Goal: Task Accomplishment & Management: Manage account settings

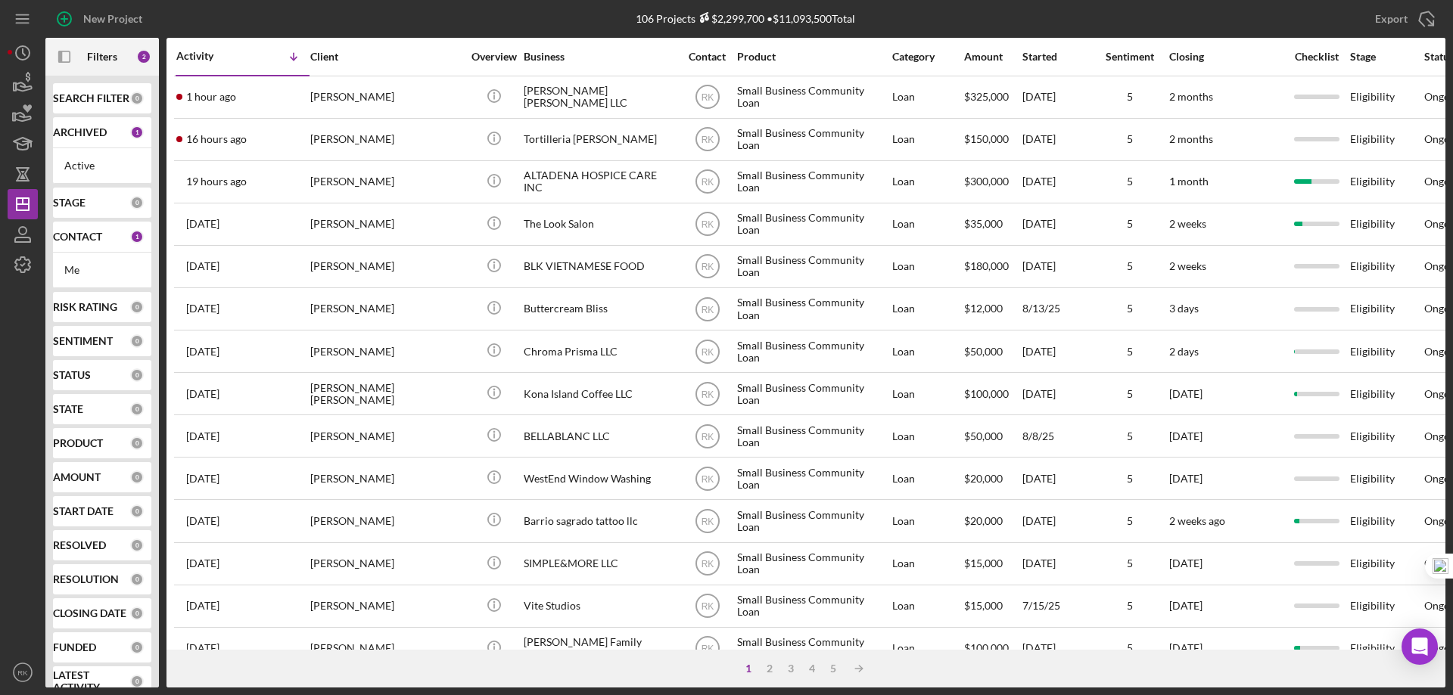
click at [83, 243] on b "CONTACT" at bounding box center [77, 237] width 49 height 12
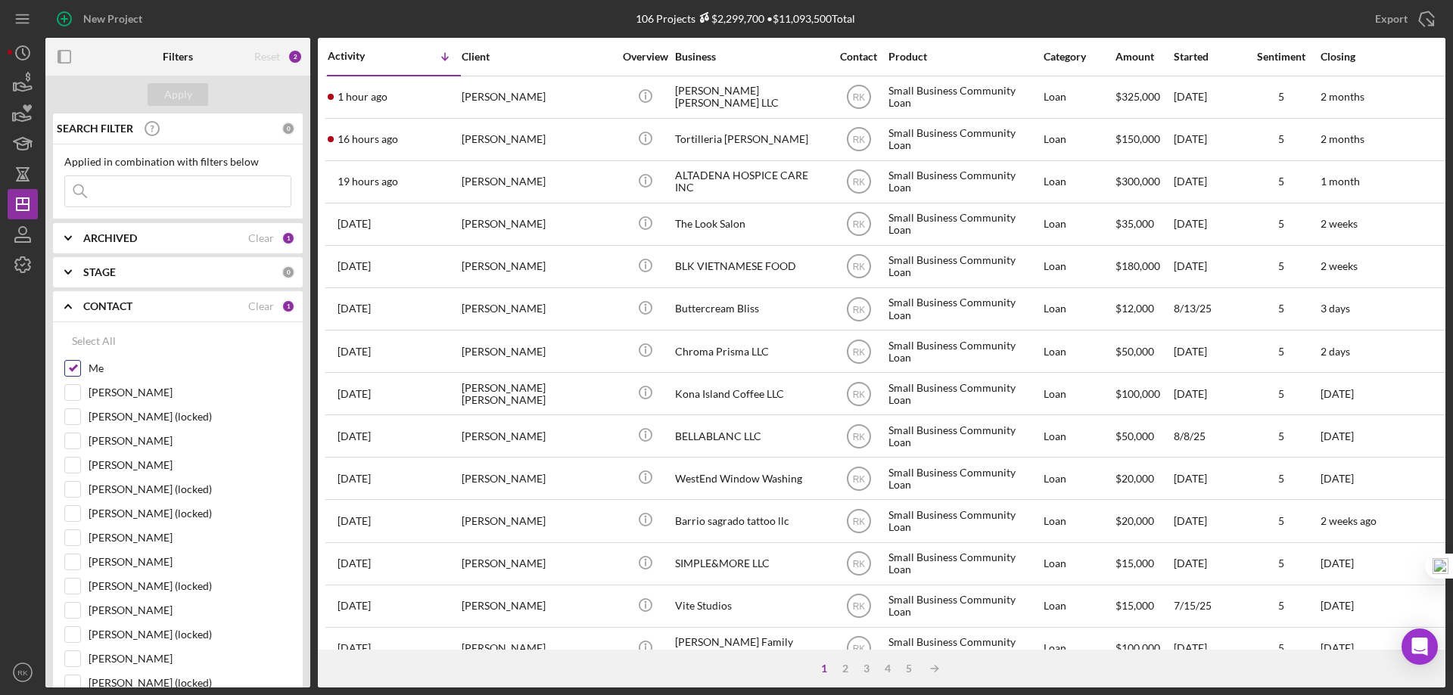
click at [70, 366] on input "Me" at bounding box center [72, 368] width 15 height 15
checkbox input "false"
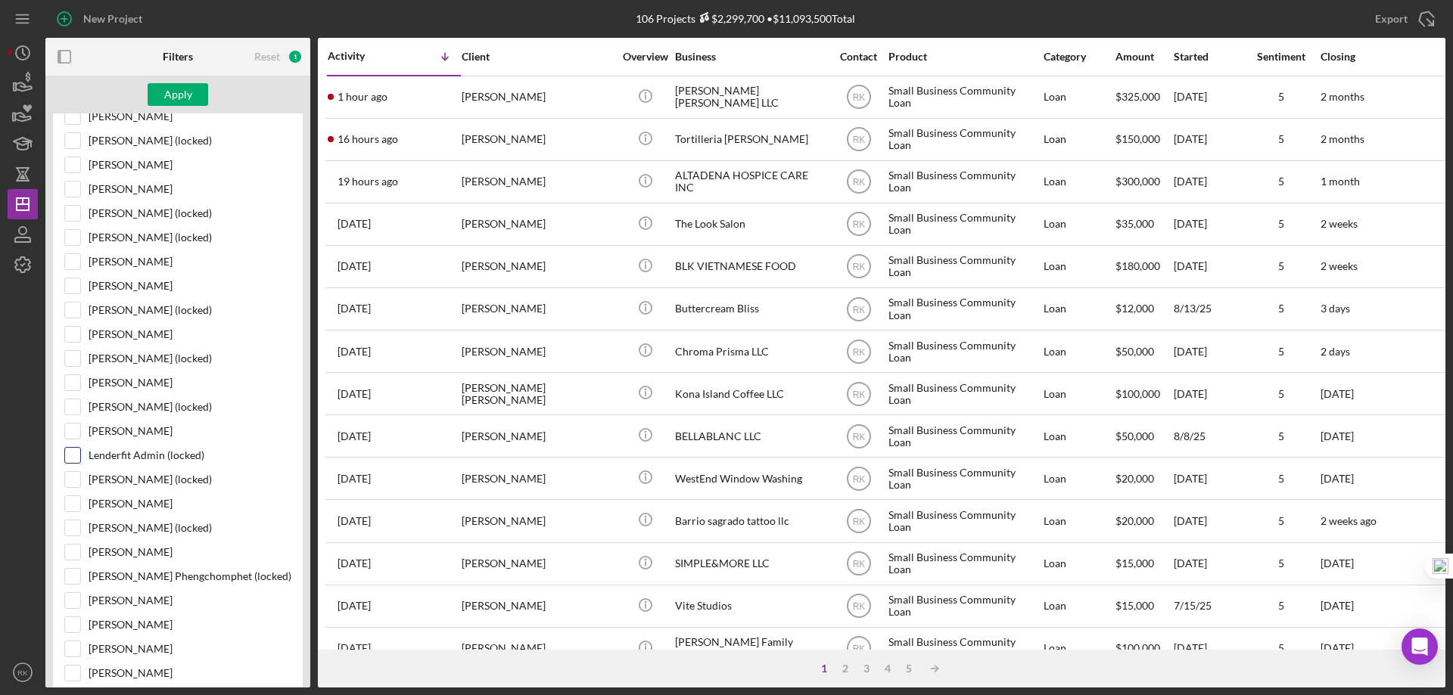
scroll to position [277, 0]
click at [73, 337] on input "[PERSON_NAME]" at bounding box center [72, 333] width 15 height 15
checkbox input "true"
click at [168, 97] on div "Apply" at bounding box center [178, 94] width 28 height 23
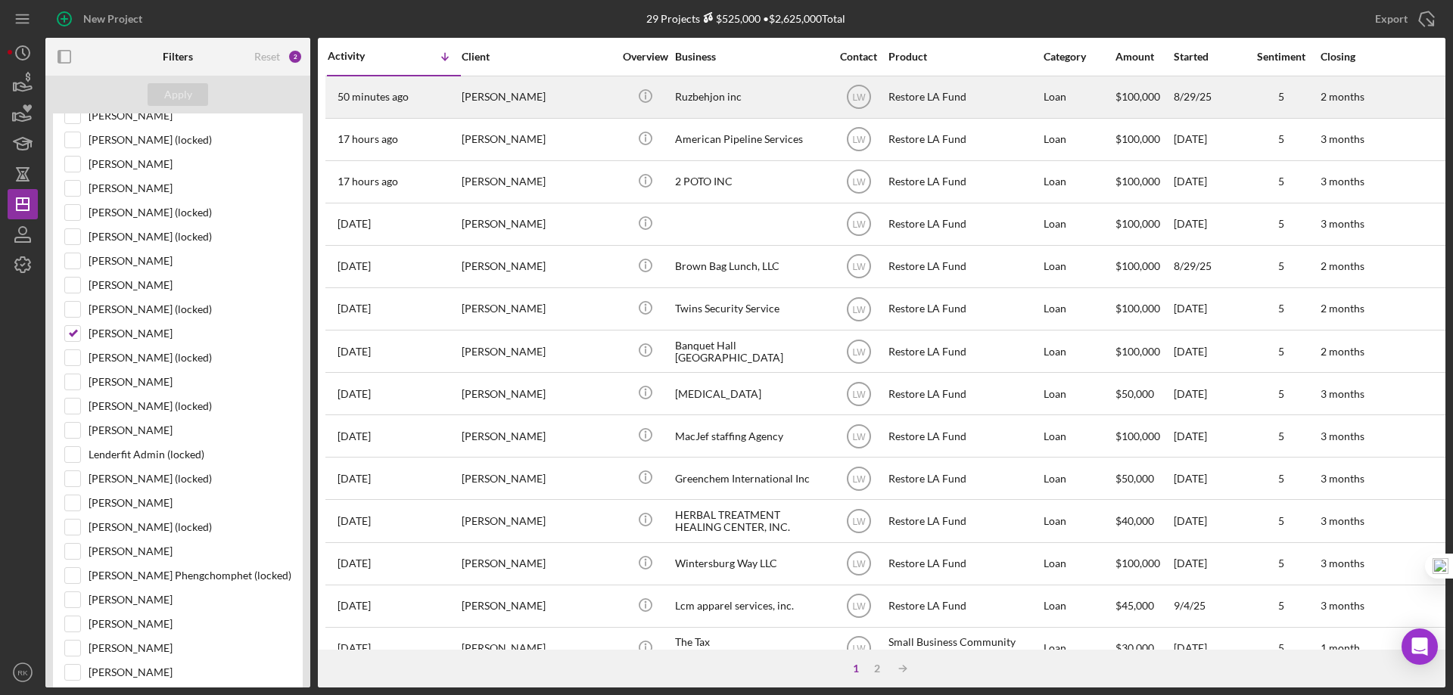
click at [692, 96] on div "Ruzbehjon inc" at bounding box center [750, 97] width 151 height 40
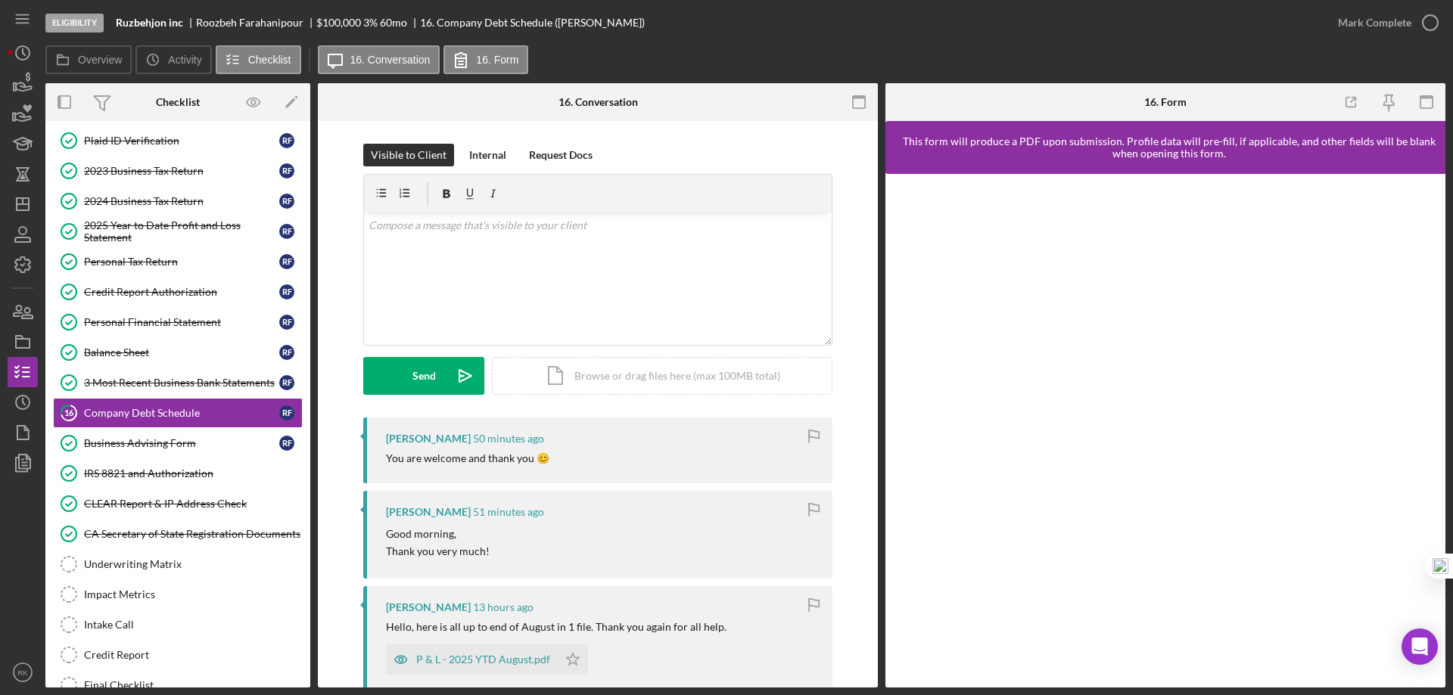
scroll to position [107, 0]
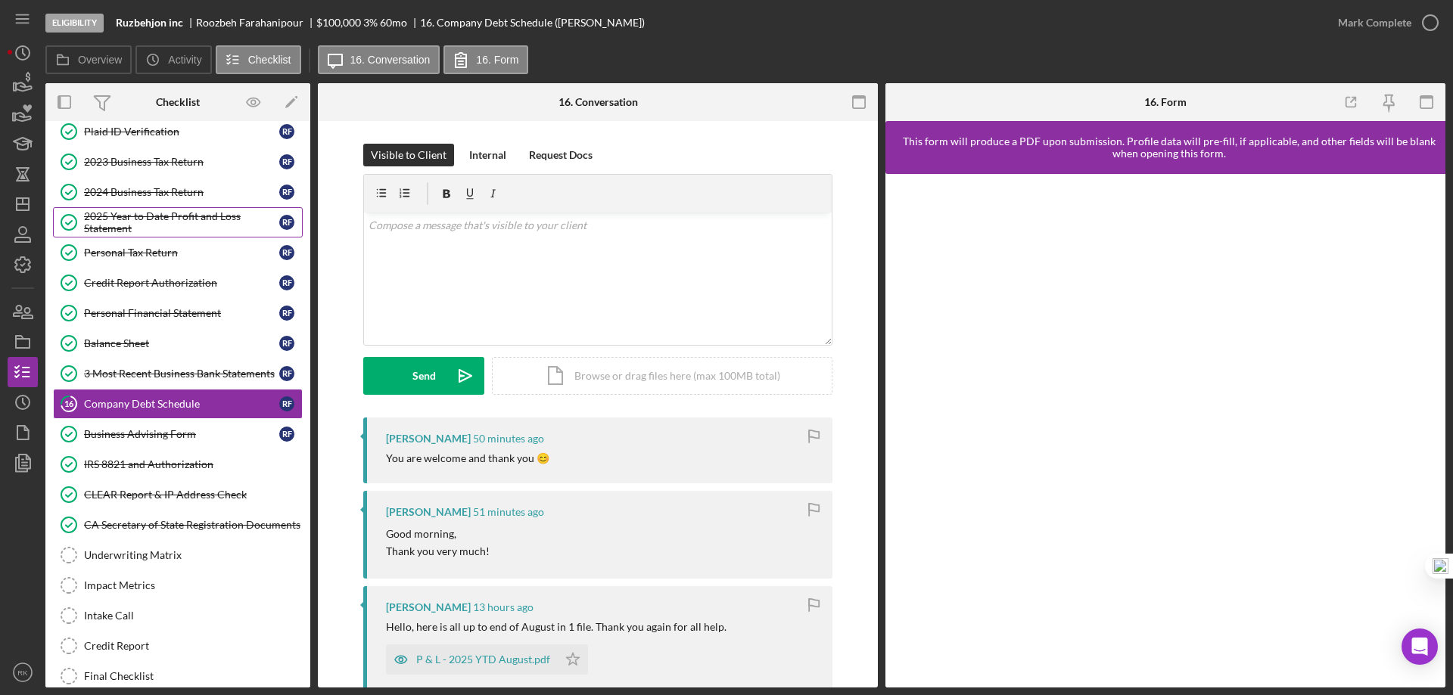
click at [136, 224] on div "2025 Year to Date Profit and Loss Statement" at bounding box center [181, 222] width 195 height 24
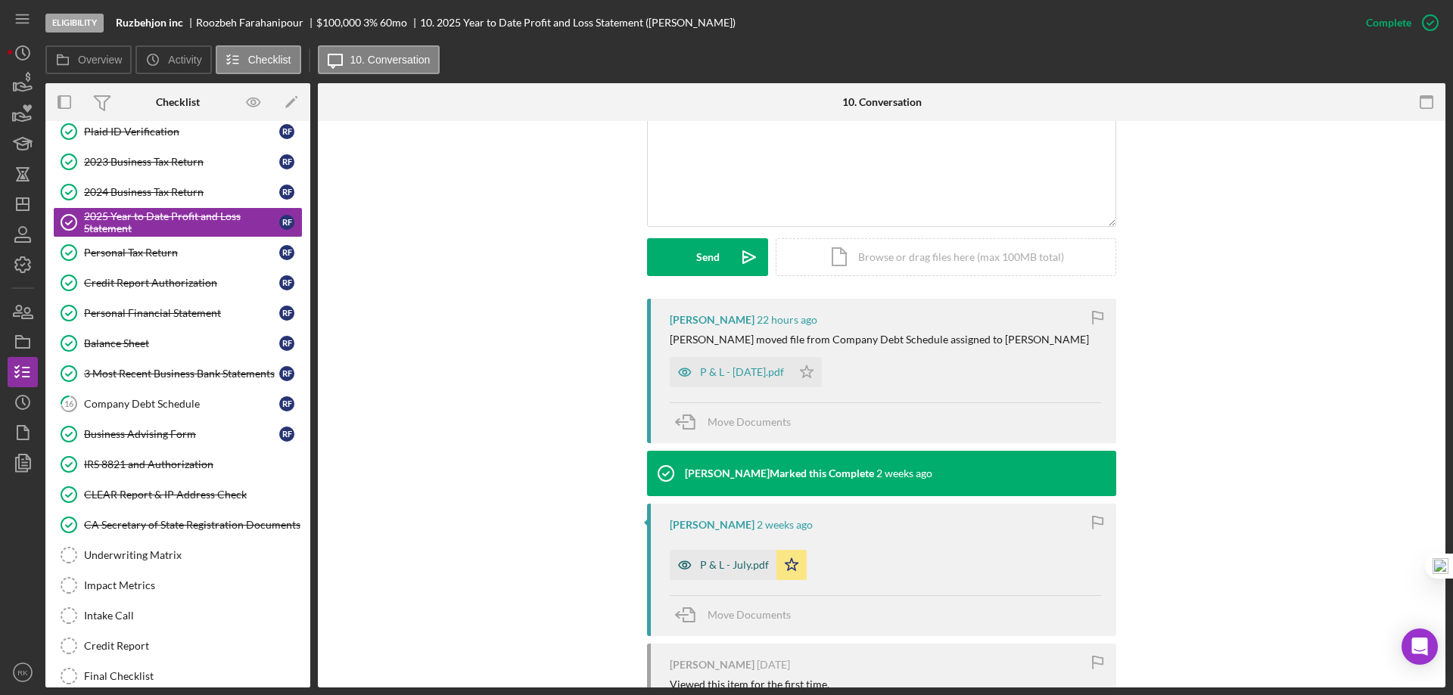
scroll to position [328, 0]
click at [726, 569] on div "P & L - July.pdf" at bounding box center [734, 564] width 69 height 12
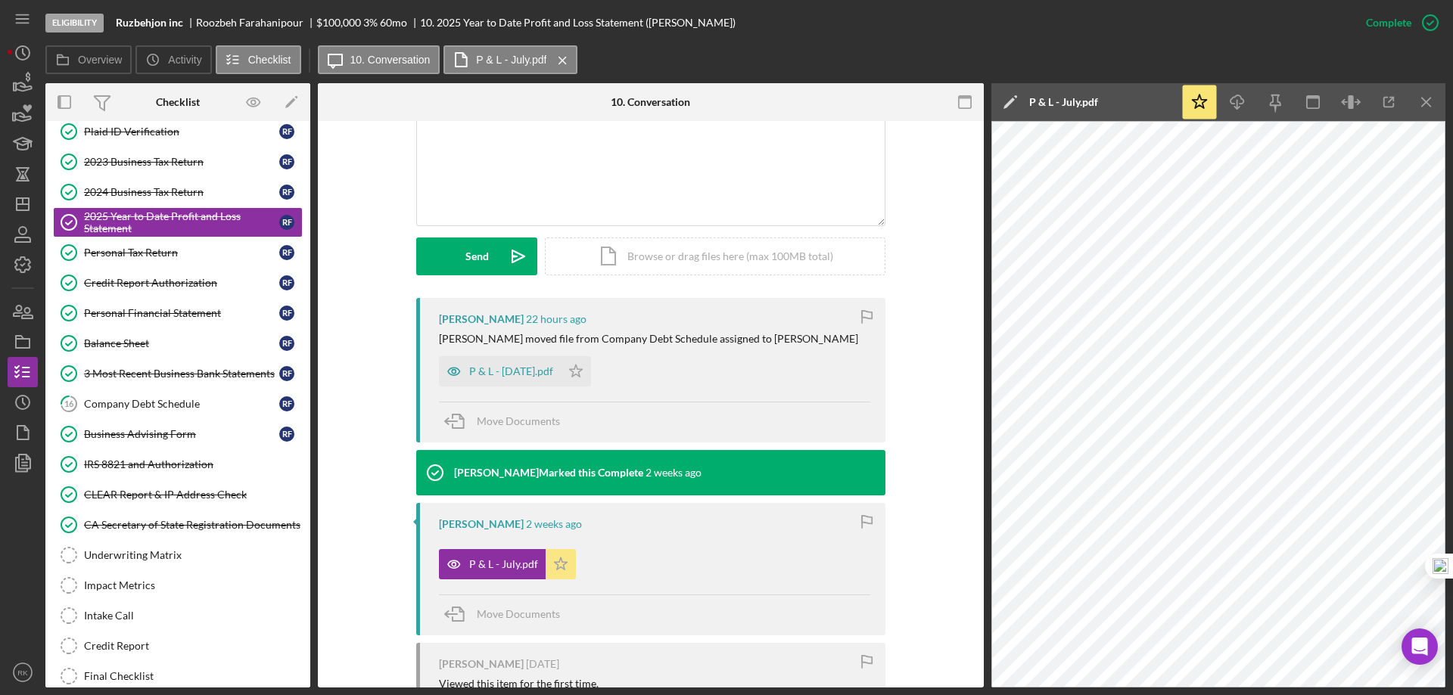
click at [560, 565] on polygon "button" at bounding box center [561, 564] width 13 height 12
click at [510, 375] on div "P & L - July25.pdf" at bounding box center [511, 372] width 84 height 12
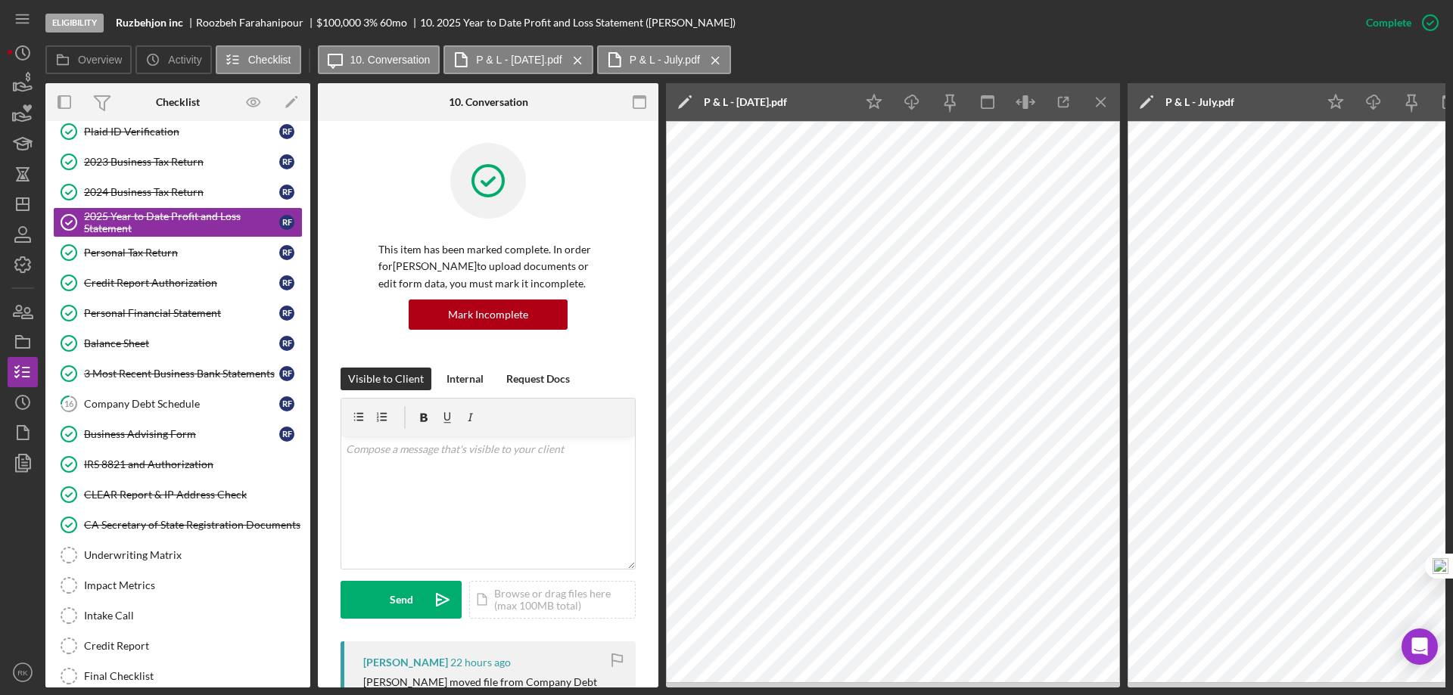
scroll to position [0, 0]
click at [152, 410] on div "Company Debt Schedule" at bounding box center [181, 404] width 195 height 12
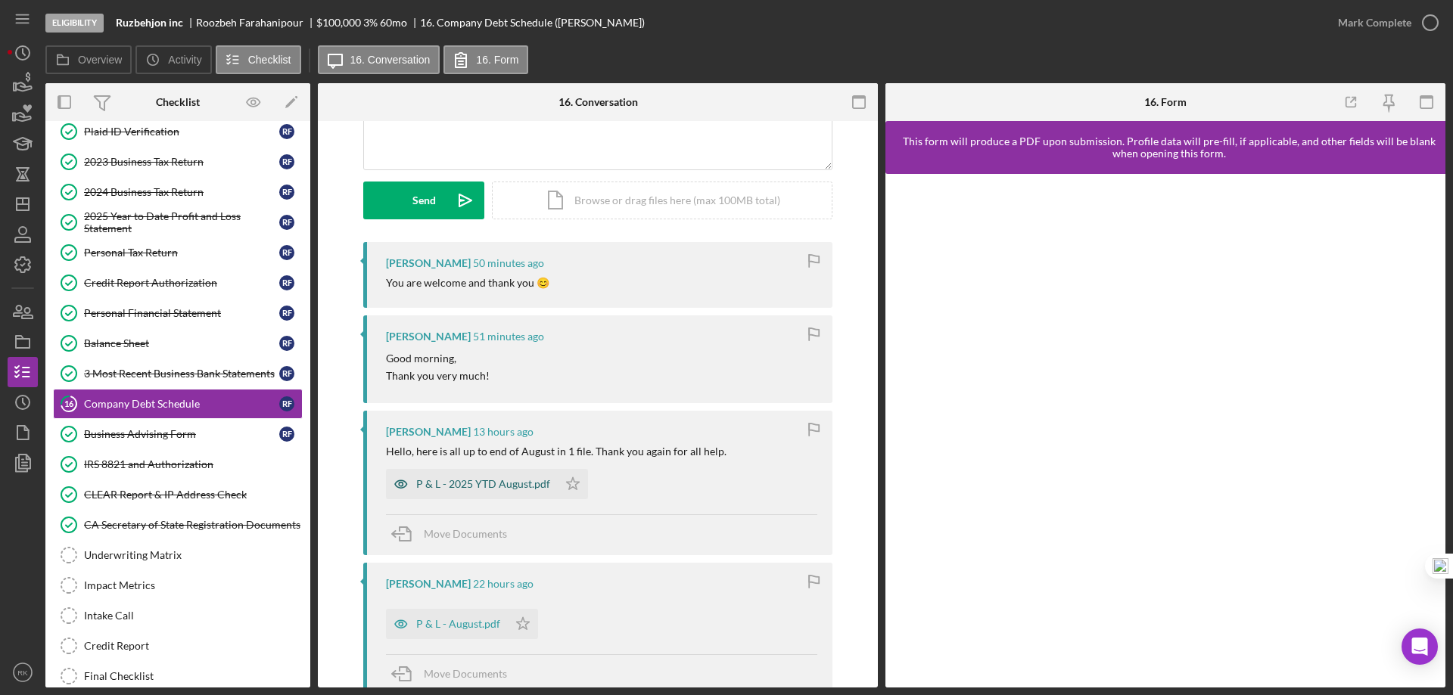
scroll to position [176, 0]
click at [484, 485] on div "P & L - 2025 YTD August.pdf" at bounding box center [483, 484] width 134 height 12
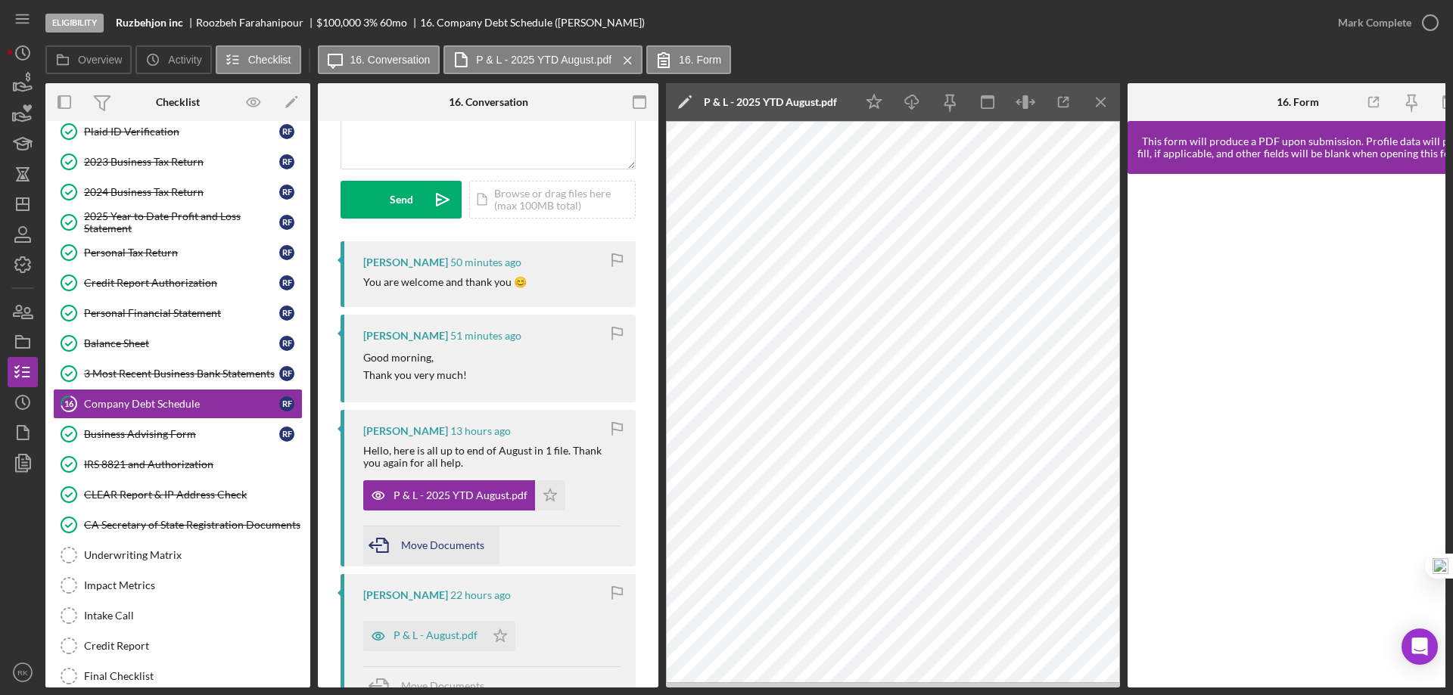
click at [446, 545] on span "Move Documents" at bounding box center [442, 545] width 83 height 13
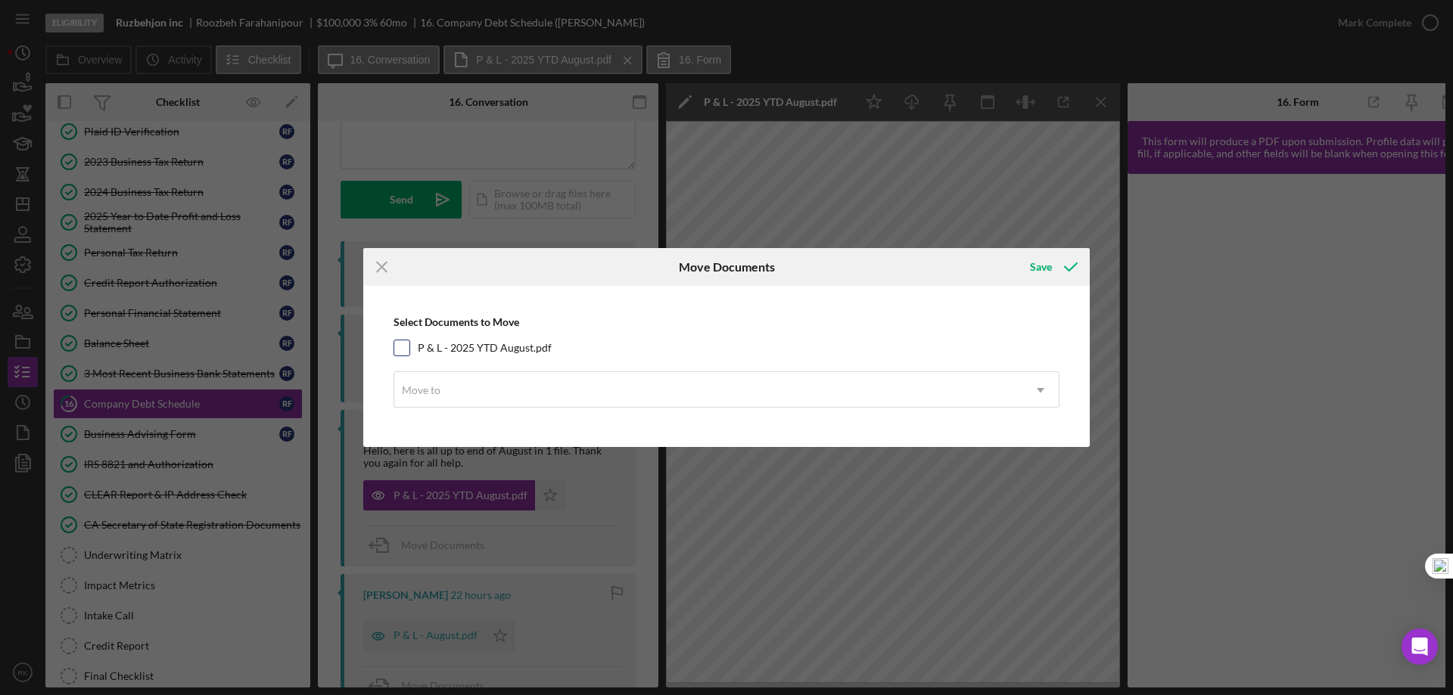
click at [407, 350] on input "P & L - 2025 YTD August.pdf" at bounding box center [401, 348] width 15 height 15
checkbox input "true"
click at [440, 400] on div "Move to" at bounding box center [708, 390] width 628 height 35
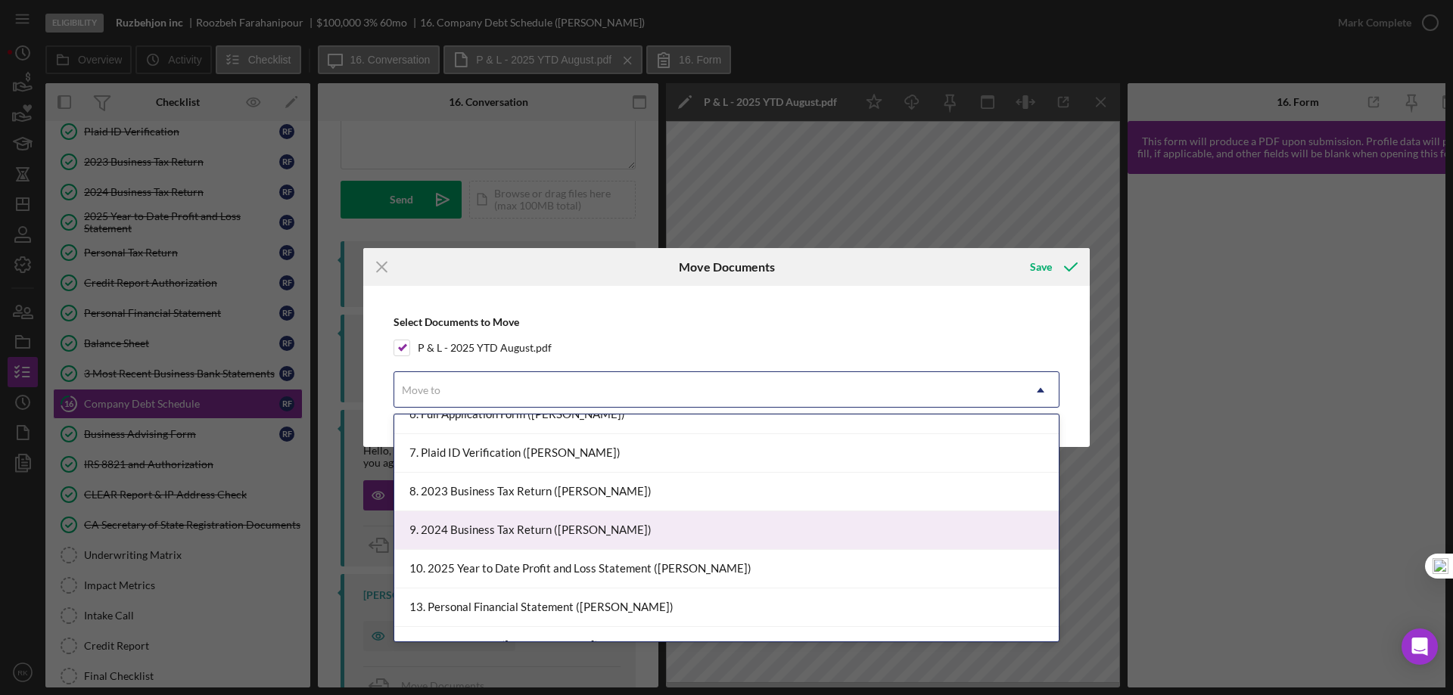
scroll to position [252, 0]
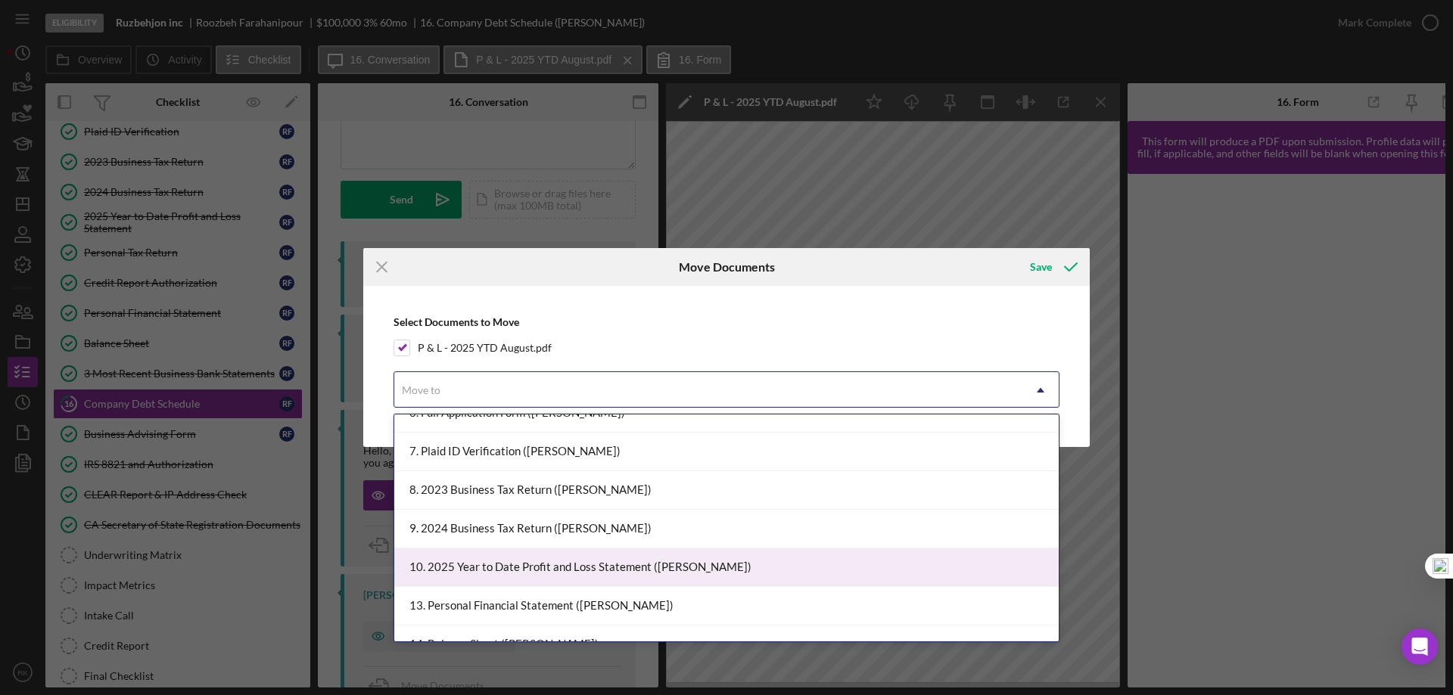
click at [535, 570] on div "10. 2025 Year to Date Profit and Loss Statement (Roozbeh F.)" at bounding box center [726, 568] width 664 height 39
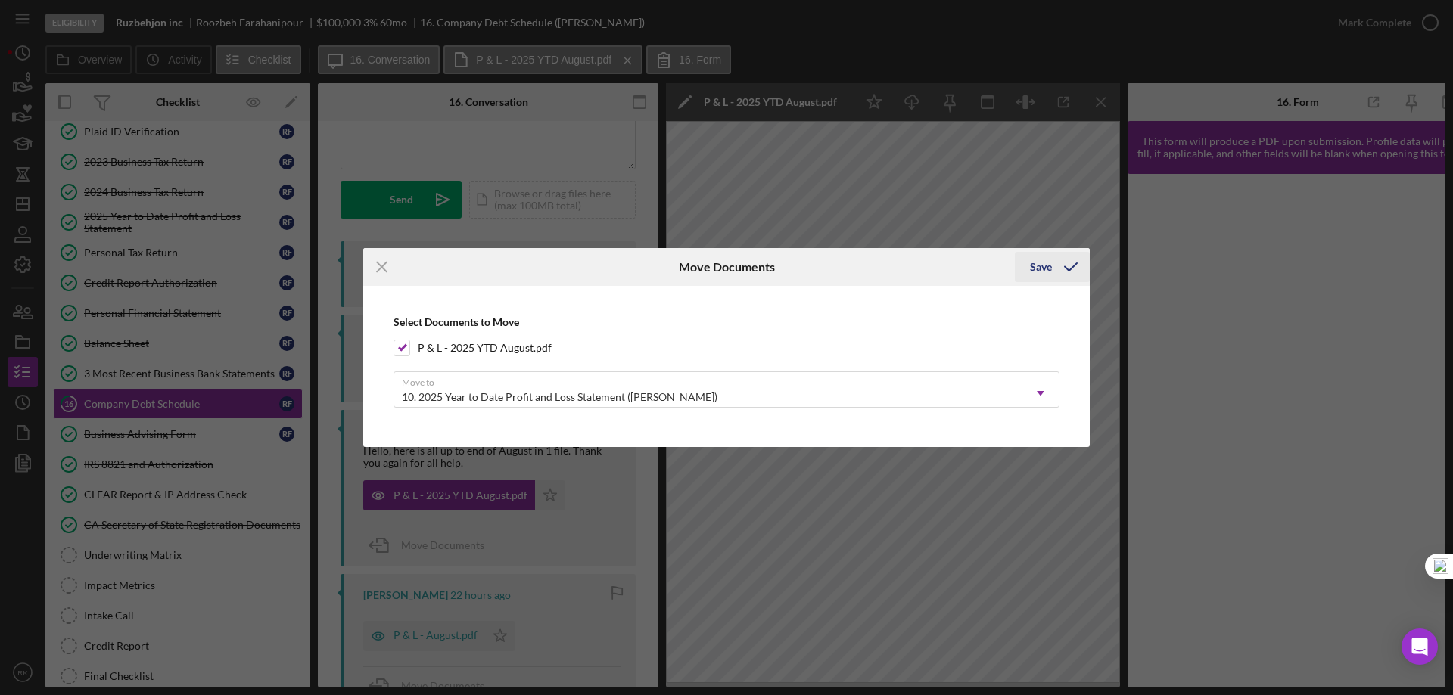
click at [1050, 269] on div "Save" at bounding box center [1041, 267] width 22 height 30
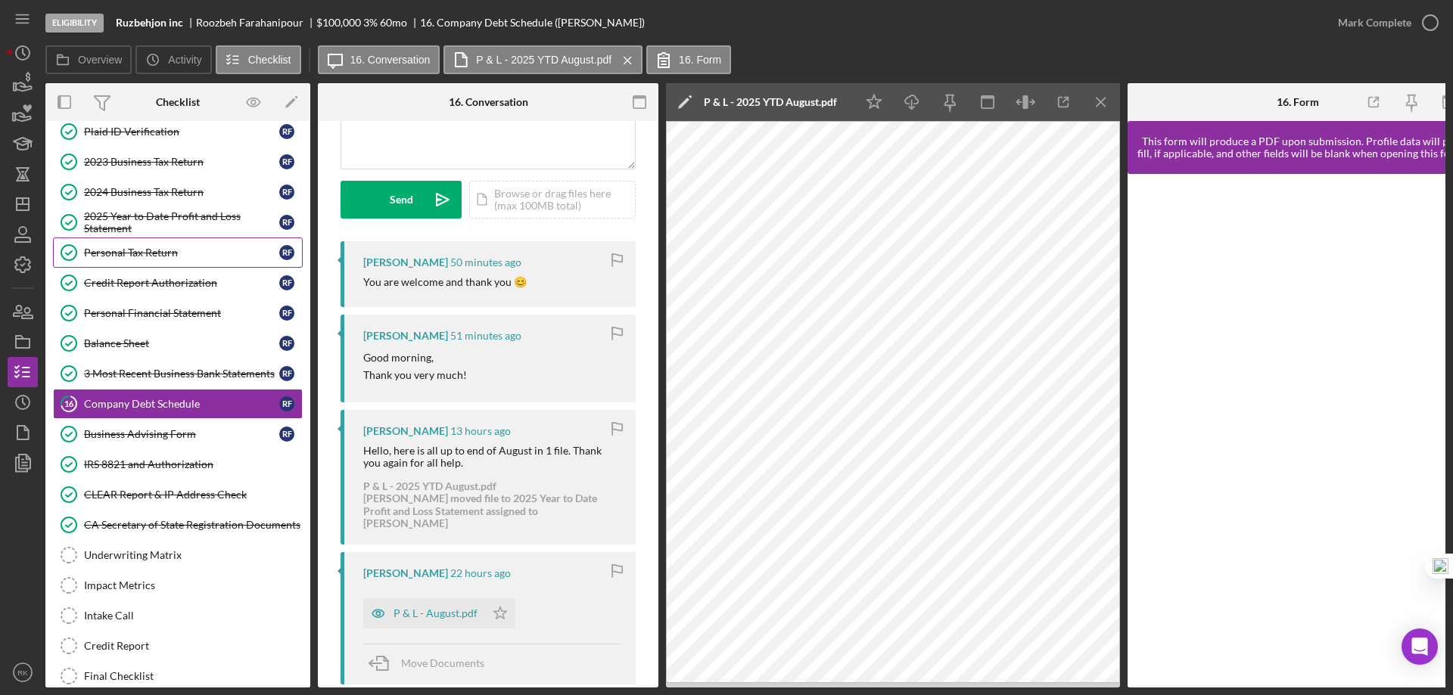
drag, startPoint x: 132, startPoint y: 226, endPoint x: 229, endPoint y: 251, distance: 100.0
click at [133, 226] on div "2025 Year to Date Profit and Loss Statement" at bounding box center [181, 222] width 195 height 24
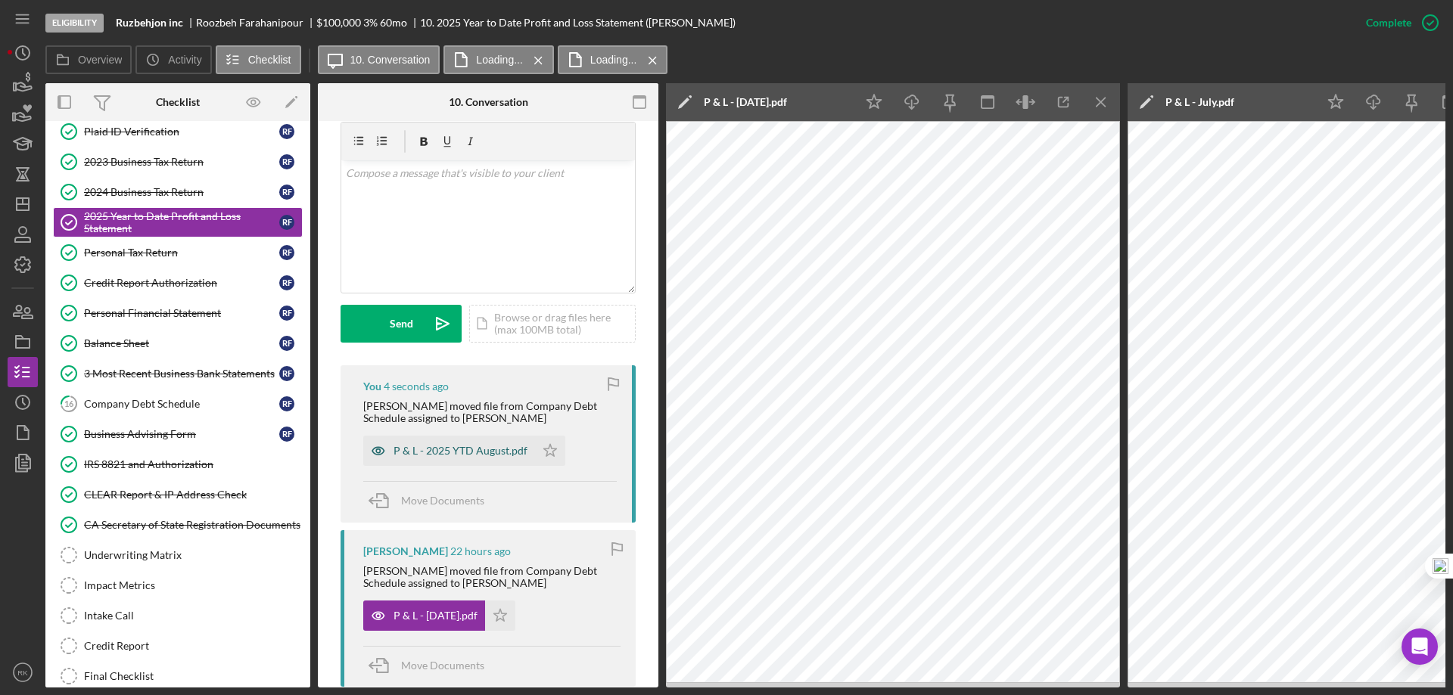
scroll to position [278, 0]
click at [543, 465] on icon "Icon/Star" at bounding box center [550, 450] width 30 height 30
click at [1107, 99] on icon "Icon/Menu Close" at bounding box center [1101, 103] width 34 height 34
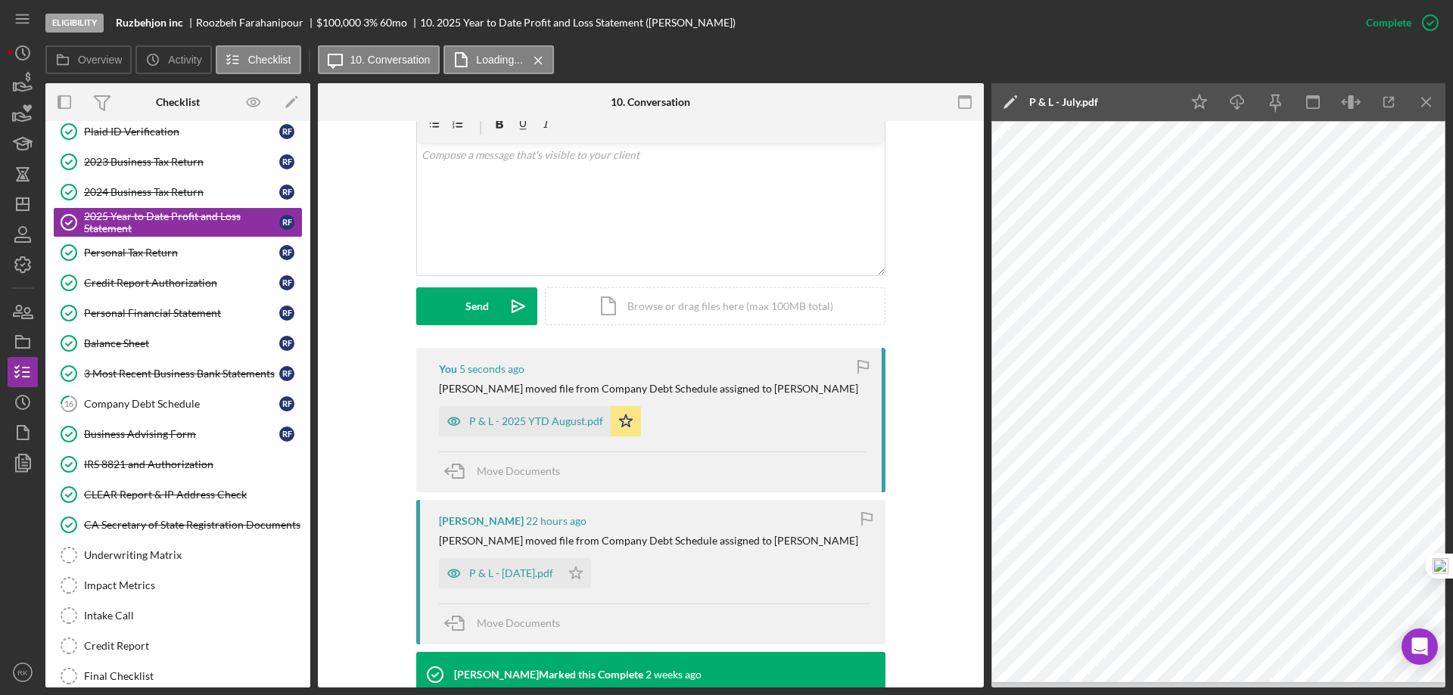
scroll to position [244, 0]
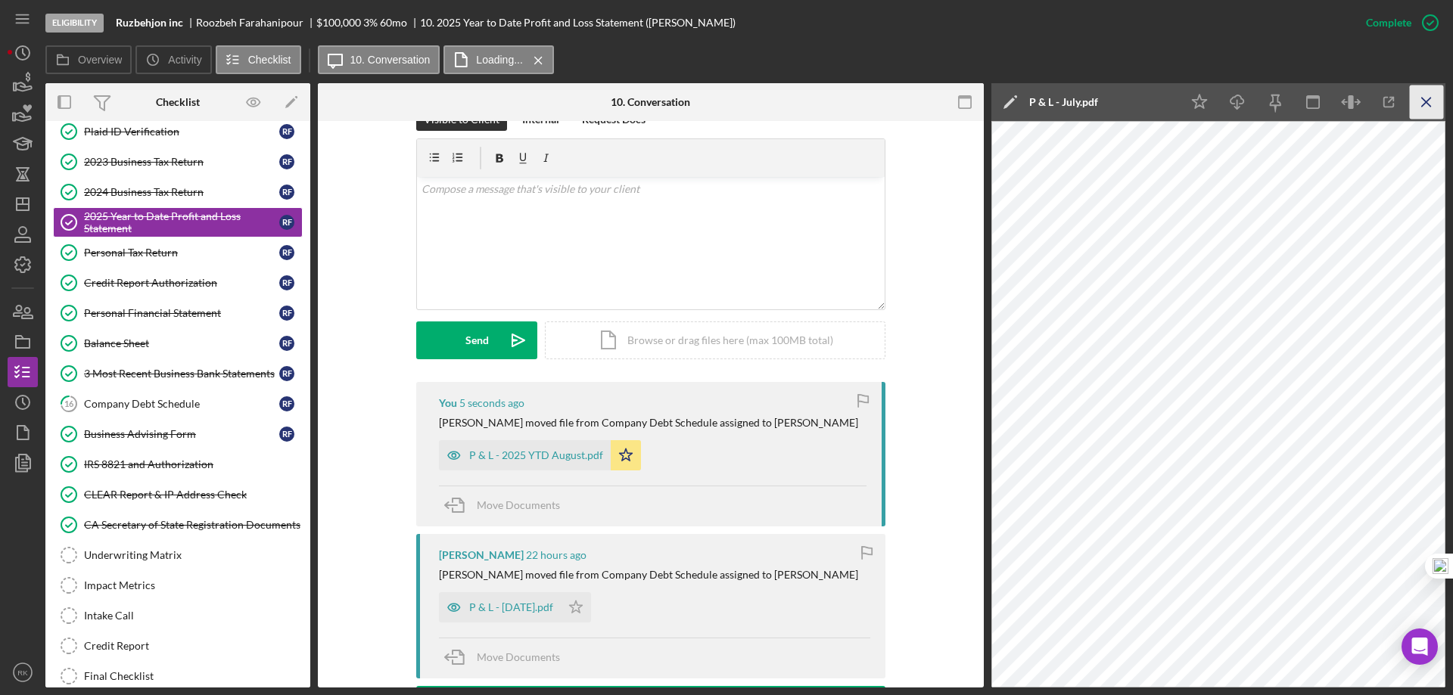
click at [1426, 98] on icon "Icon/Menu Close" at bounding box center [1427, 103] width 34 height 34
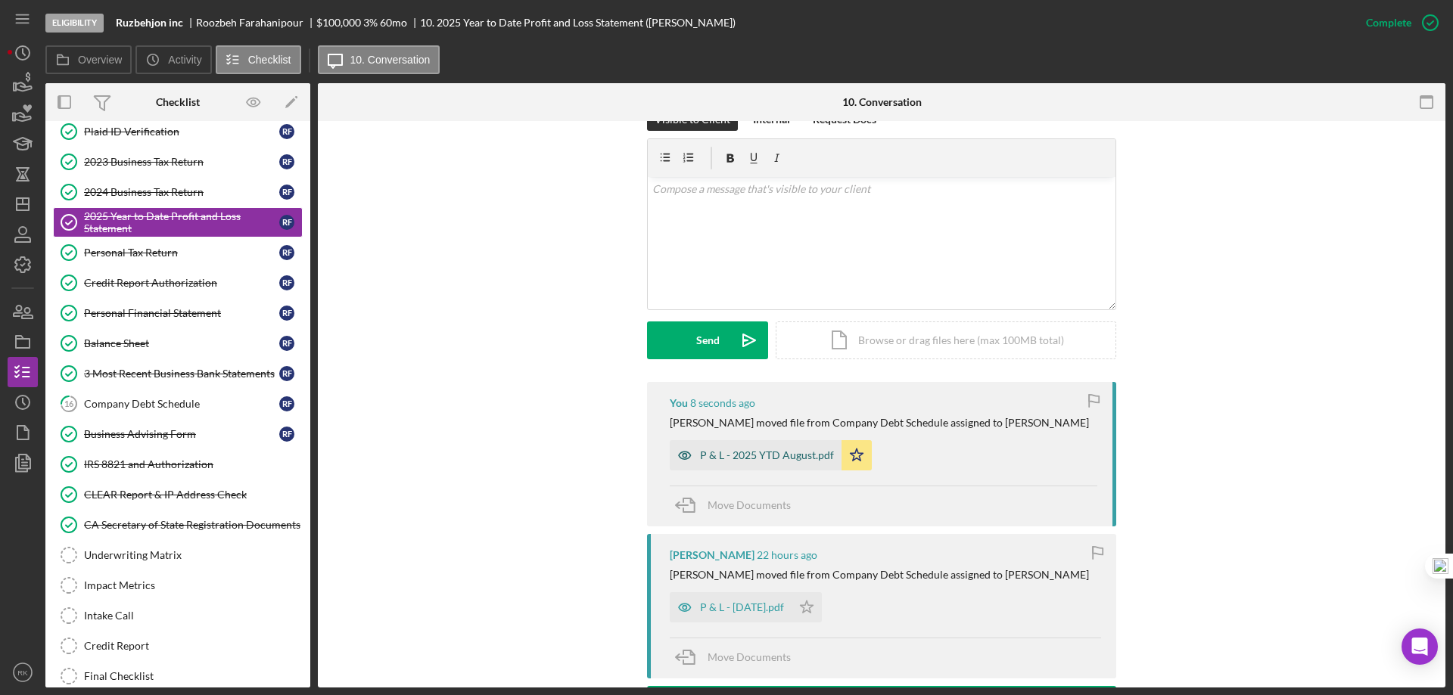
click at [767, 460] on div "P & L - 2025 YTD August.pdf" at bounding box center [767, 456] width 134 height 12
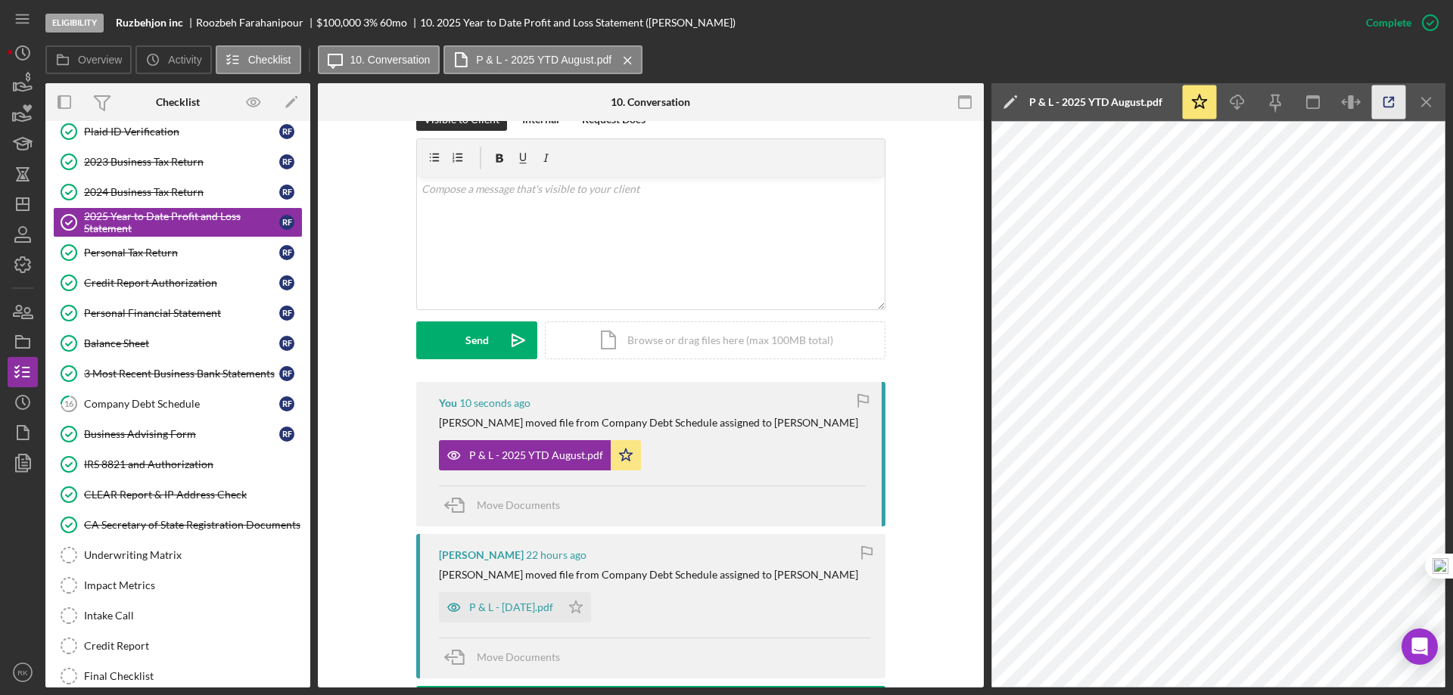
click at [1383, 103] on icon "button" at bounding box center [1389, 103] width 34 height 34
click at [143, 375] on div "3 Most Recent Business Bank Statements" at bounding box center [181, 374] width 195 height 12
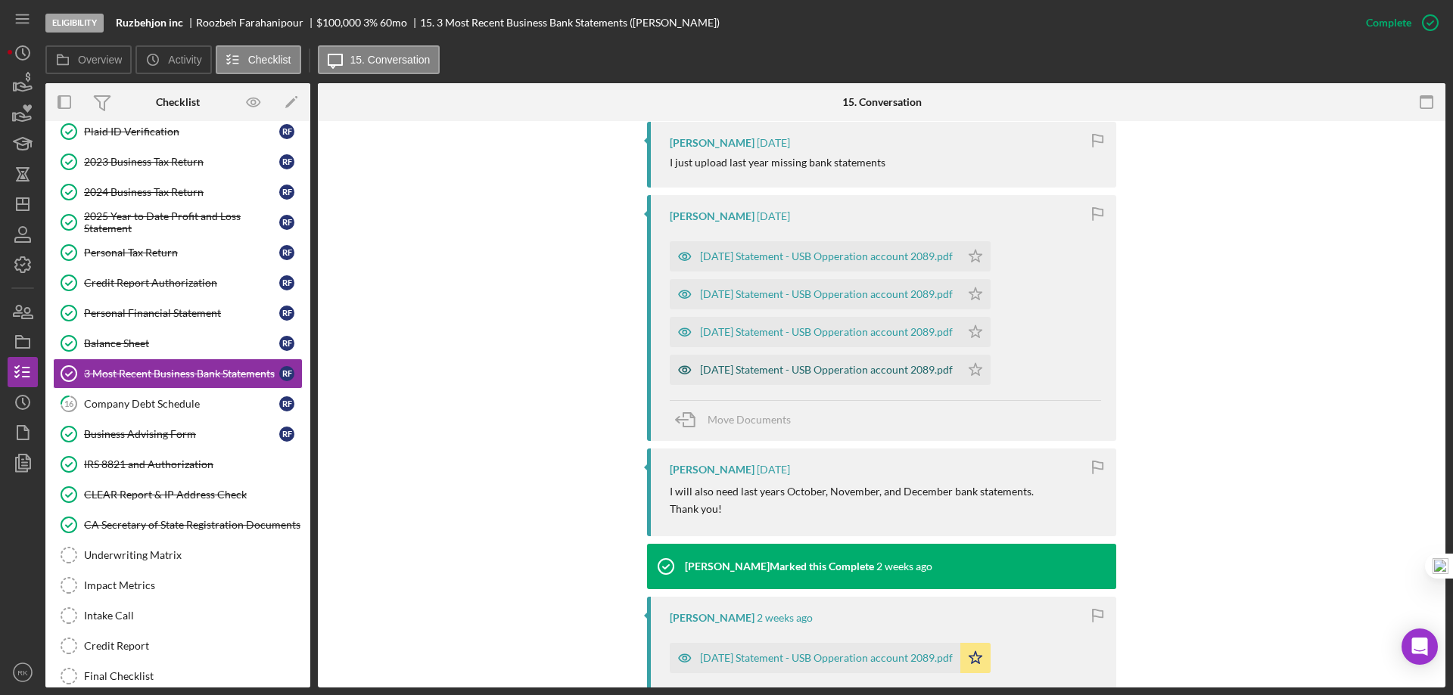
scroll to position [505, 0]
click at [814, 254] on div "2024-09-30 Statement - USB Opperation account 2089.pdf" at bounding box center [826, 256] width 253 height 12
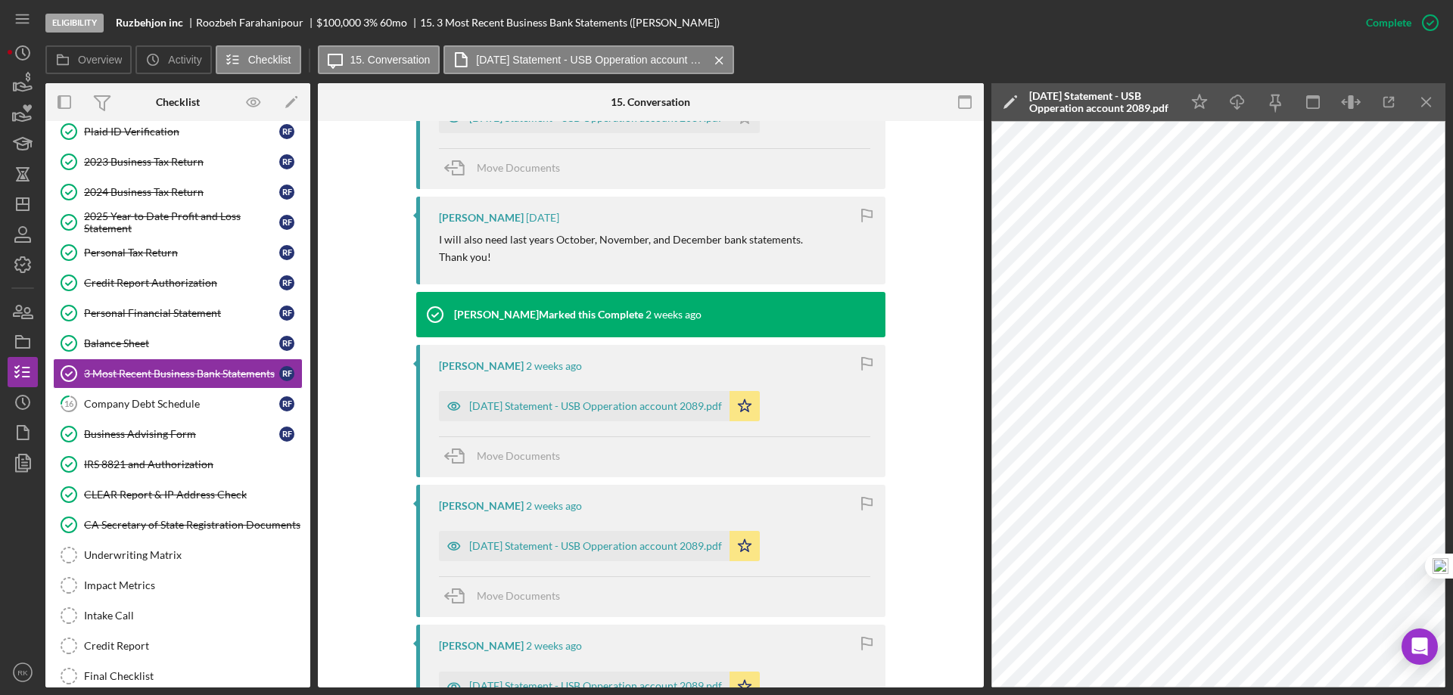
scroll to position [757, 0]
click at [590, 413] on div "2025-06-30 Statement - USB Opperation account 2089.pdf" at bounding box center [584, 405] width 291 height 30
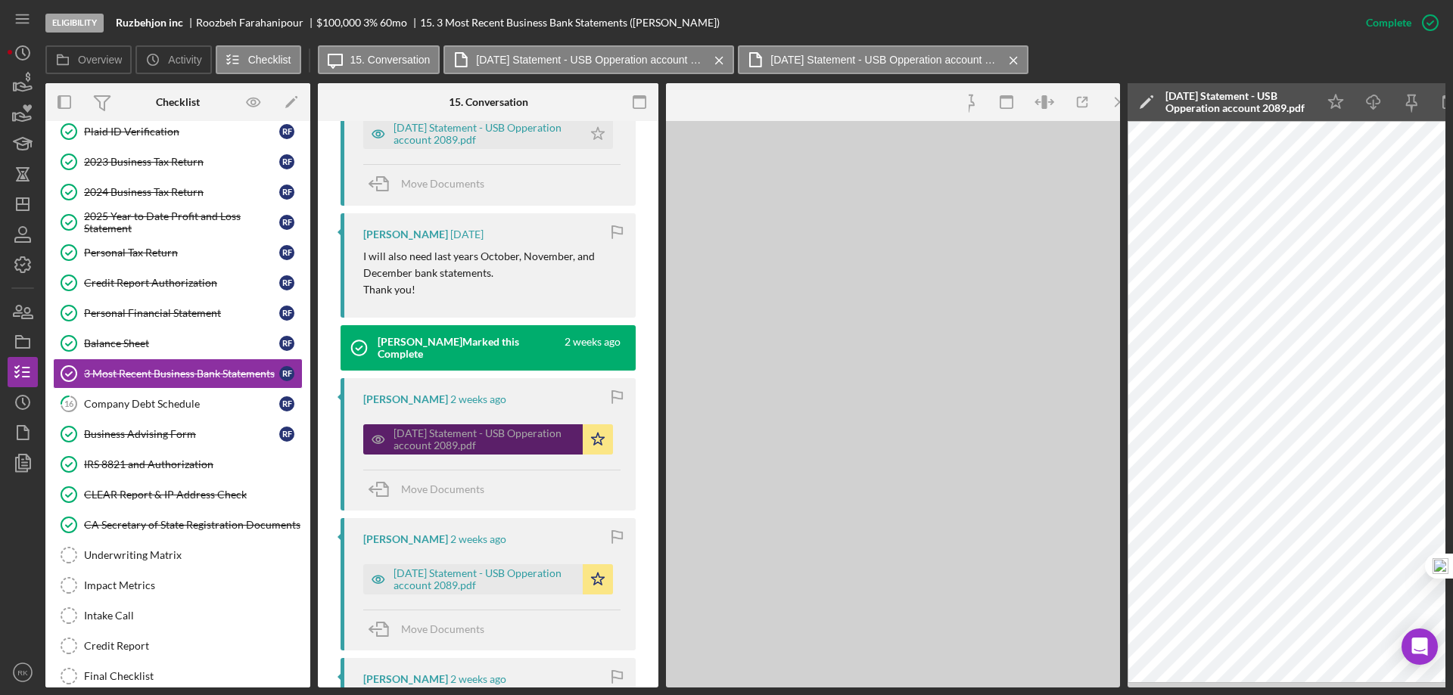
scroll to position [791, 0]
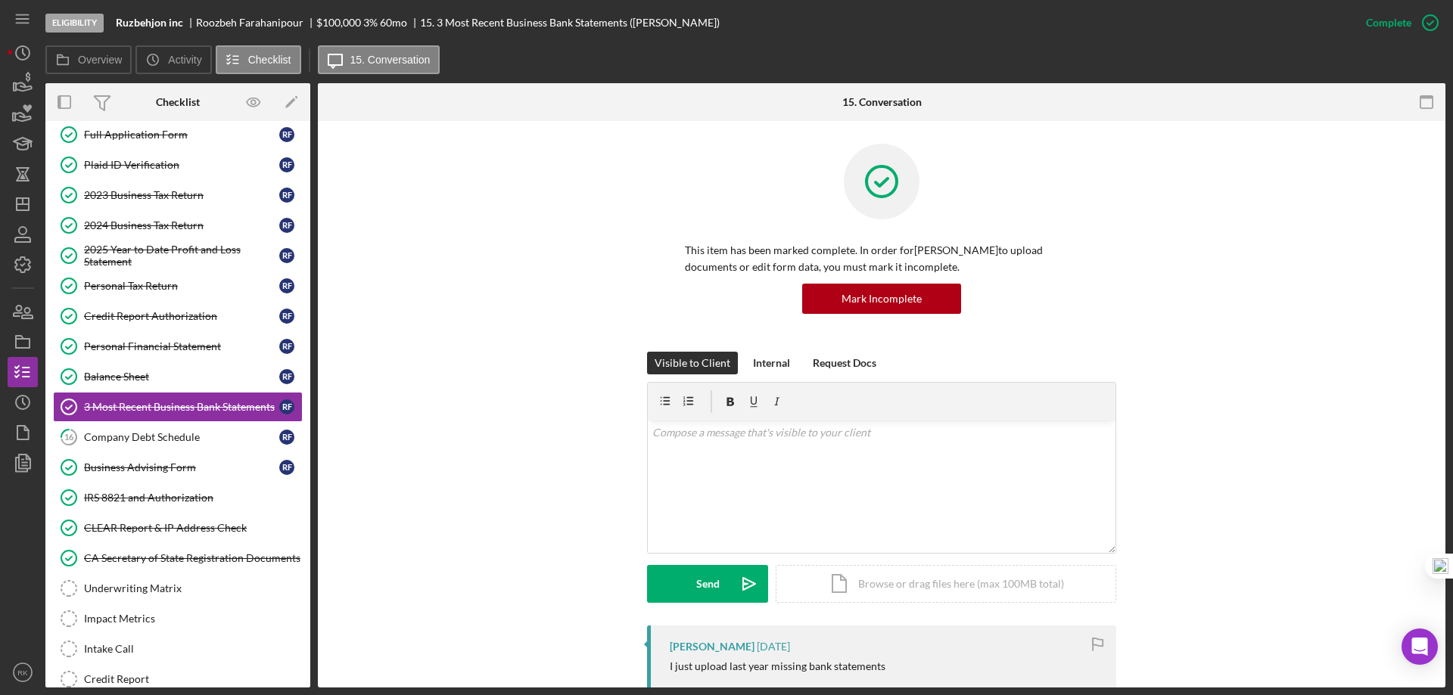
scroll to position [77, 0]
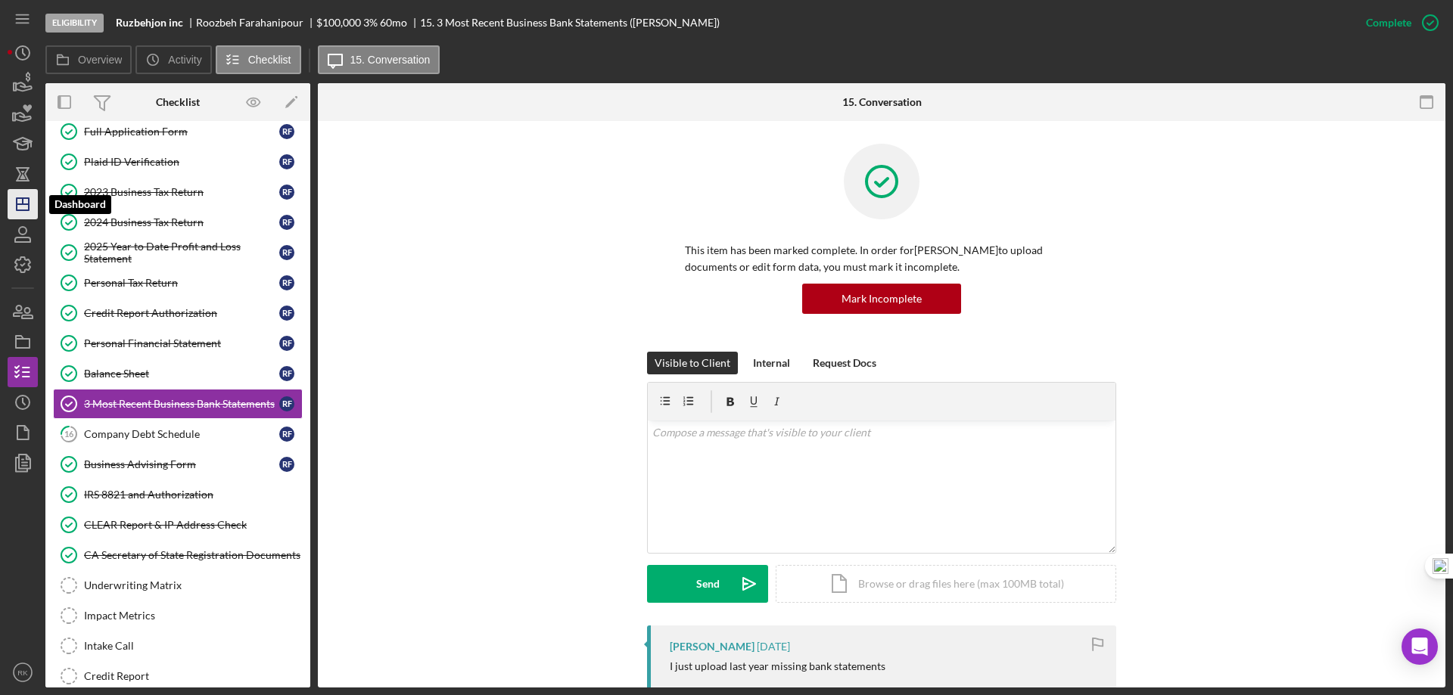
click at [21, 206] on icon "Icon/Dashboard" at bounding box center [23, 204] width 38 height 38
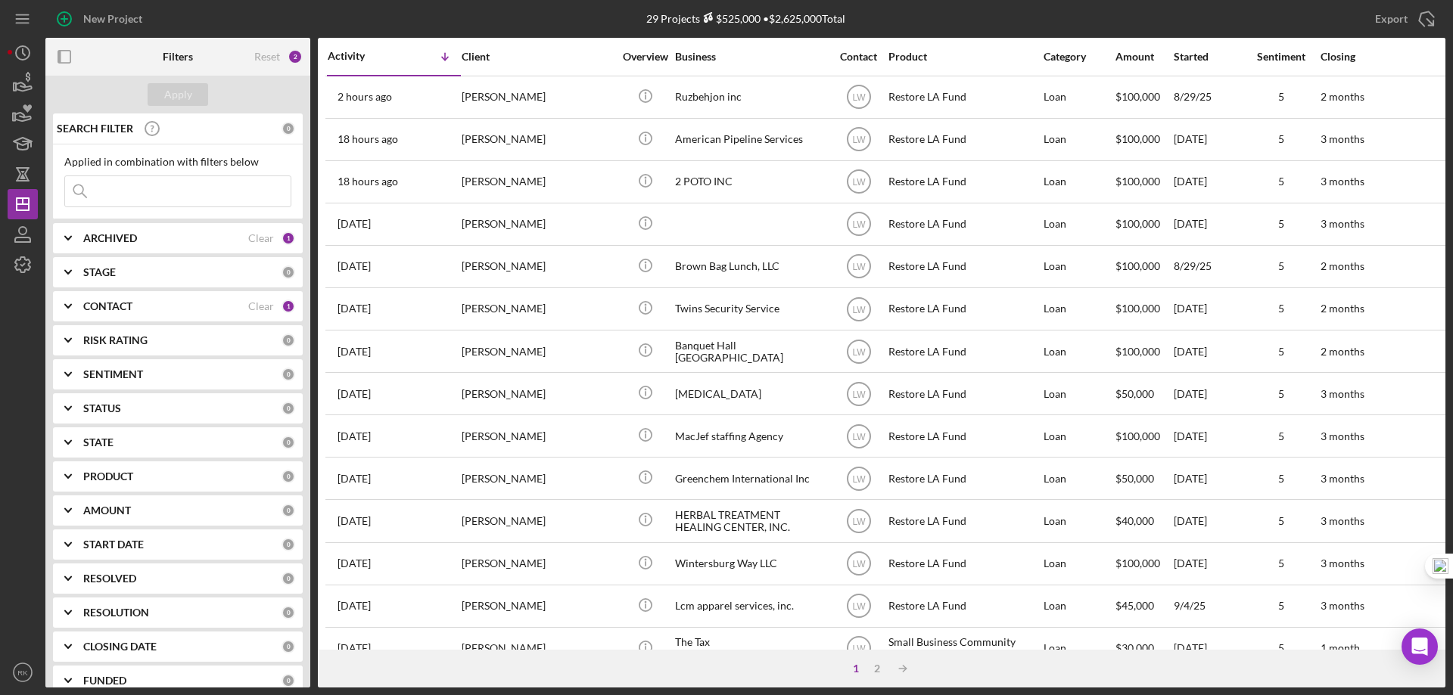
click at [114, 309] on b "CONTACT" at bounding box center [107, 306] width 49 height 12
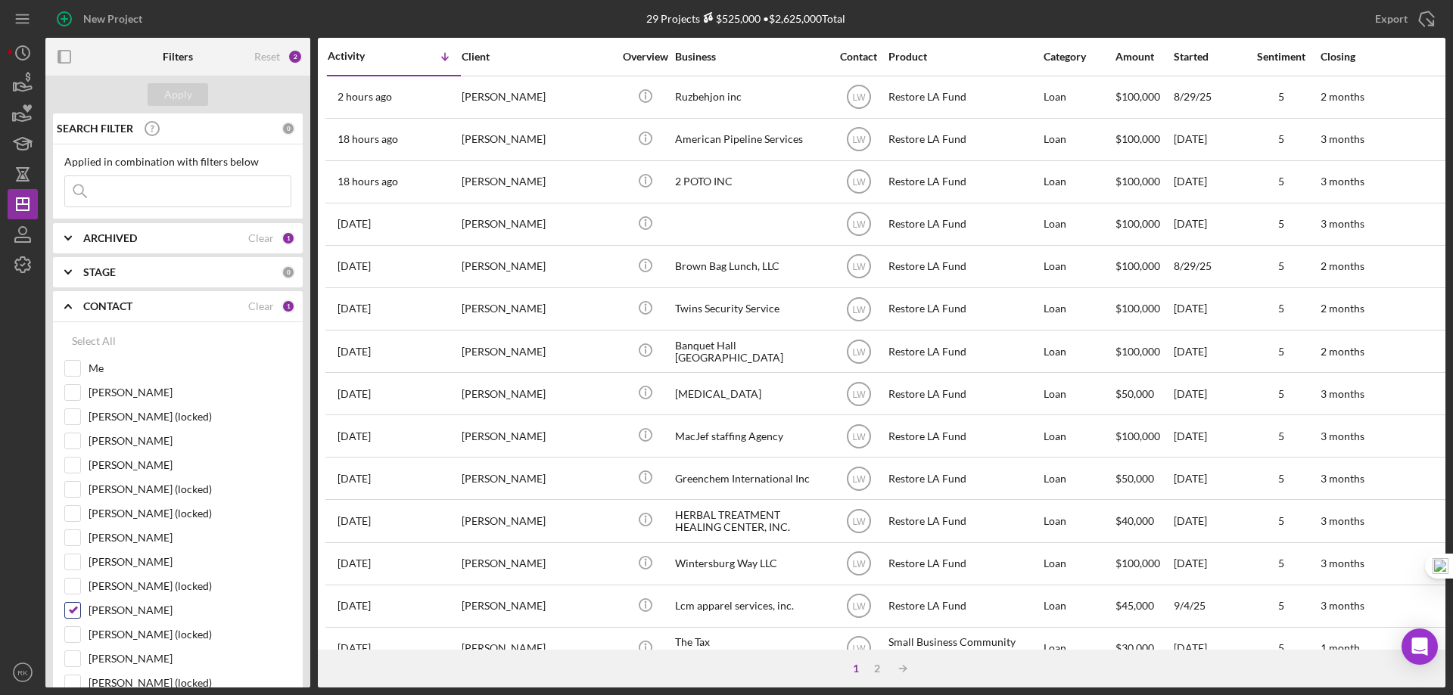
click at [73, 609] on input "[PERSON_NAME]" at bounding box center [72, 610] width 15 height 15
checkbox input "false"
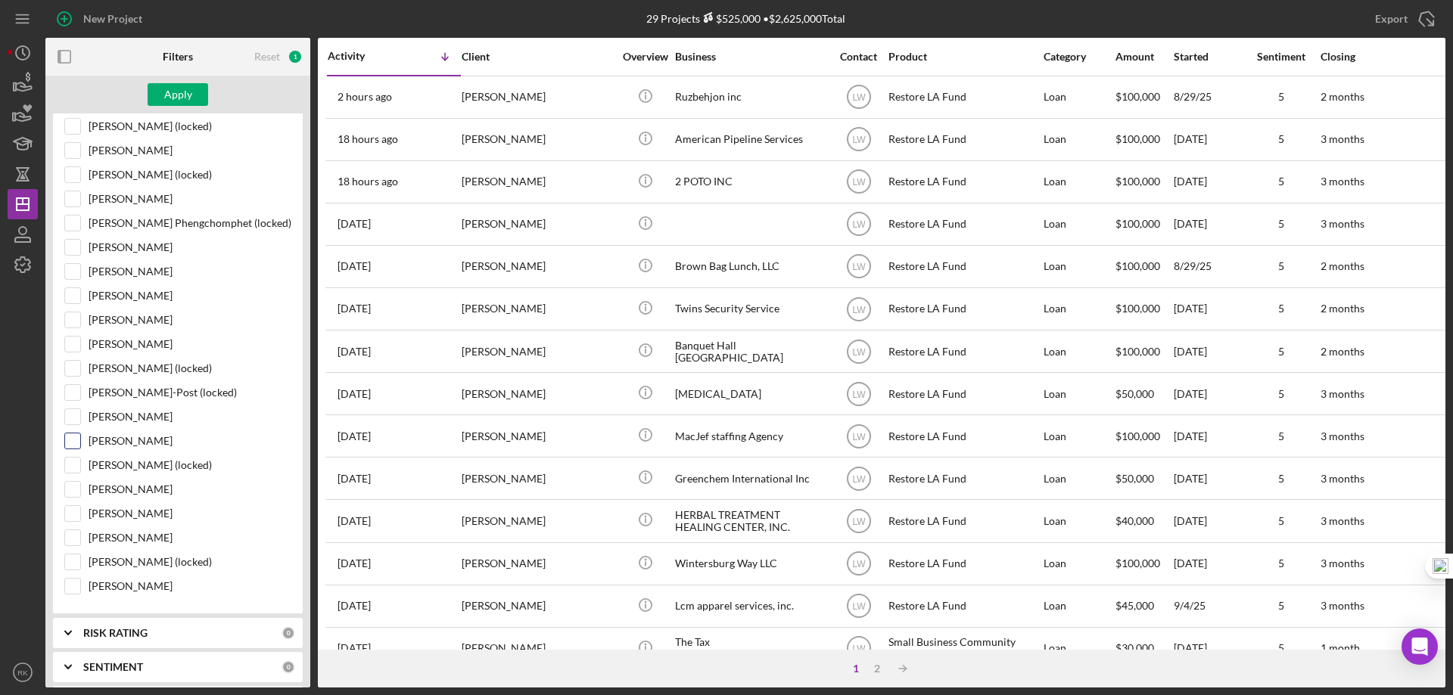
scroll to position [630, 0]
click at [74, 441] on input "[PERSON_NAME]" at bounding box center [72, 440] width 15 height 15
checkbox input "true"
click at [173, 92] on div "Apply" at bounding box center [178, 94] width 28 height 23
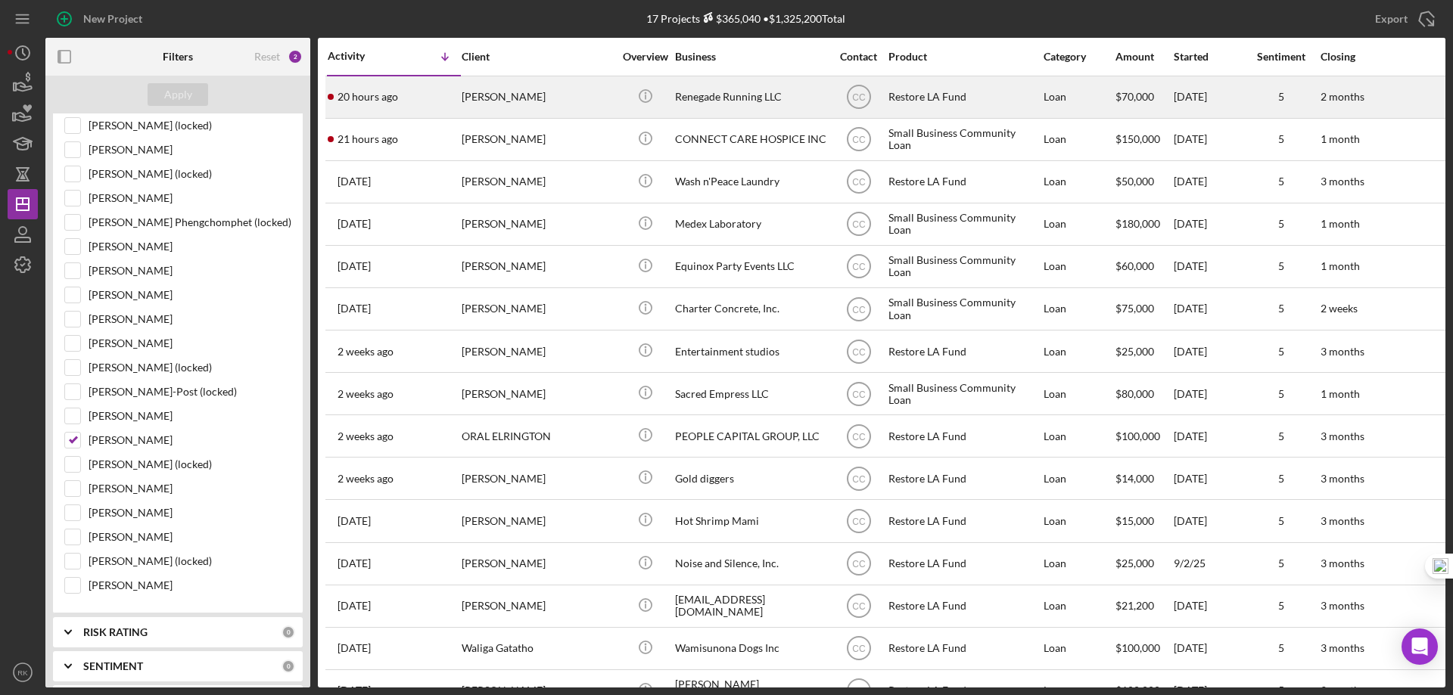
click at [552, 104] on div "[PERSON_NAME]" at bounding box center [537, 97] width 151 height 40
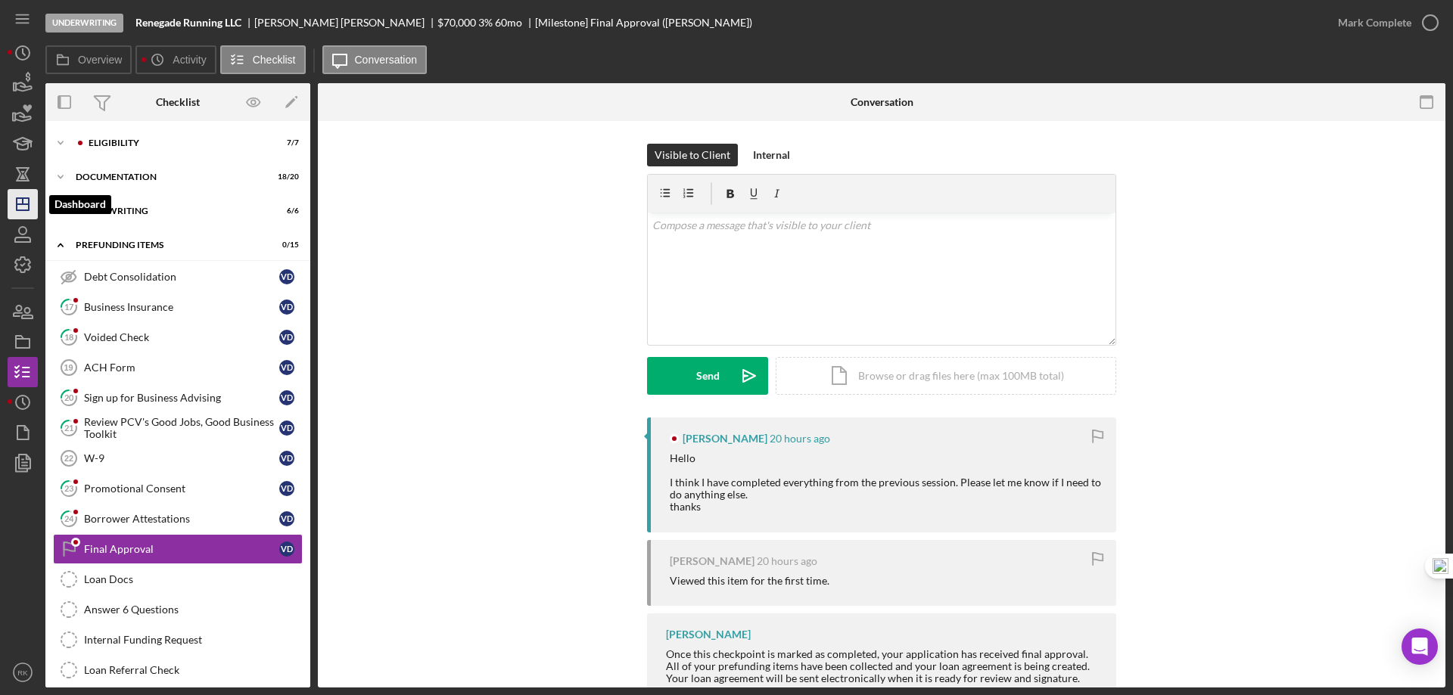
click at [20, 207] on icon "Icon/Dashboard" at bounding box center [23, 204] width 38 height 38
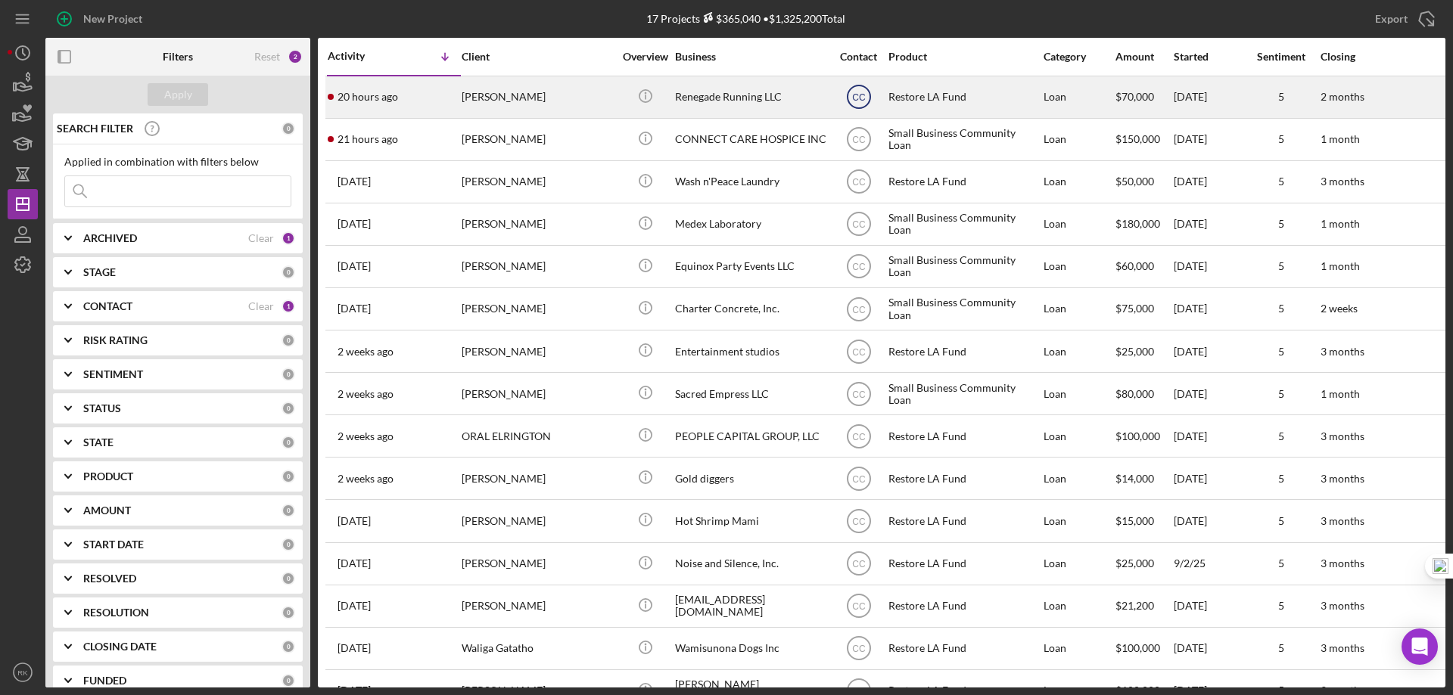
click at [859, 94] on text "CC" at bounding box center [859, 97] width 14 height 11
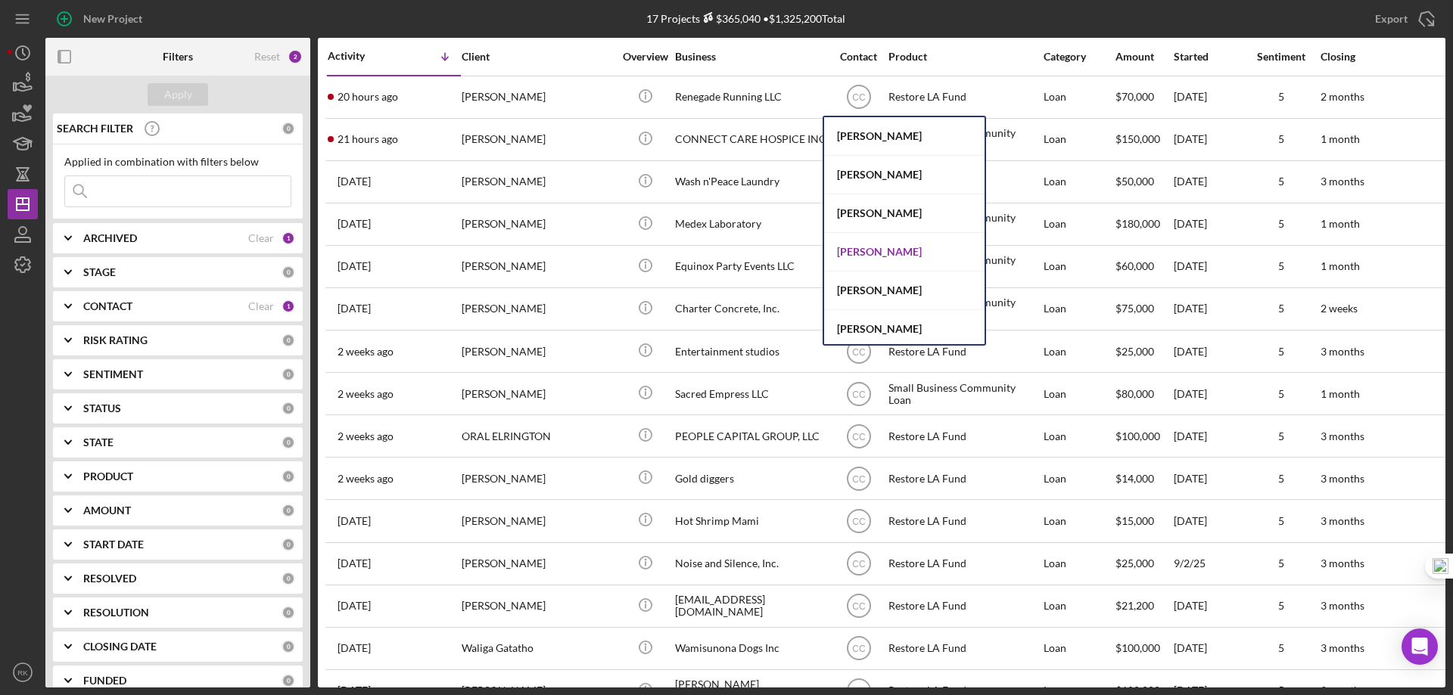
click at [885, 250] on div "[PERSON_NAME]" at bounding box center [904, 252] width 160 height 39
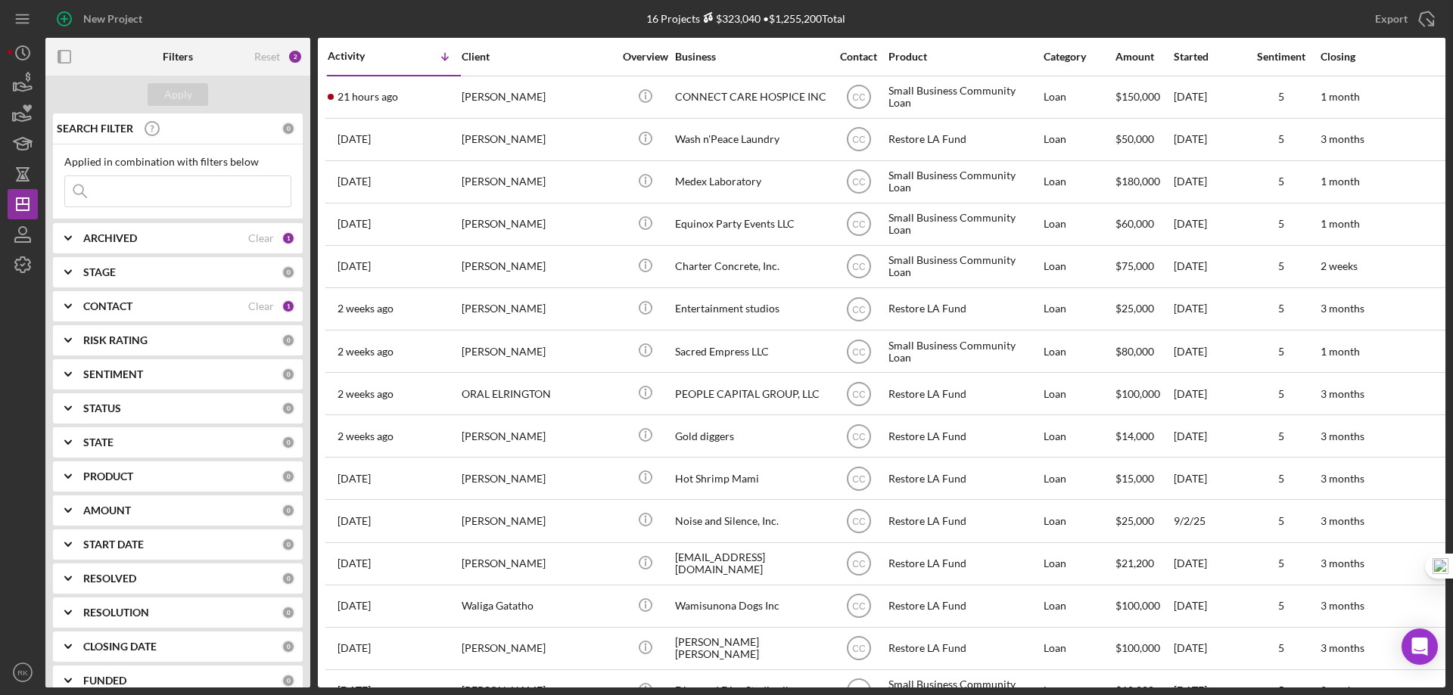
click at [69, 306] on polyline at bounding box center [68, 306] width 6 height 3
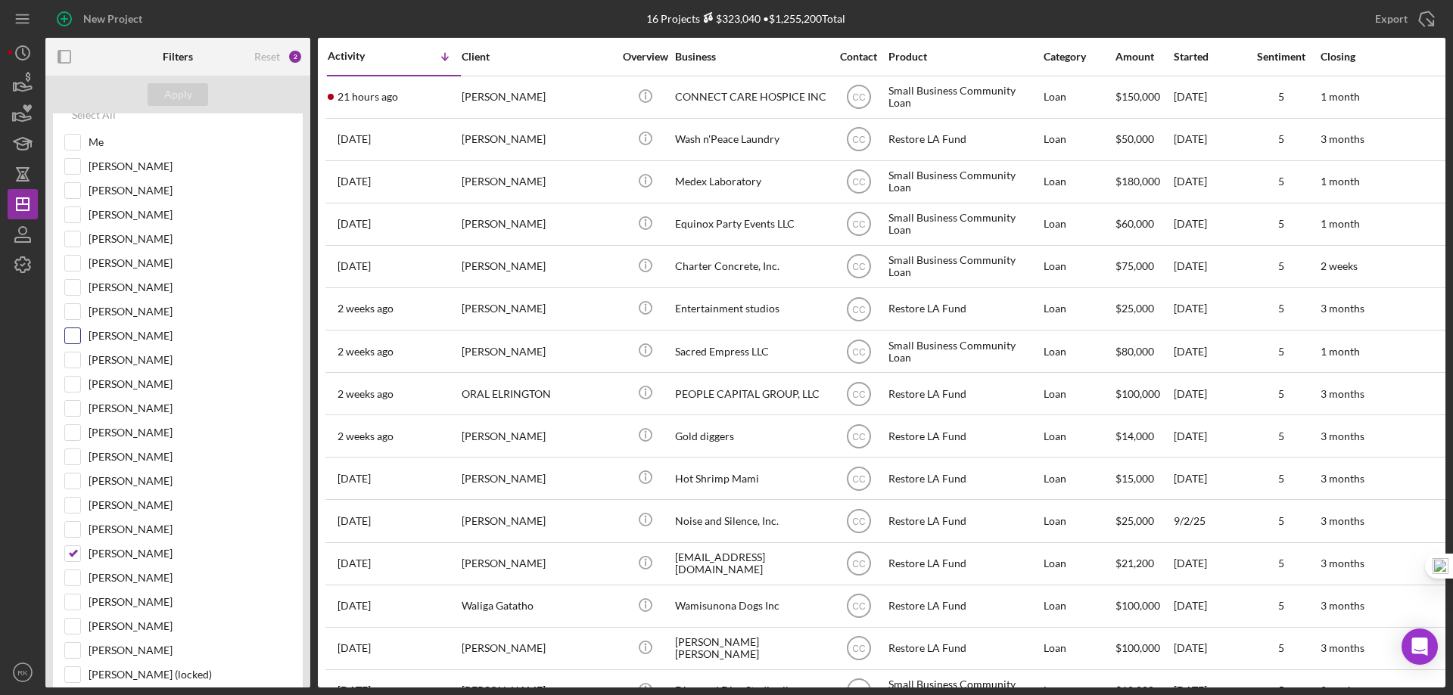
scroll to position [227, 0]
click at [76, 331] on input "[PERSON_NAME]" at bounding box center [72, 335] width 15 height 15
checkbox input "true"
click at [75, 549] on input "[PERSON_NAME]" at bounding box center [72, 553] width 15 height 15
checkbox input "false"
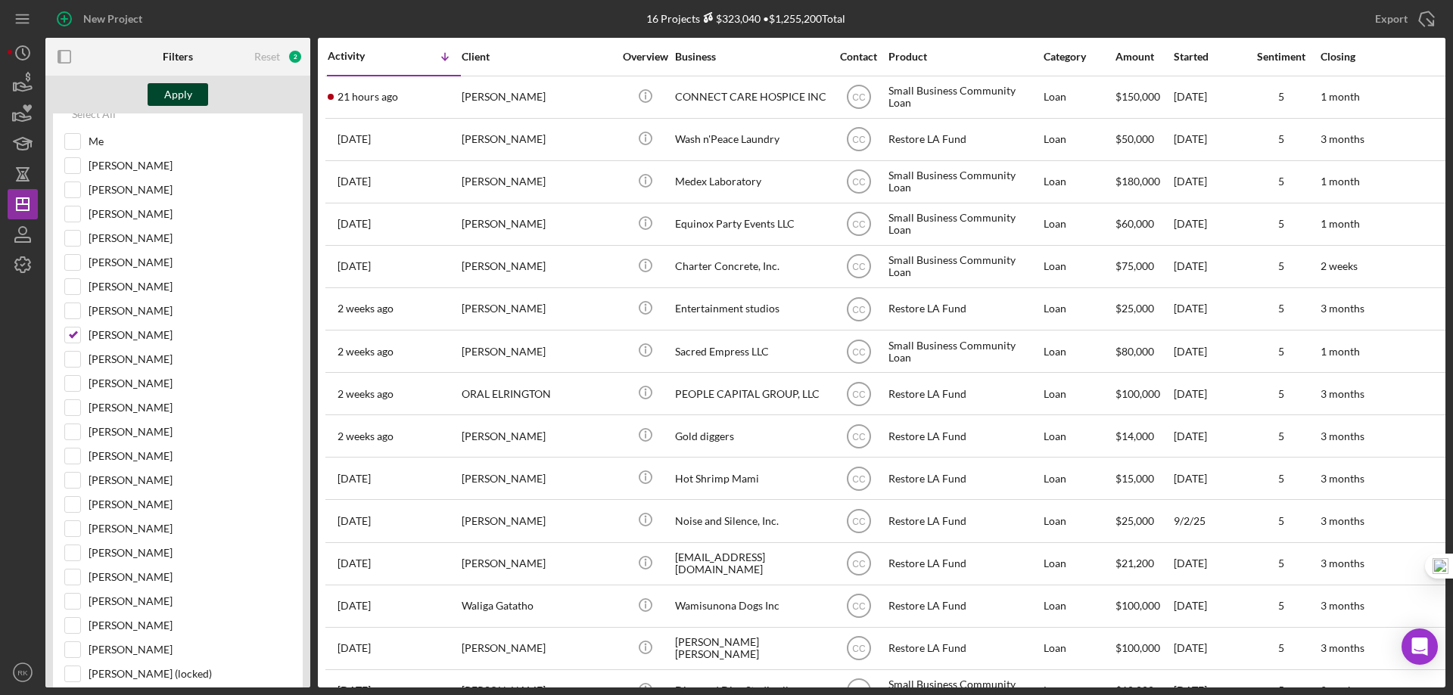
click at [196, 93] on button "Apply" at bounding box center [178, 94] width 61 height 23
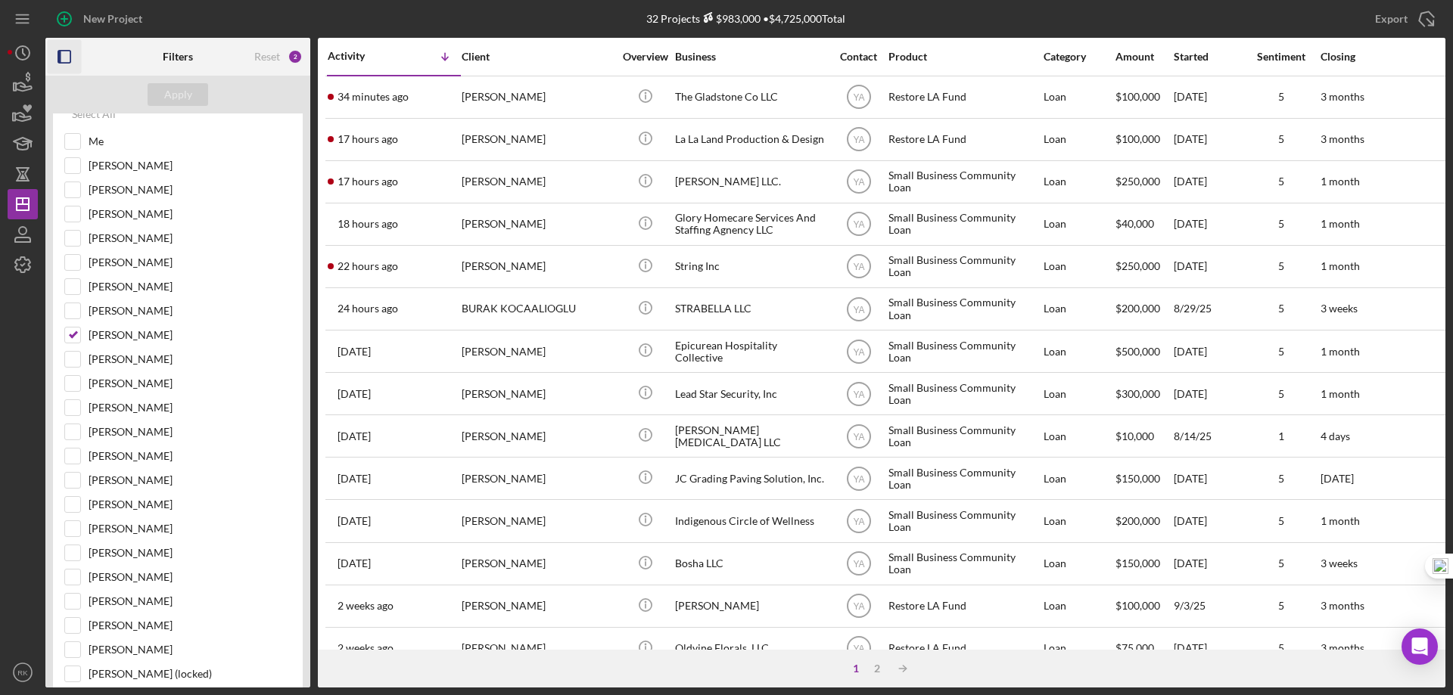
click at [63, 58] on icon "button" at bounding box center [65, 57] width 34 height 34
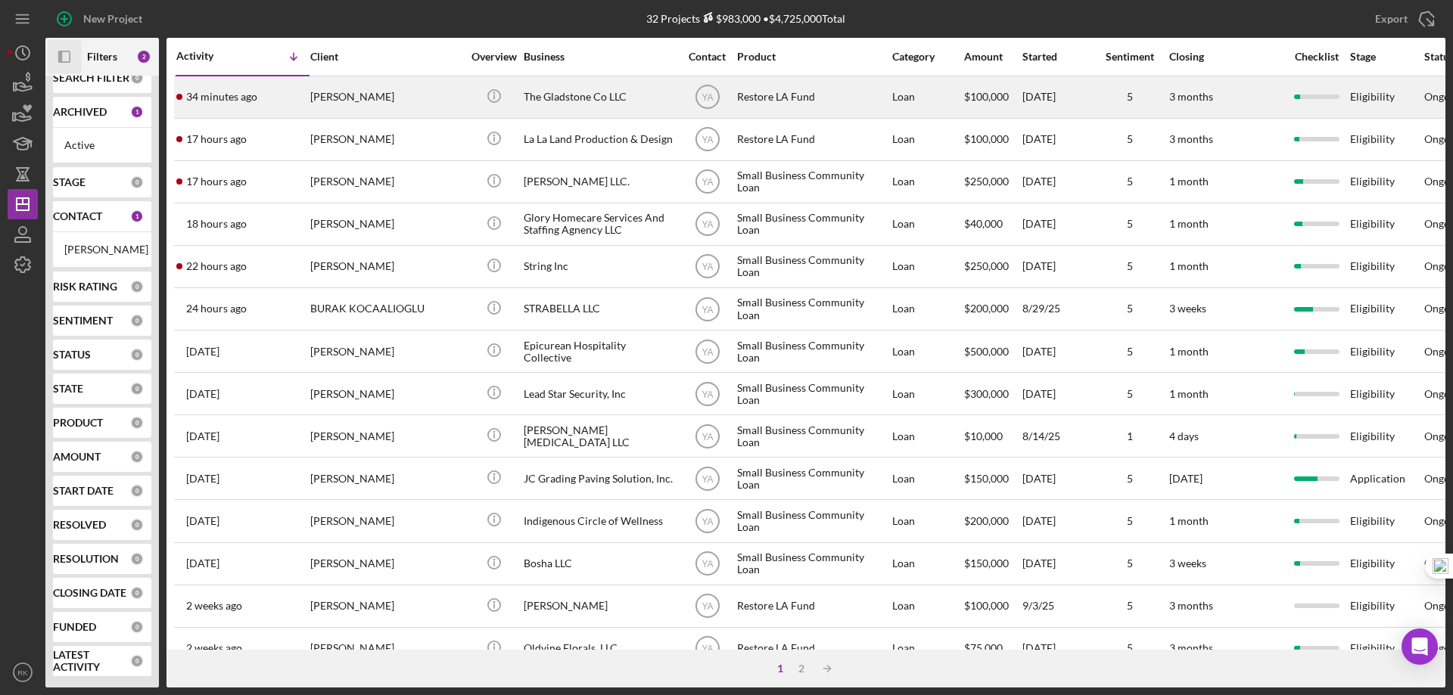
scroll to position [33, 0]
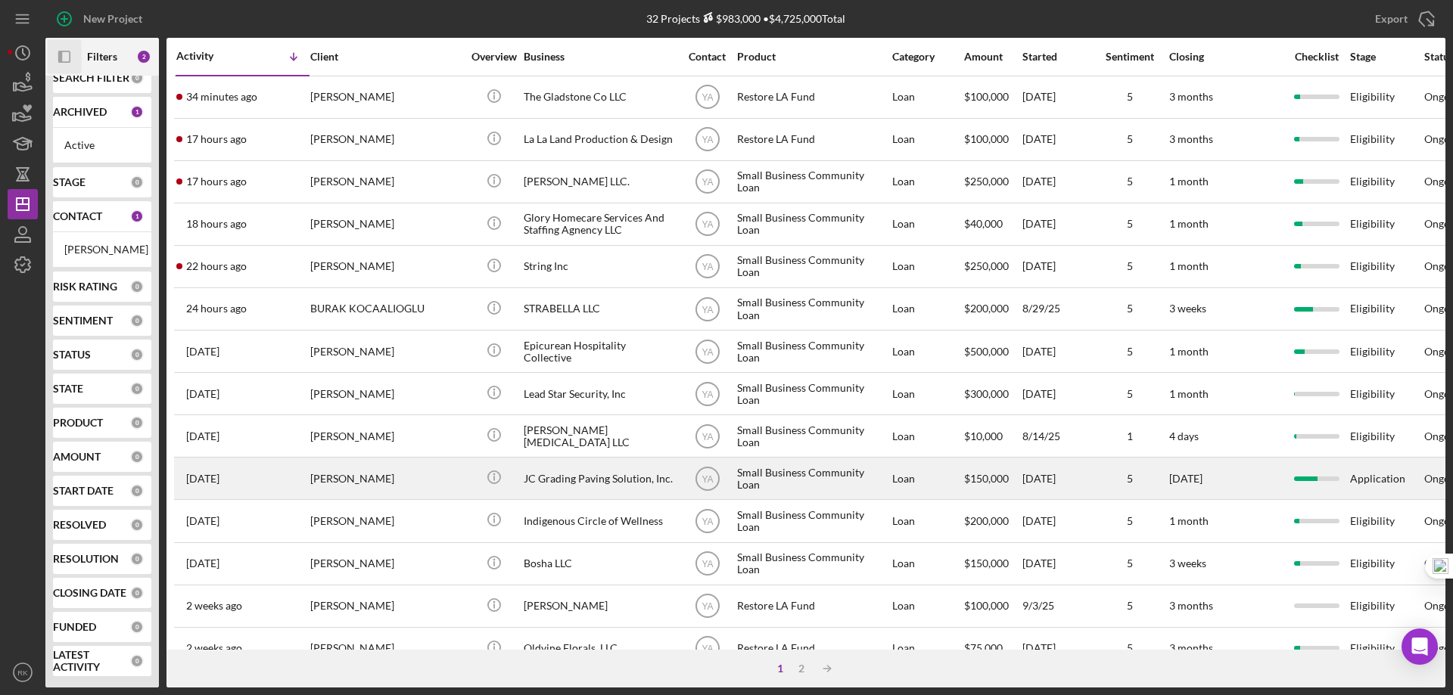
click at [531, 482] on div "JC Grading Paving Solution, Inc." at bounding box center [599, 479] width 151 height 40
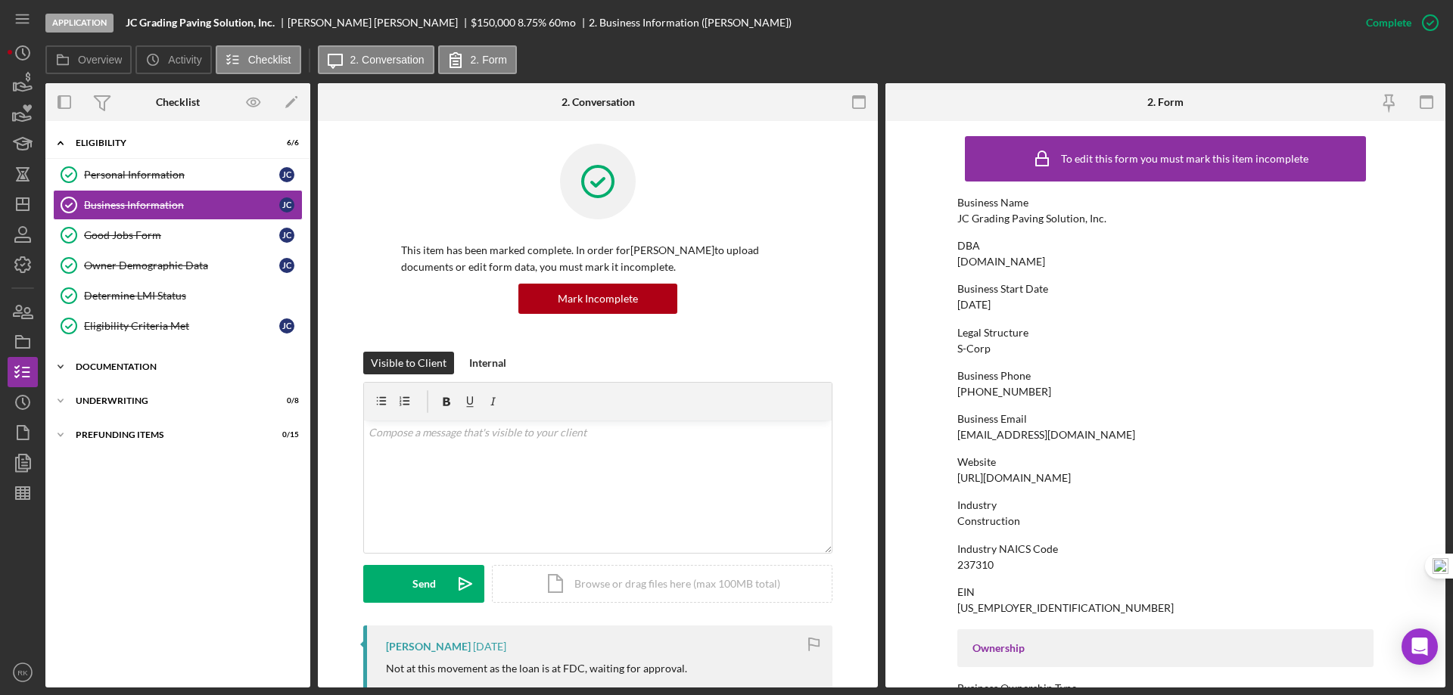
click at [120, 369] on div "Documentation" at bounding box center [184, 366] width 216 height 9
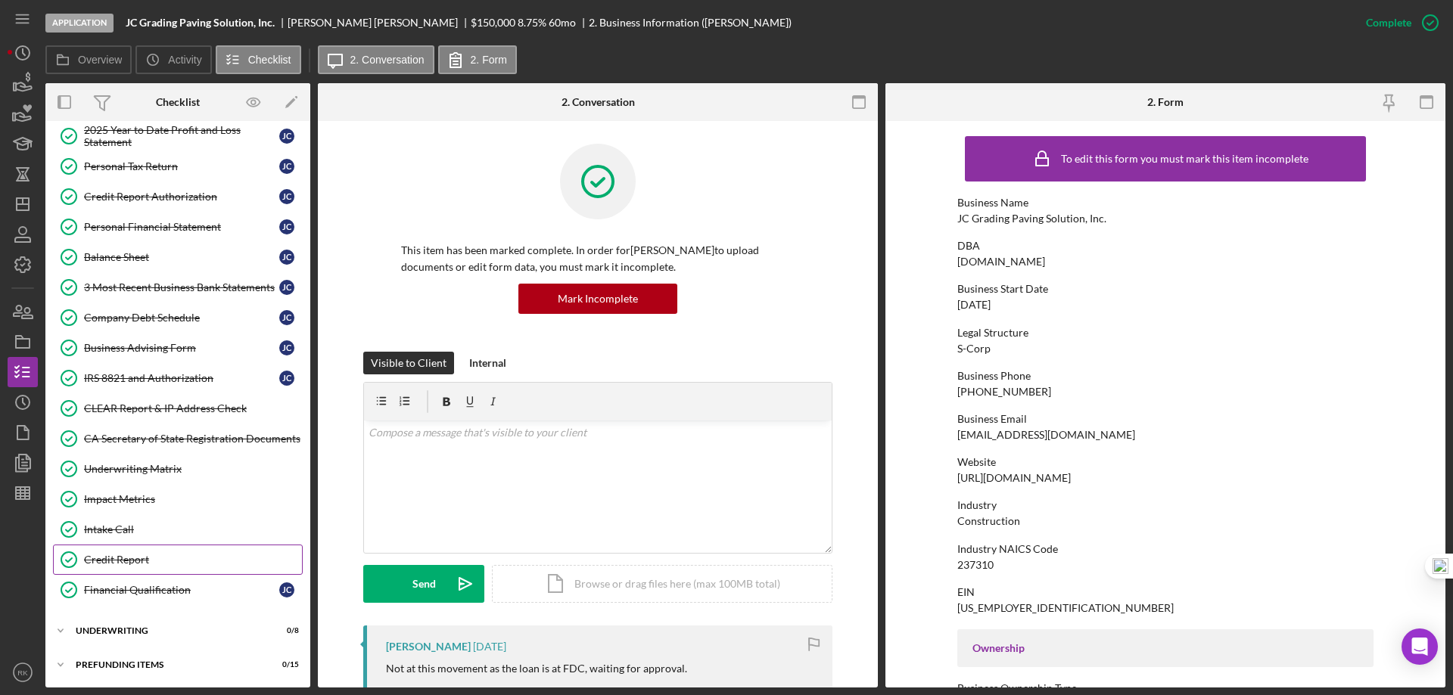
scroll to position [384, 0]
drag, startPoint x: 119, startPoint y: 633, endPoint x: 169, endPoint y: 593, distance: 64.1
click at [119, 633] on div "Underwriting" at bounding box center [168, 630] width 185 height 9
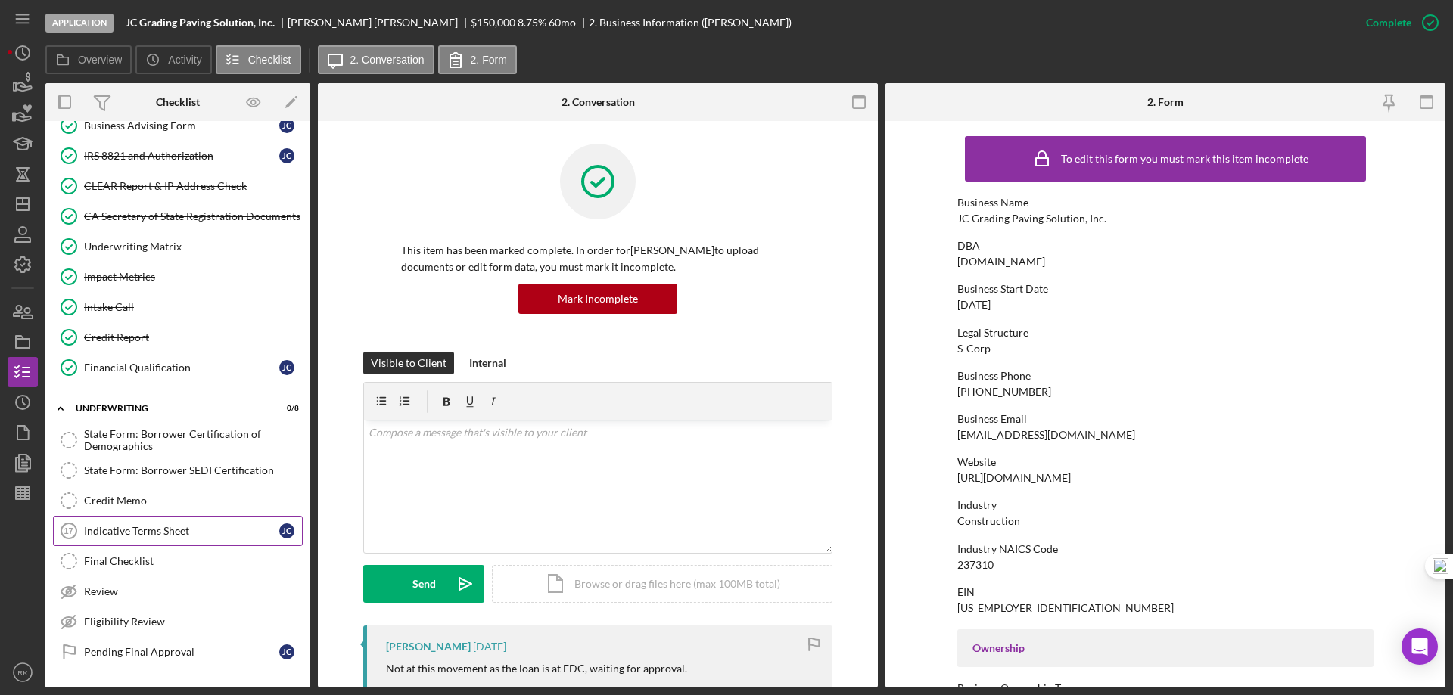
scroll to position [635, 0]
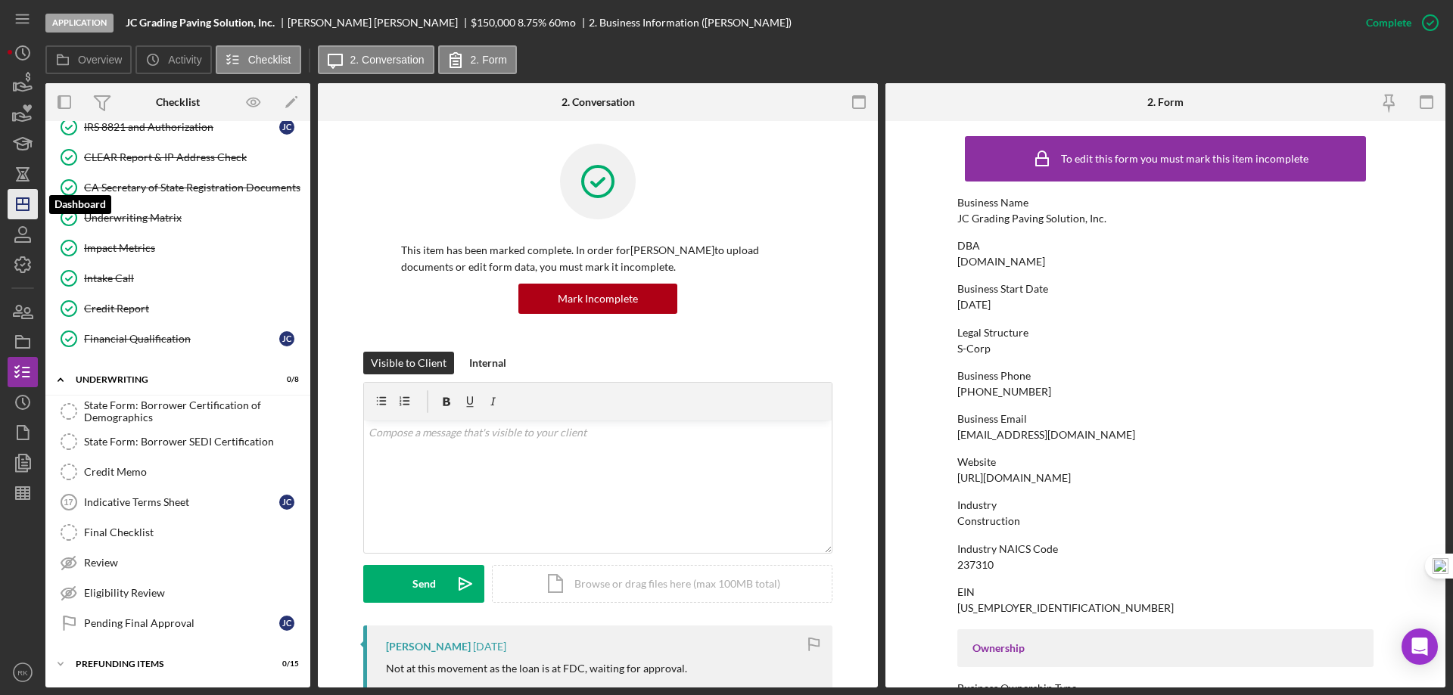
click at [29, 203] on polygon "button" at bounding box center [23, 204] width 12 height 12
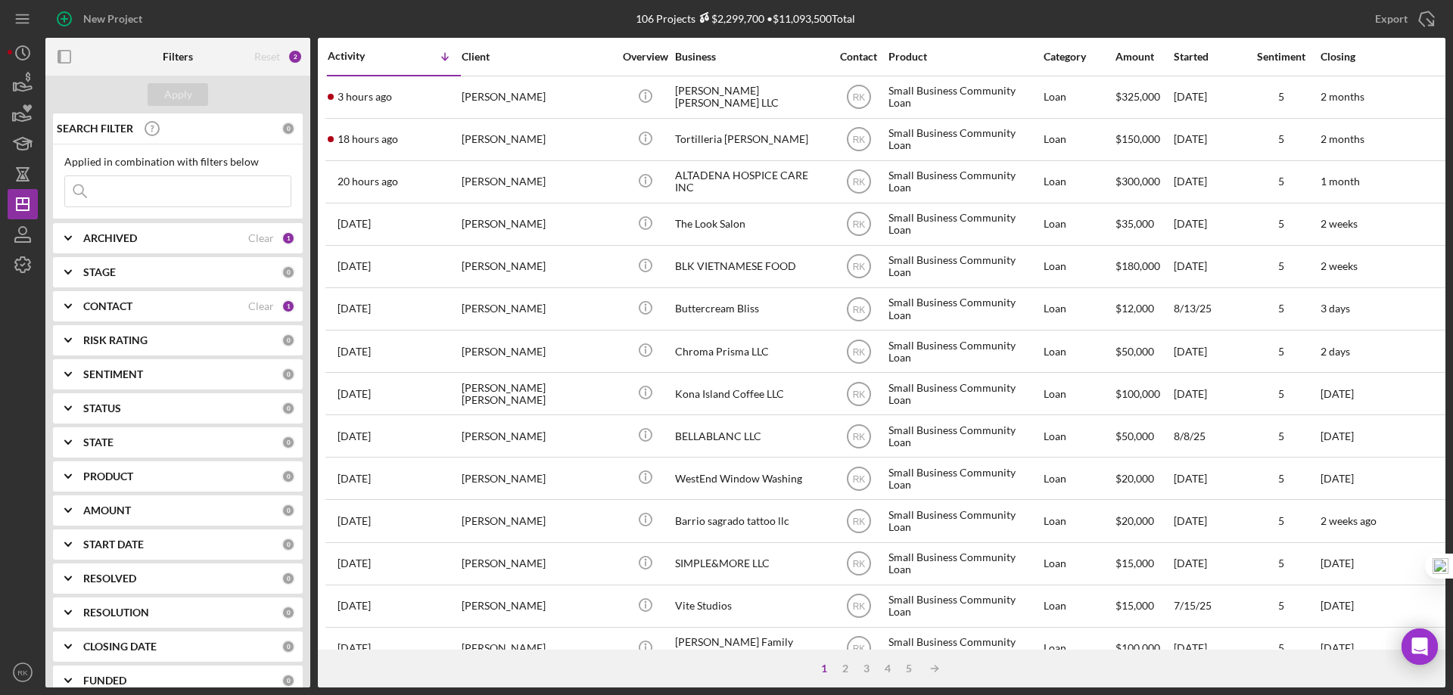
click at [111, 306] on b "CONTACT" at bounding box center [107, 306] width 49 height 12
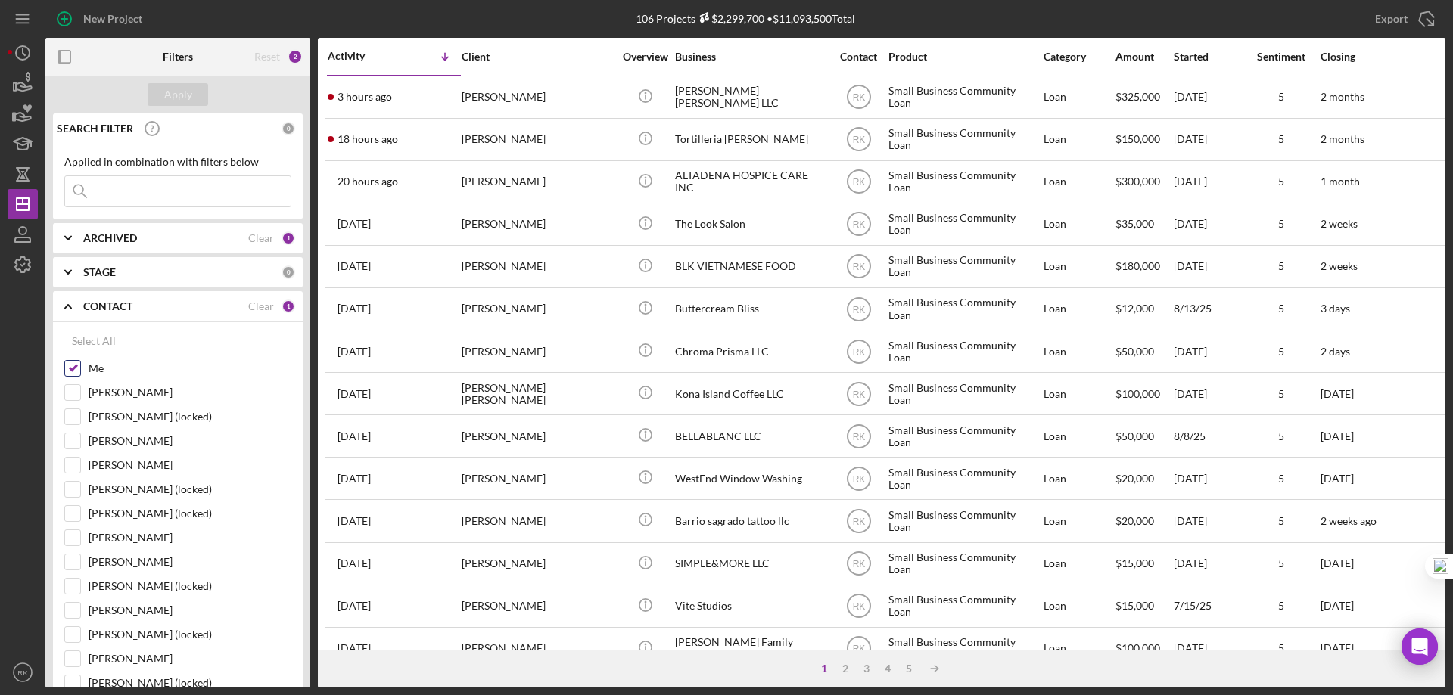
click at [76, 372] on input "Me" at bounding box center [72, 368] width 15 height 15
checkbox input "false"
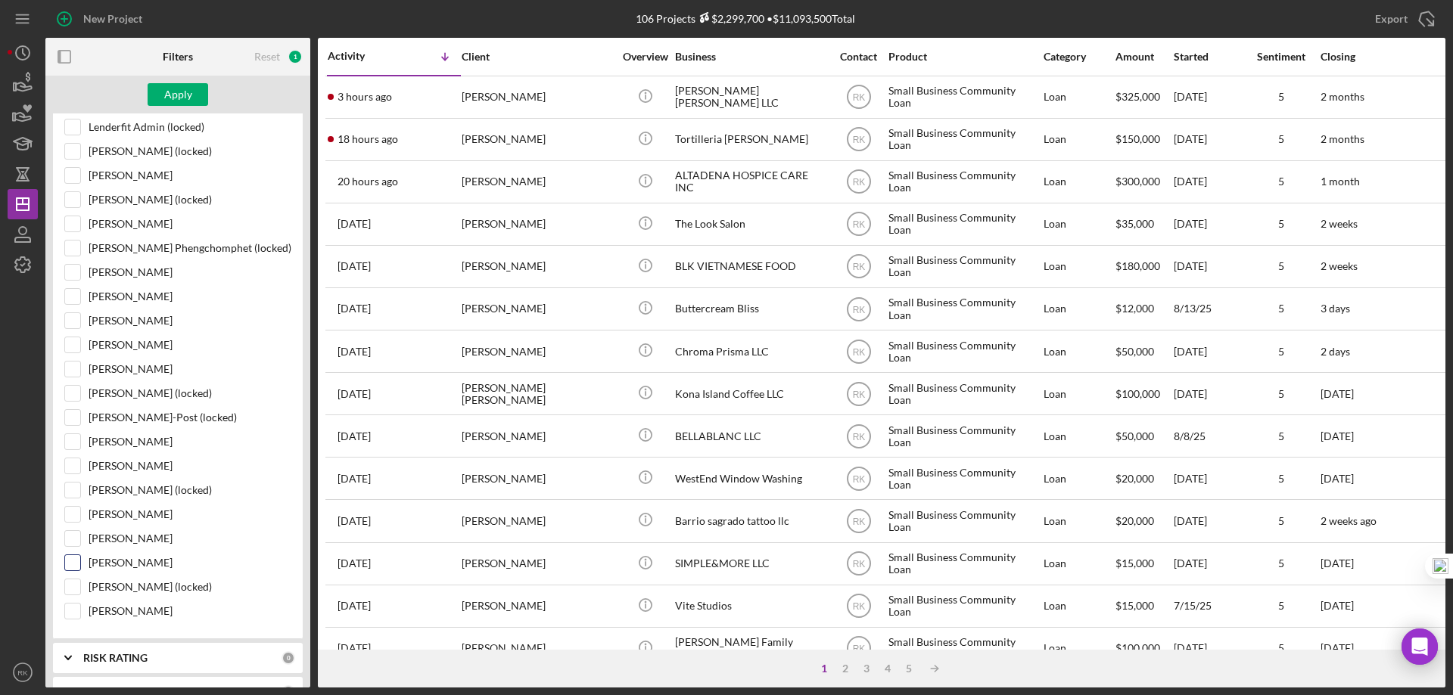
click at [72, 563] on input "[PERSON_NAME]" at bounding box center [72, 562] width 15 height 15
click at [171, 98] on div "Apply" at bounding box center [178, 94] width 28 height 23
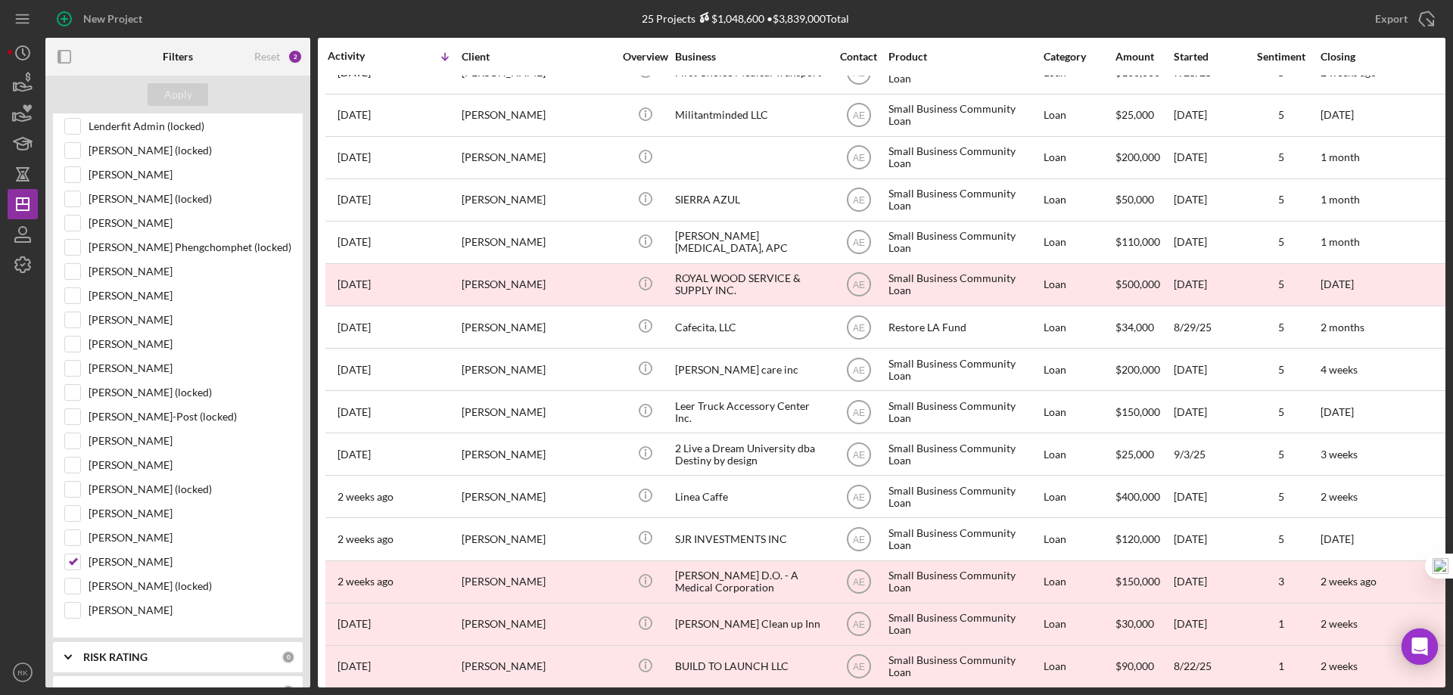
scroll to position [468, 0]
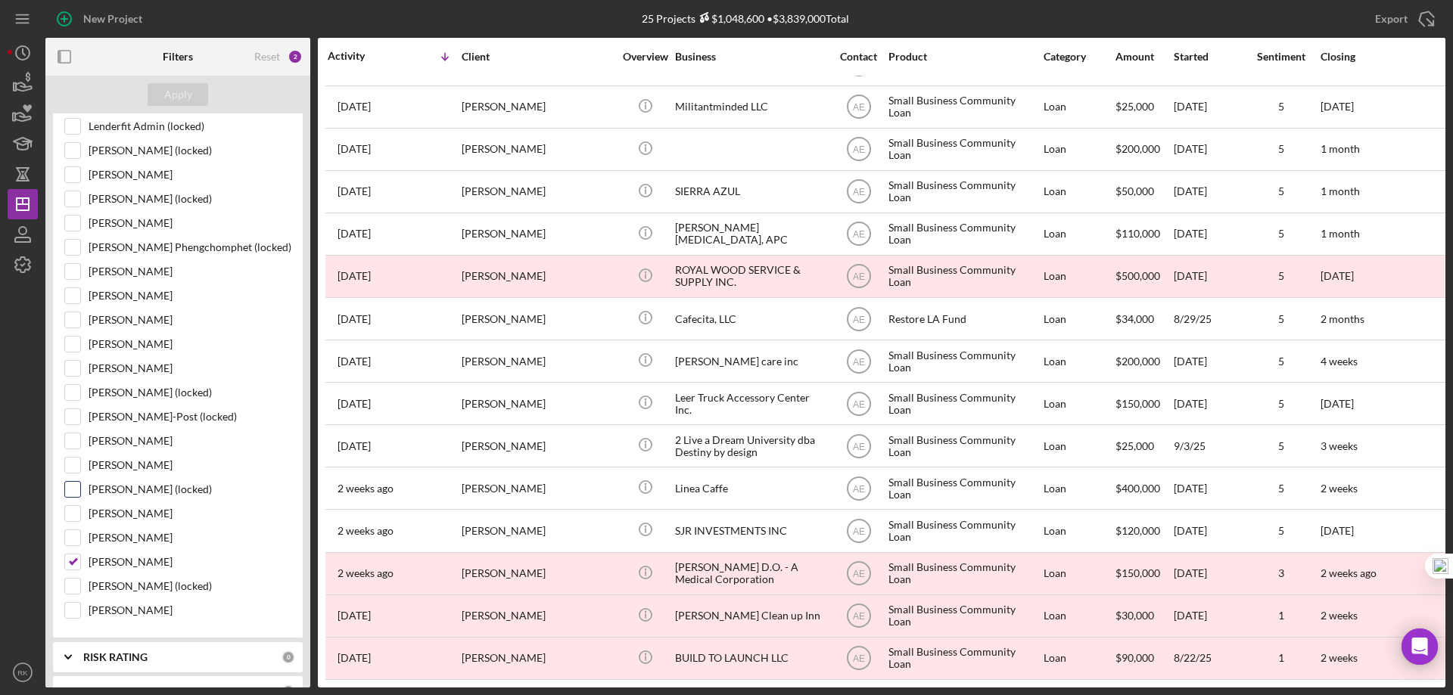
drag, startPoint x: 78, startPoint y: 561, endPoint x: 78, endPoint y: 488, distance: 72.6
click at [78, 561] on input "[PERSON_NAME]" at bounding box center [72, 562] width 15 height 15
checkbox input "false"
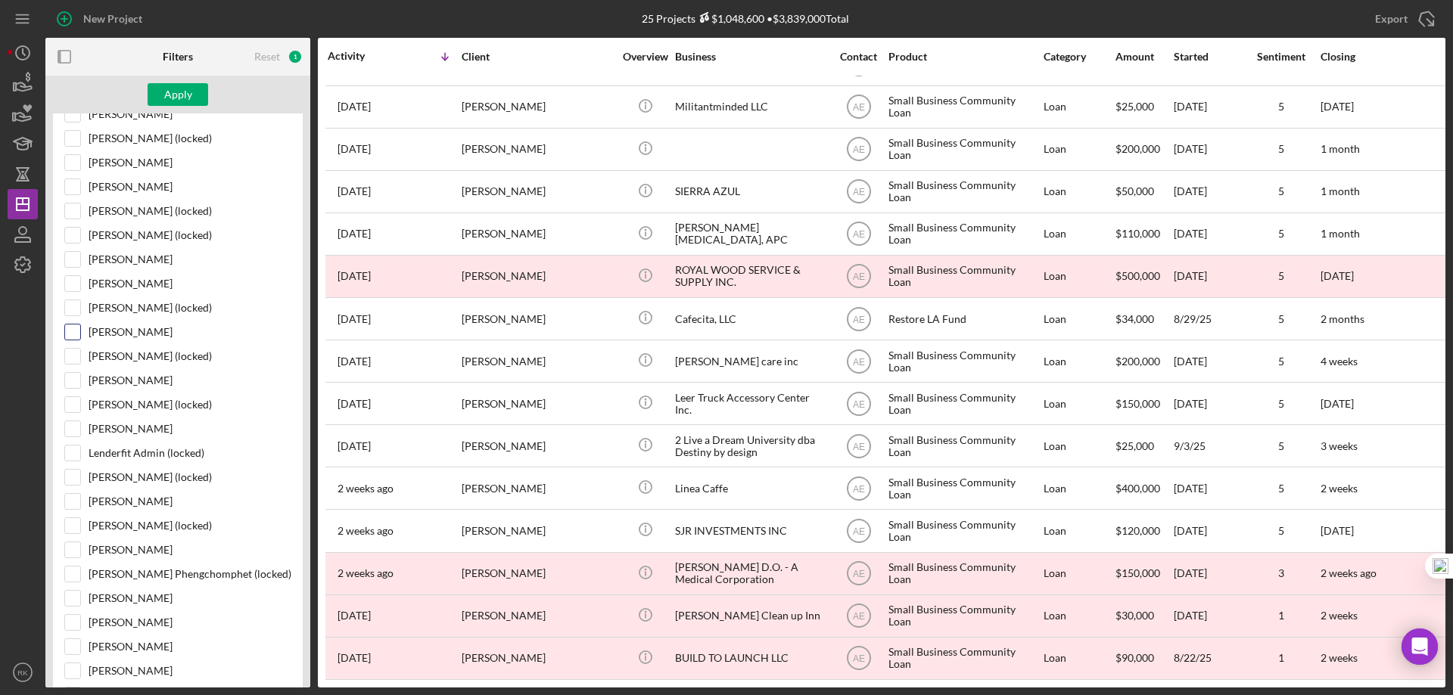
scroll to position [278, 0]
click at [77, 335] on input "[PERSON_NAME]" at bounding box center [72, 332] width 15 height 15
click at [176, 93] on div "Apply" at bounding box center [178, 94] width 28 height 23
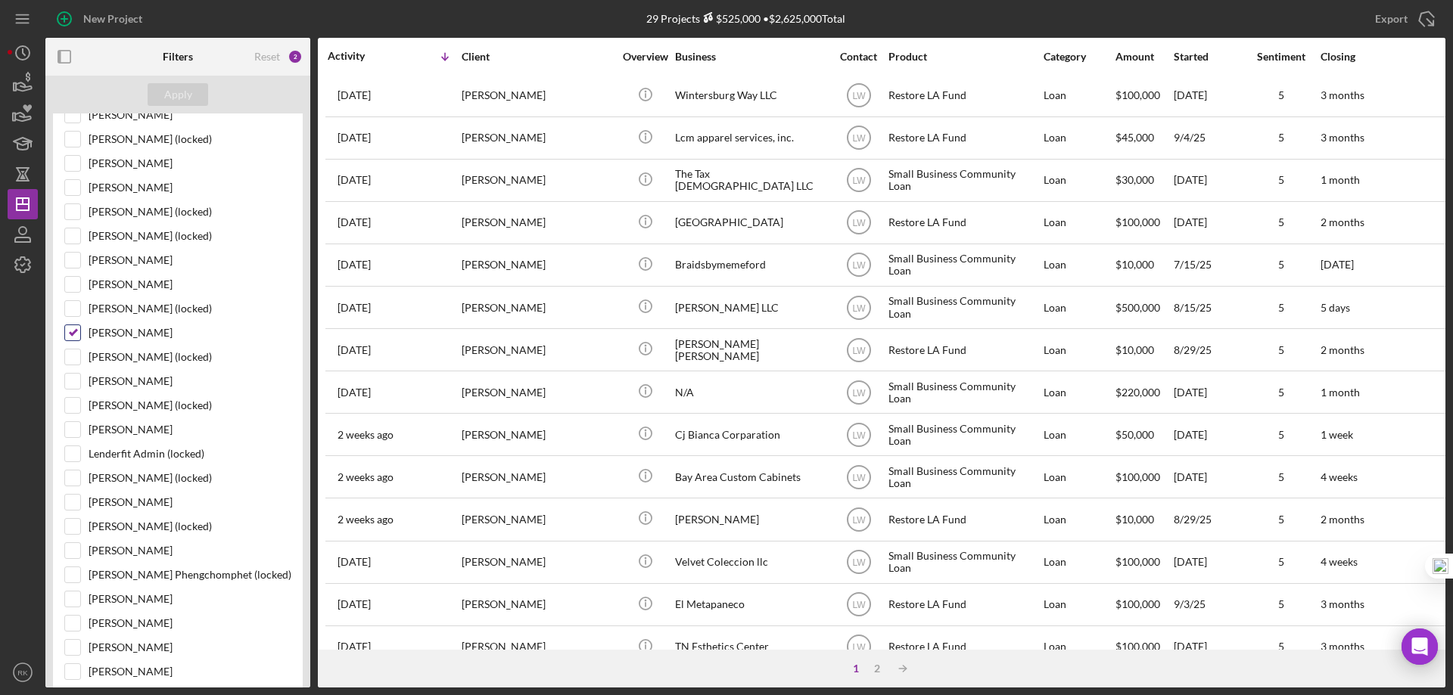
drag, startPoint x: 73, startPoint y: 326, endPoint x: 70, endPoint y: 311, distance: 15.4
click at [73, 326] on input "[PERSON_NAME]" at bounding box center [72, 332] width 15 height 15
checkbox input "false"
click at [70, 263] on input "[PERSON_NAME]" at bounding box center [72, 260] width 15 height 15
checkbox input "true"
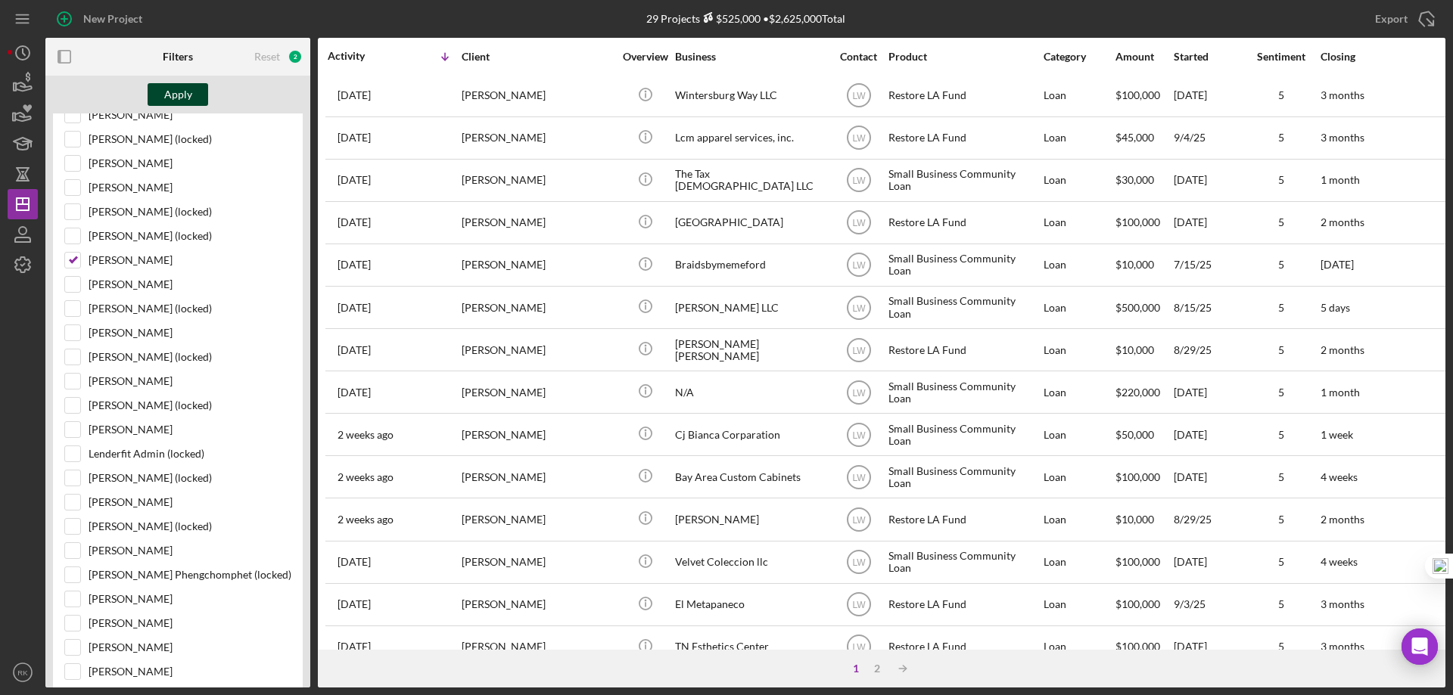
click at [186, 101] on div "Apply" at bounding box center [178, 94] width 28 height 23
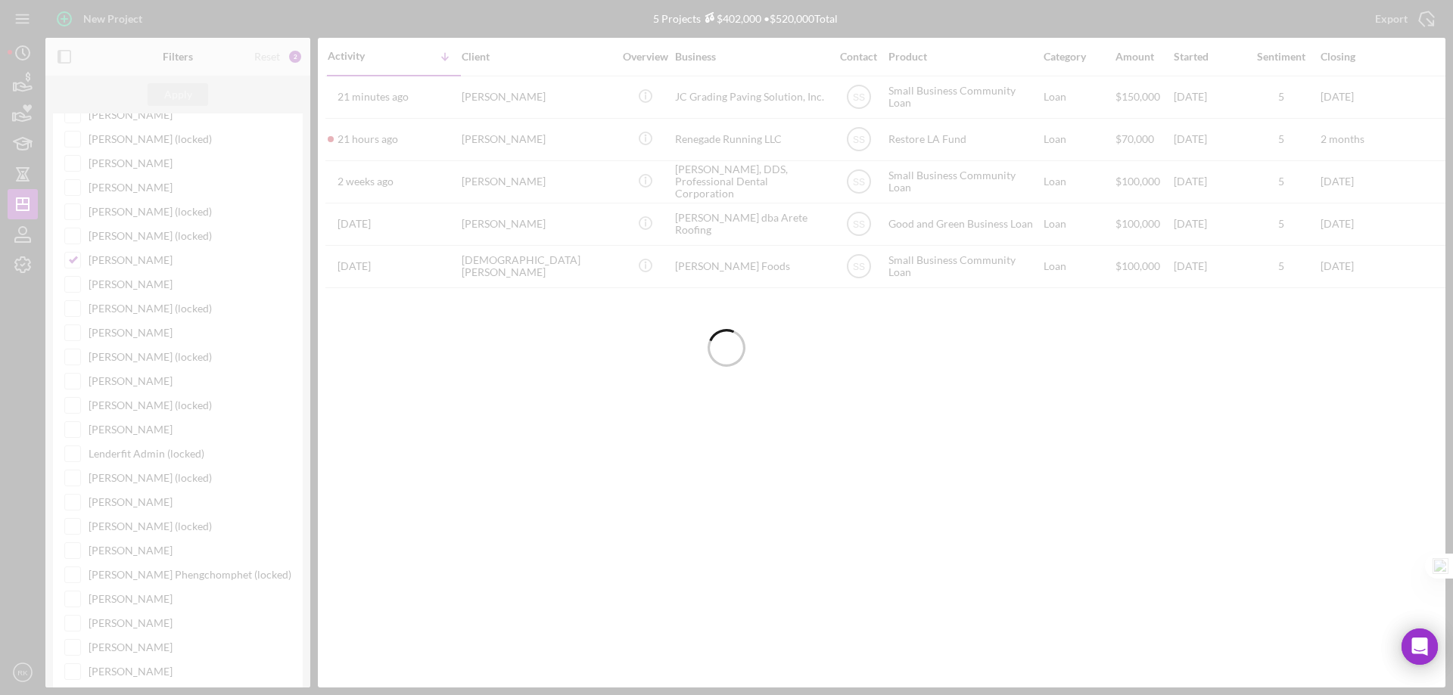
scroll to position [0, 0]
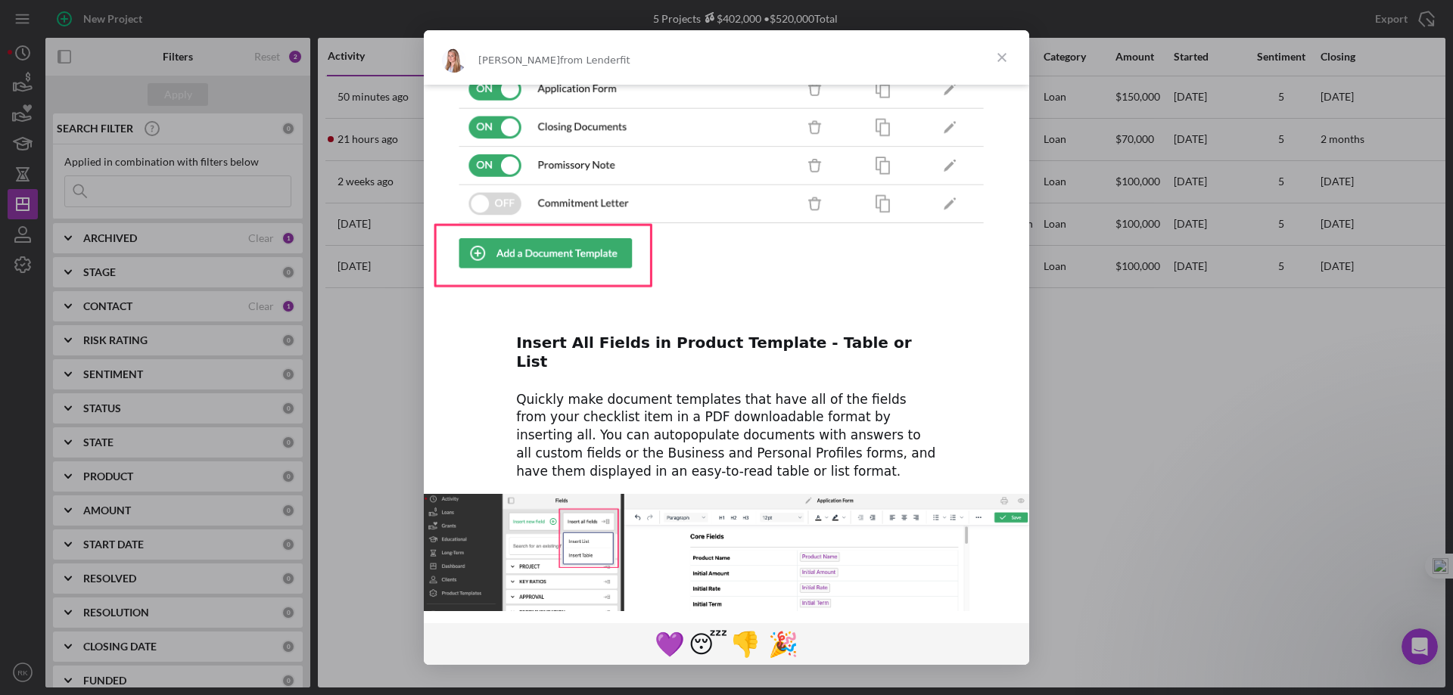
scroll to position [453, 0]
click at [1002, 54] on span "Close" at bounding box center [1002, 57] width 54 height 54
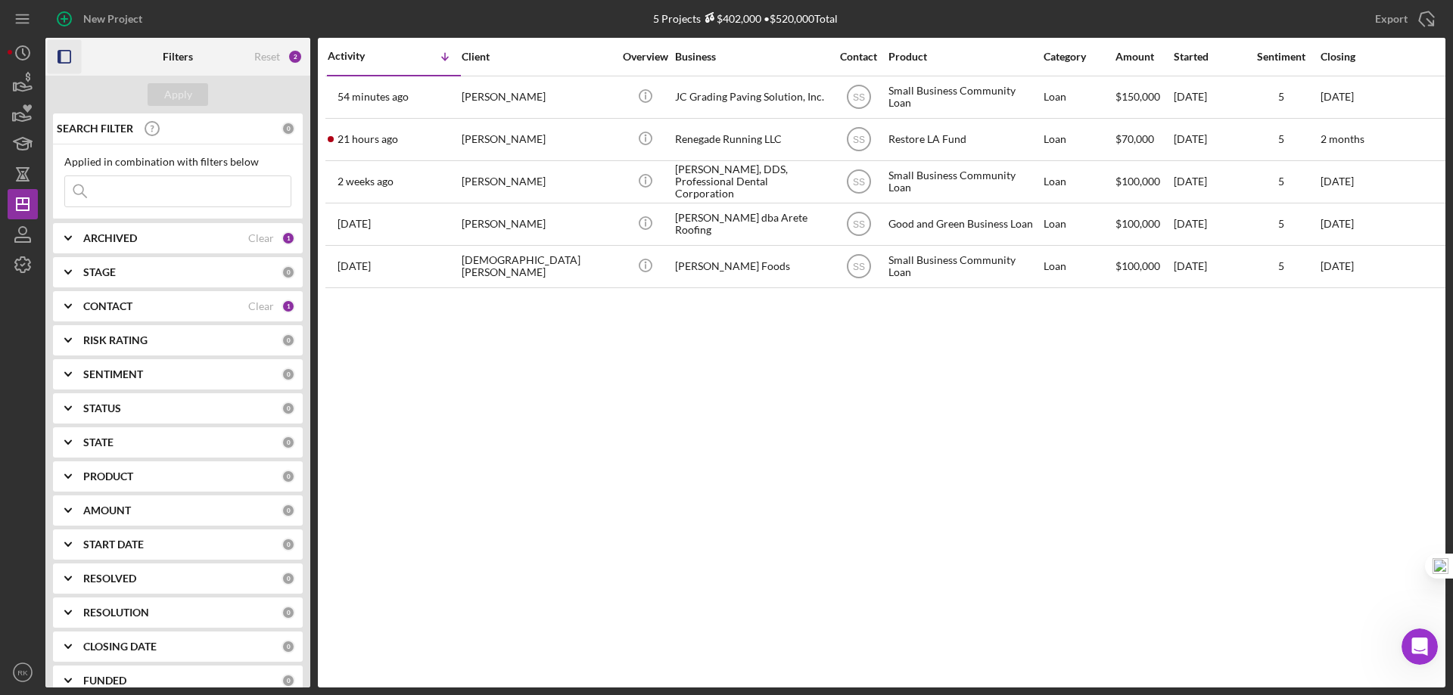
click at [59, 60] on rect "button" at bounding box center [59, 57] width 3 height 12
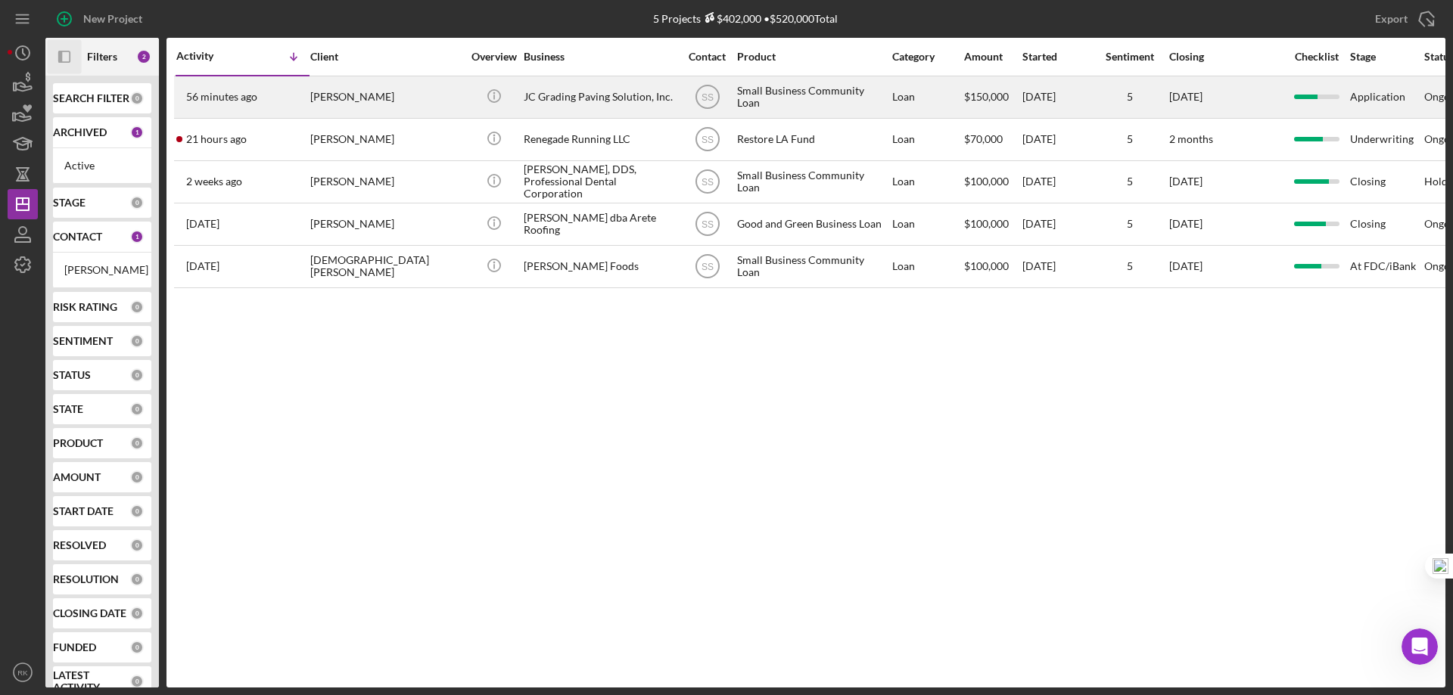
click at [561, 104] on div "JC Grading Paving Solution, Inc." at bounding box center [599, 97] width 151 height 40
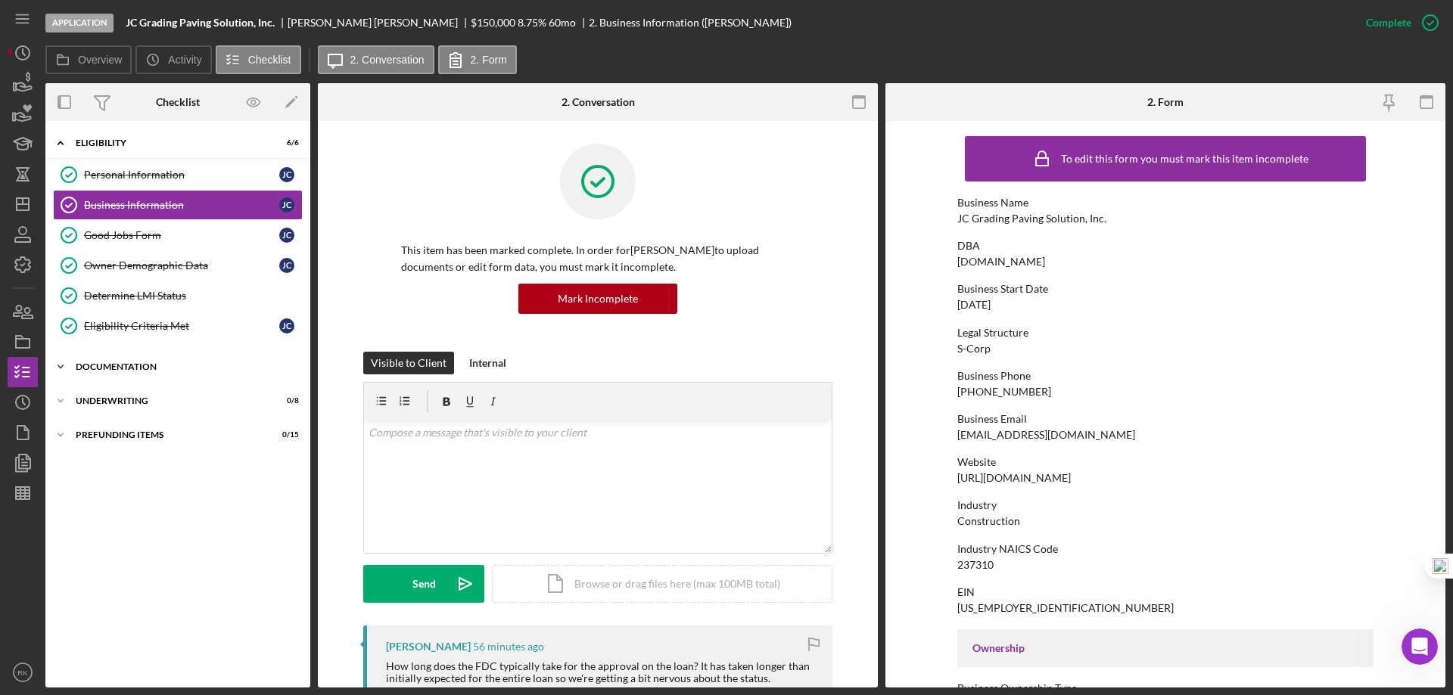
click at [117, 363] on div "Documentation" at bounding box center [184, 366] width 216 height 9
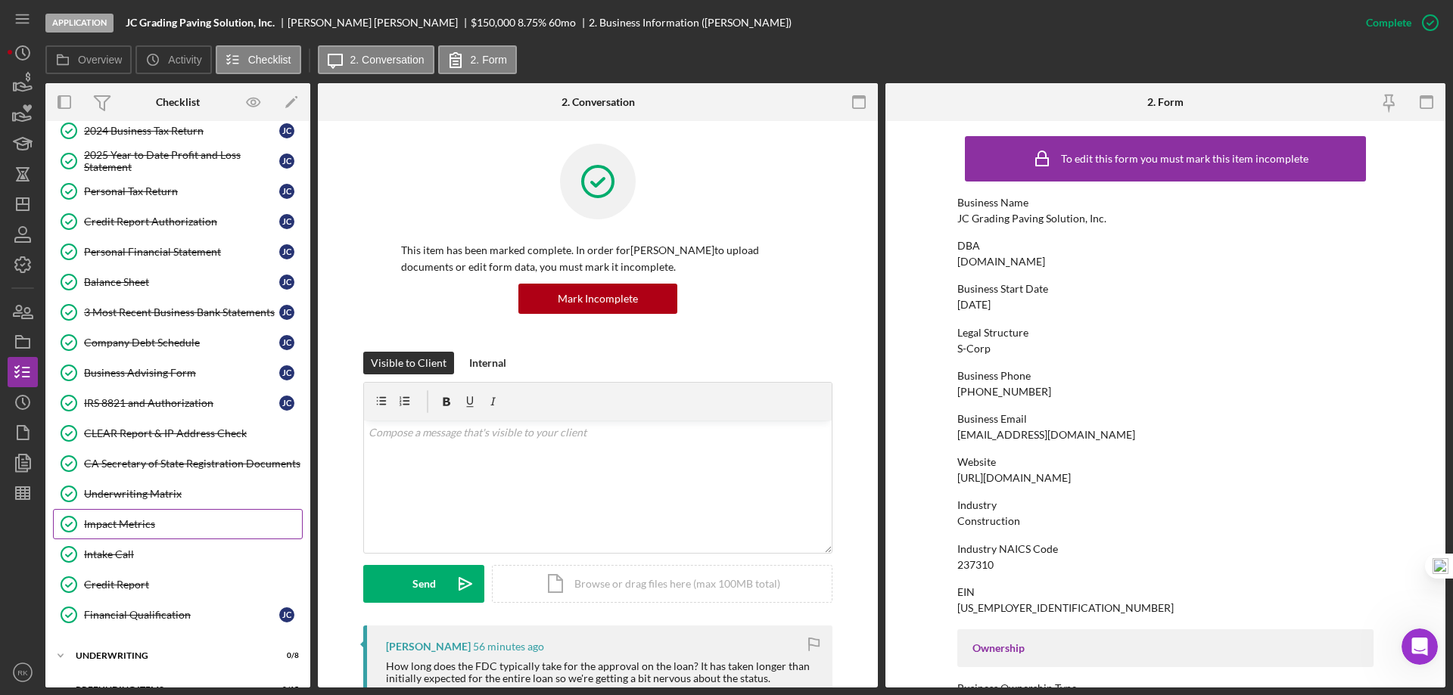
scroll to position [384, 0]
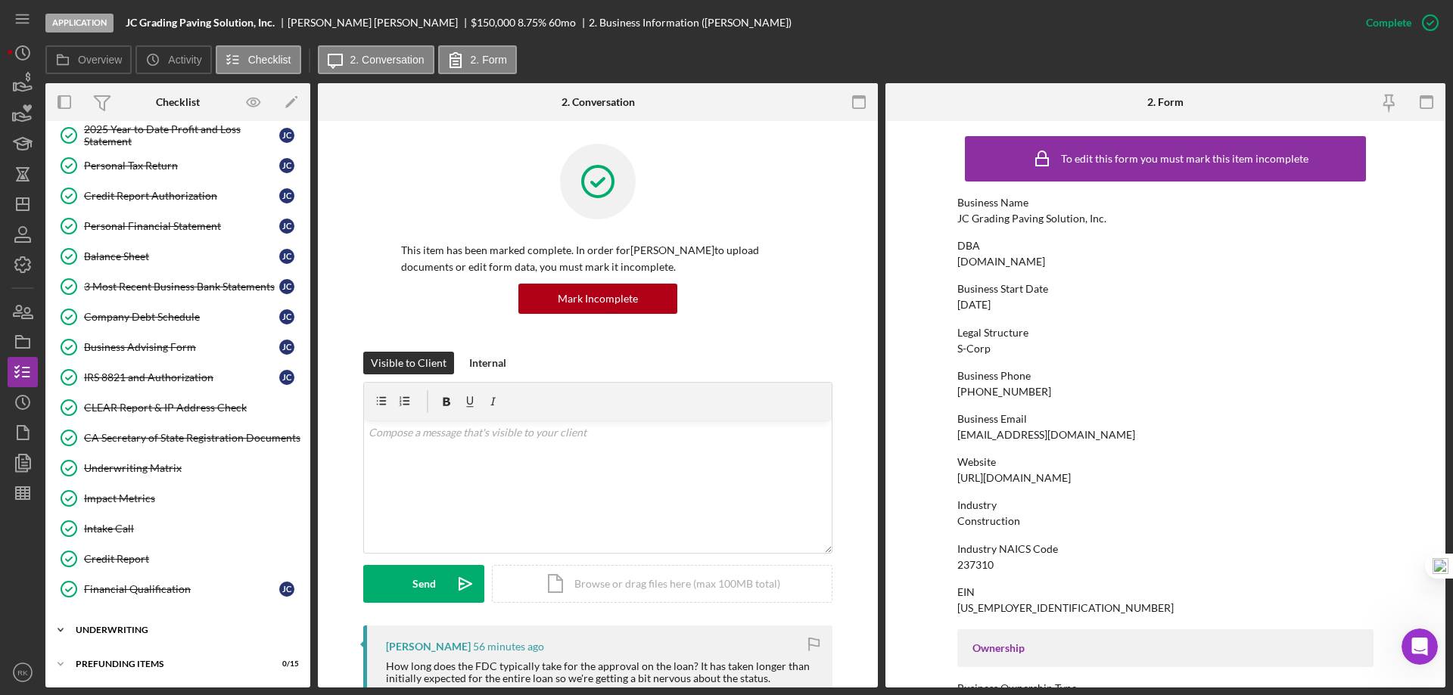
drag, startPoint x: 142, startPoint y: 635, endPoint x: 154, endPoint y: 616, distance: 22.1
click at [142, 635] on div "Icon/Expander Underwriting 0 / 8" at bounding box center [177, 630] width 265 height 30
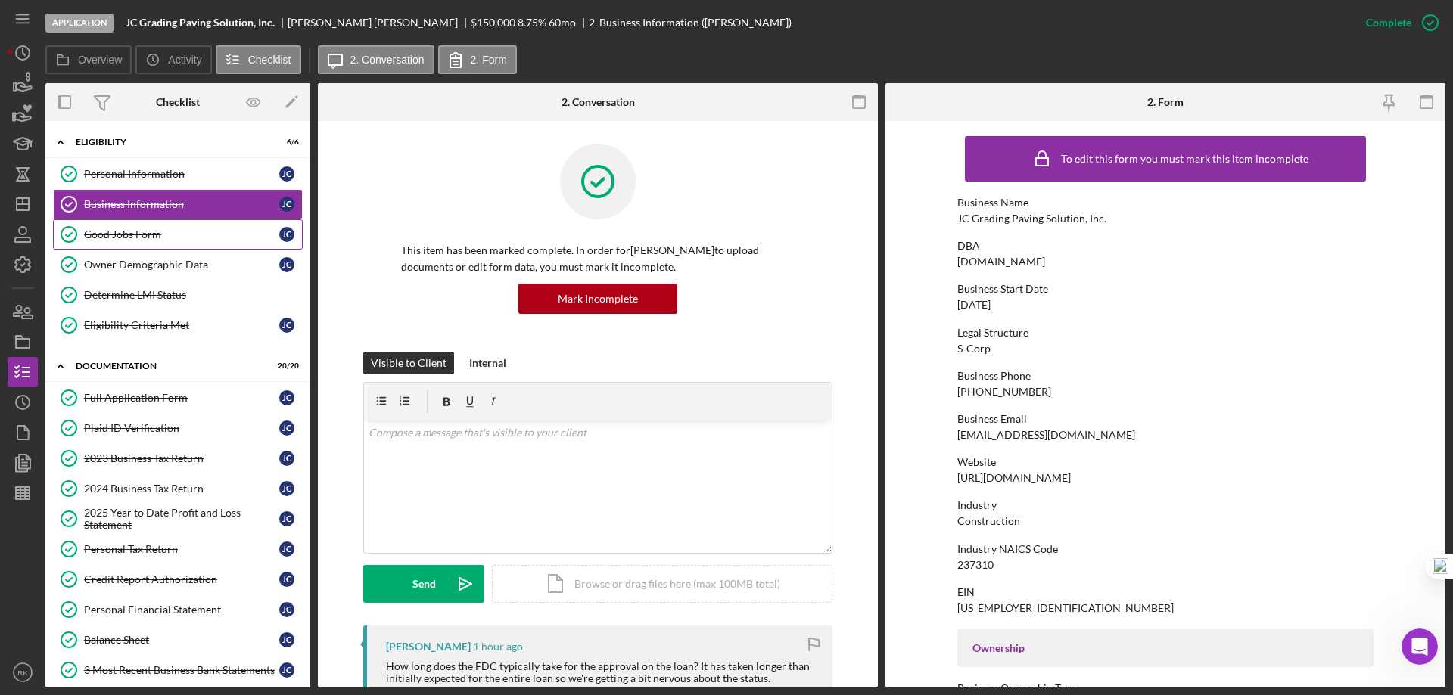
scroll to position [0, 0]
click at [172, 272] on link "Owner Demographic Data Owner Demographic Data J C" at bounding box center [178, 265] width 250 height 30
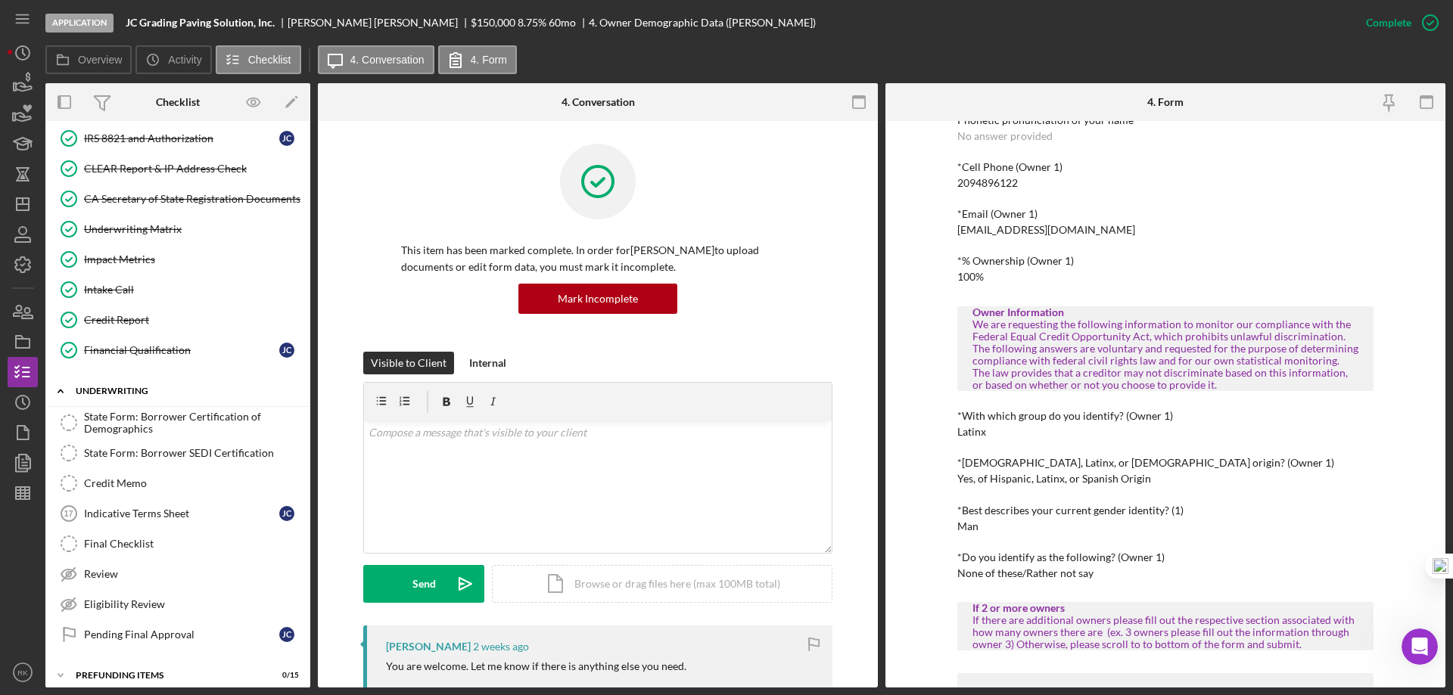
scroll to position [635, 0]
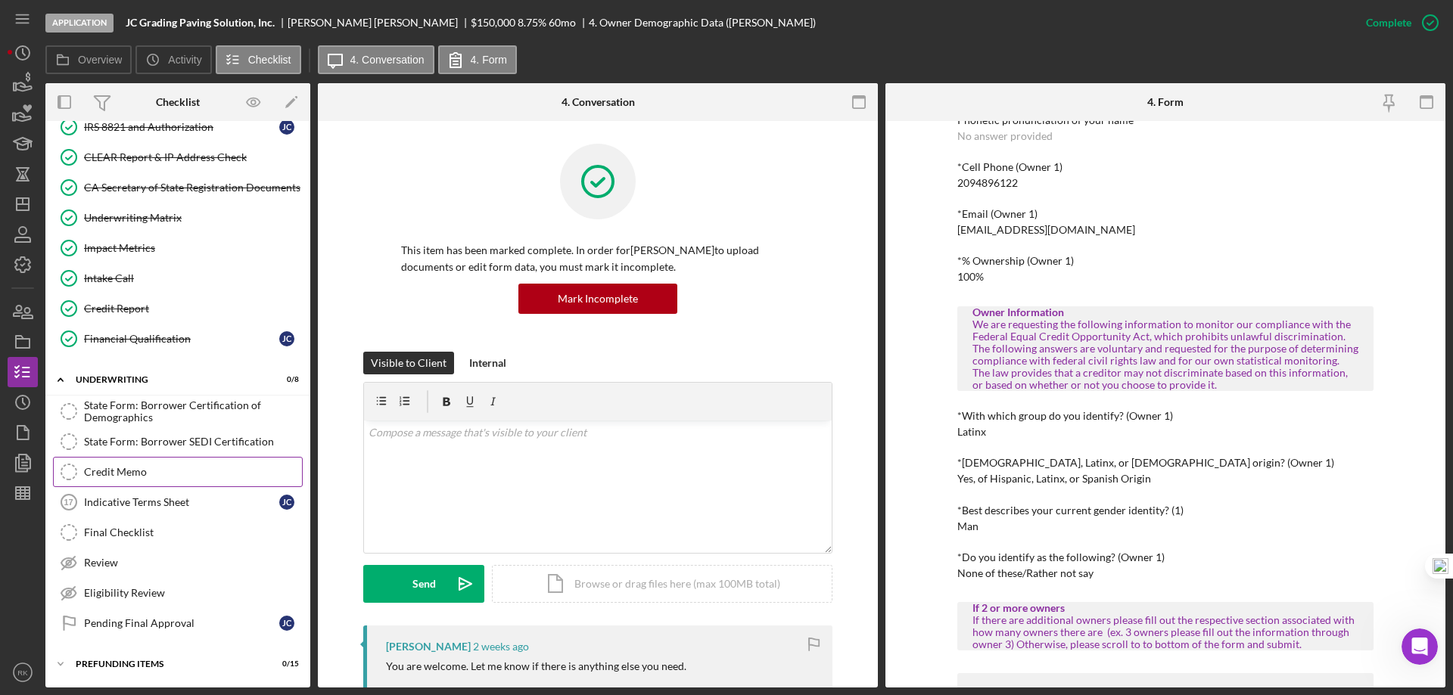
click at [176, 477] on div "Credit Memo" at bounding box center [193, 472] width 218 height 12
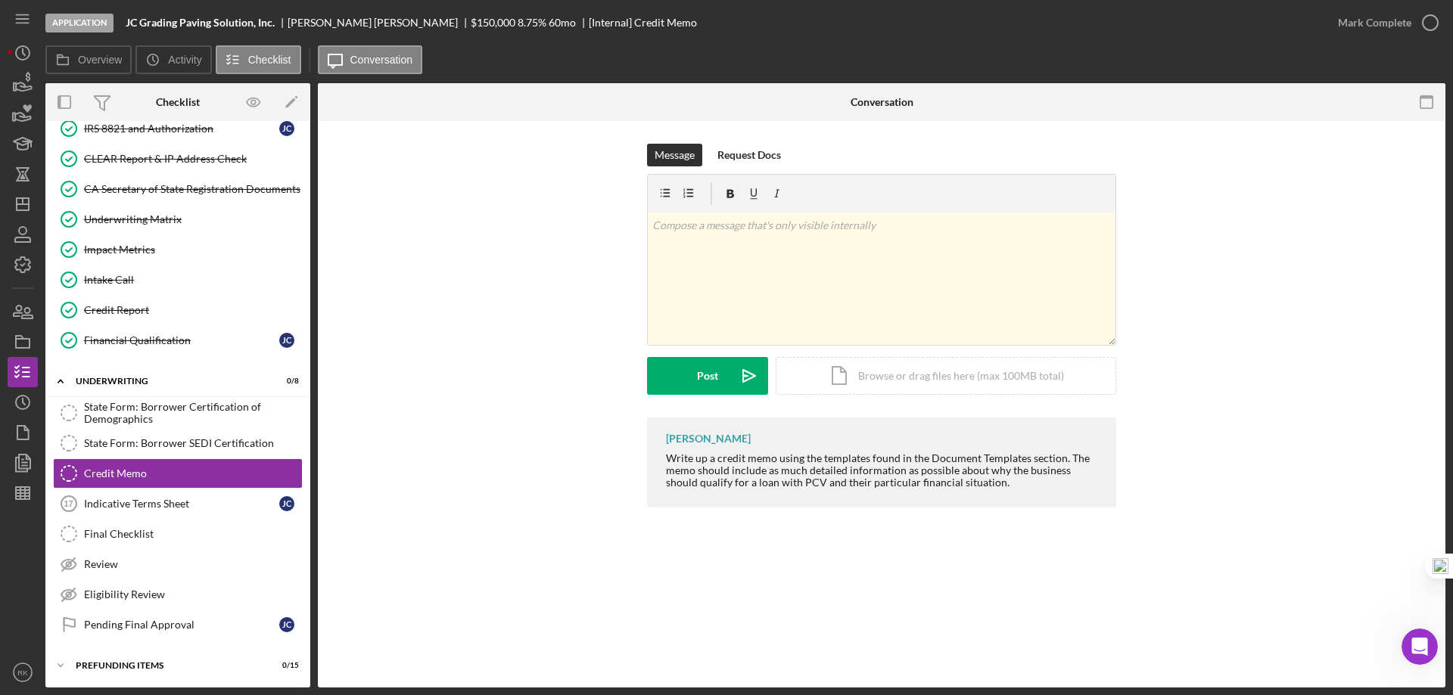
scroll to position [635, 0]
click at [21, 210] on polygon "button" at bounding box center [23, 204] width 12 height 12
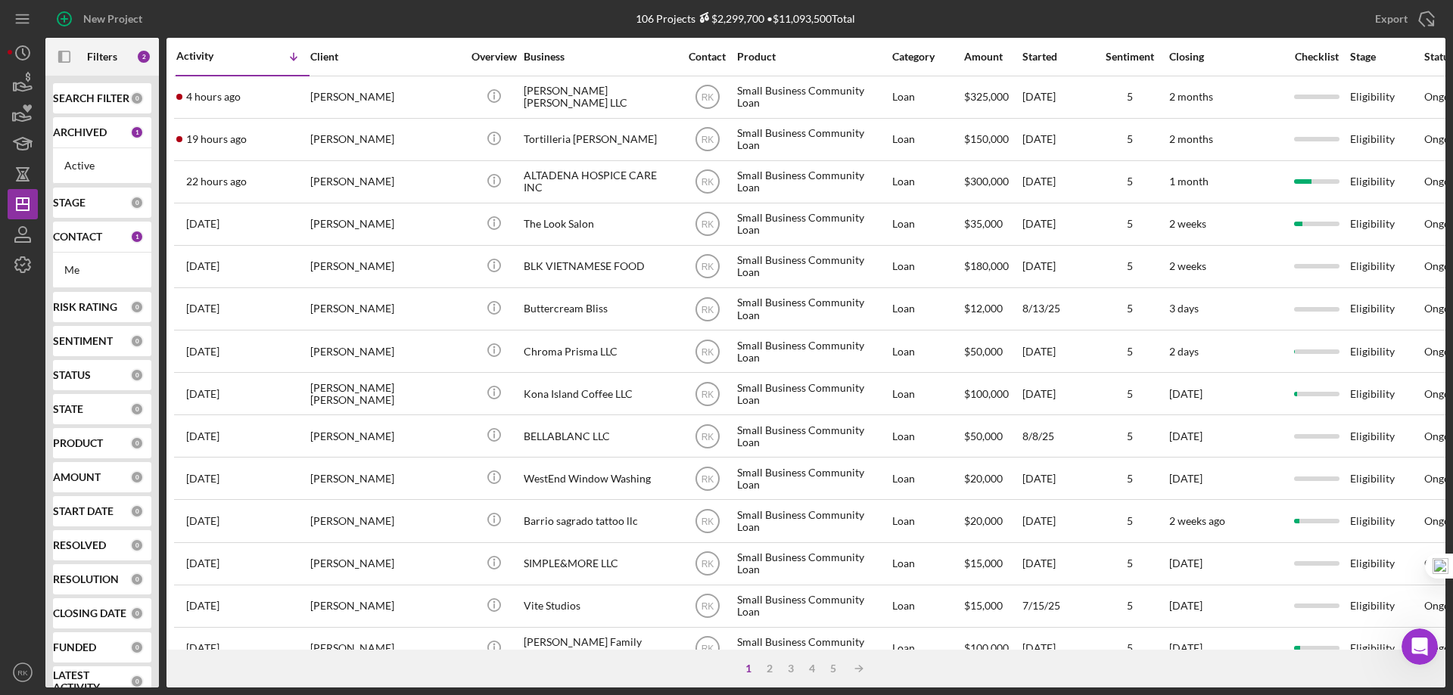
click at [59, 239] on b "CONTACT" at bounding box center [77, 237] width 49 height 12
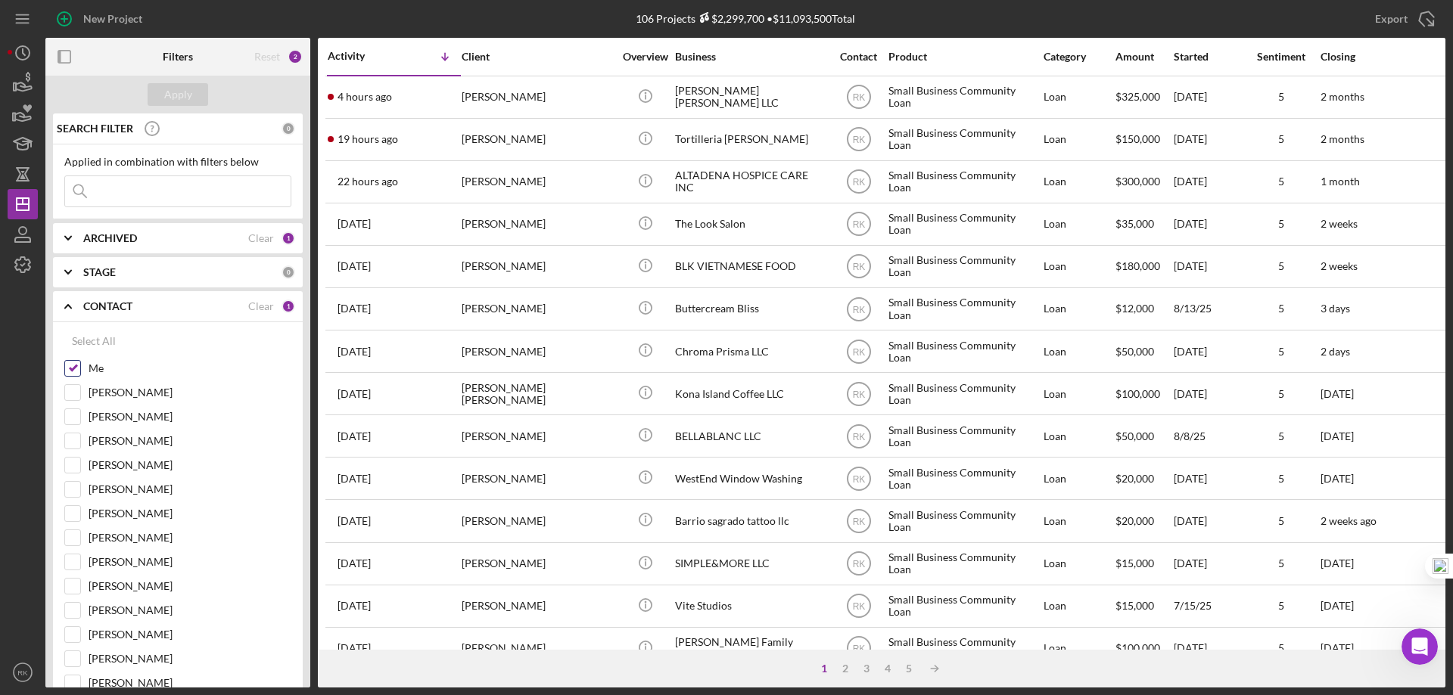
click at [72, 369] on input "Me" at bounding box center [72, 368] width 15 height 15
checkbox input "false"
click at [78, 470] on input "[PERSON_NAME]" at bounding box center [72, 465] width 15 height 15
click at [182, 97] on div "Apply" at bounding box center [178, 94] width 28 height 23
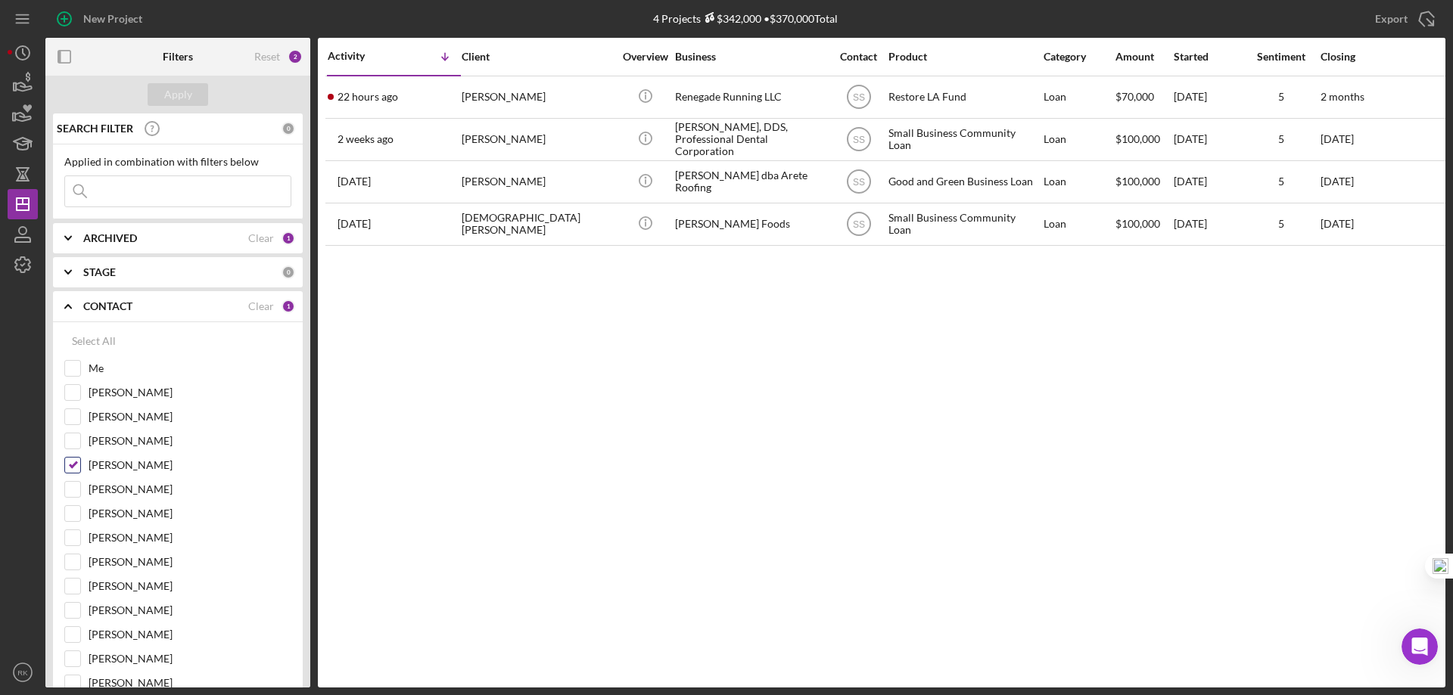
click at [76, 468] on input "[PERSON_NAME]" at bounding box center [72, 465] width 15 height 15
checkbox input "false"
drag, startPoint x: 79, startPoint y: 566, endPoint x: 119, endPoint y: 459, distance: 114.4
click at [78, 565] on input "[PERSON_NAME]" at bounding box center [72, 562] width 15 height 15
checkbox input "true"
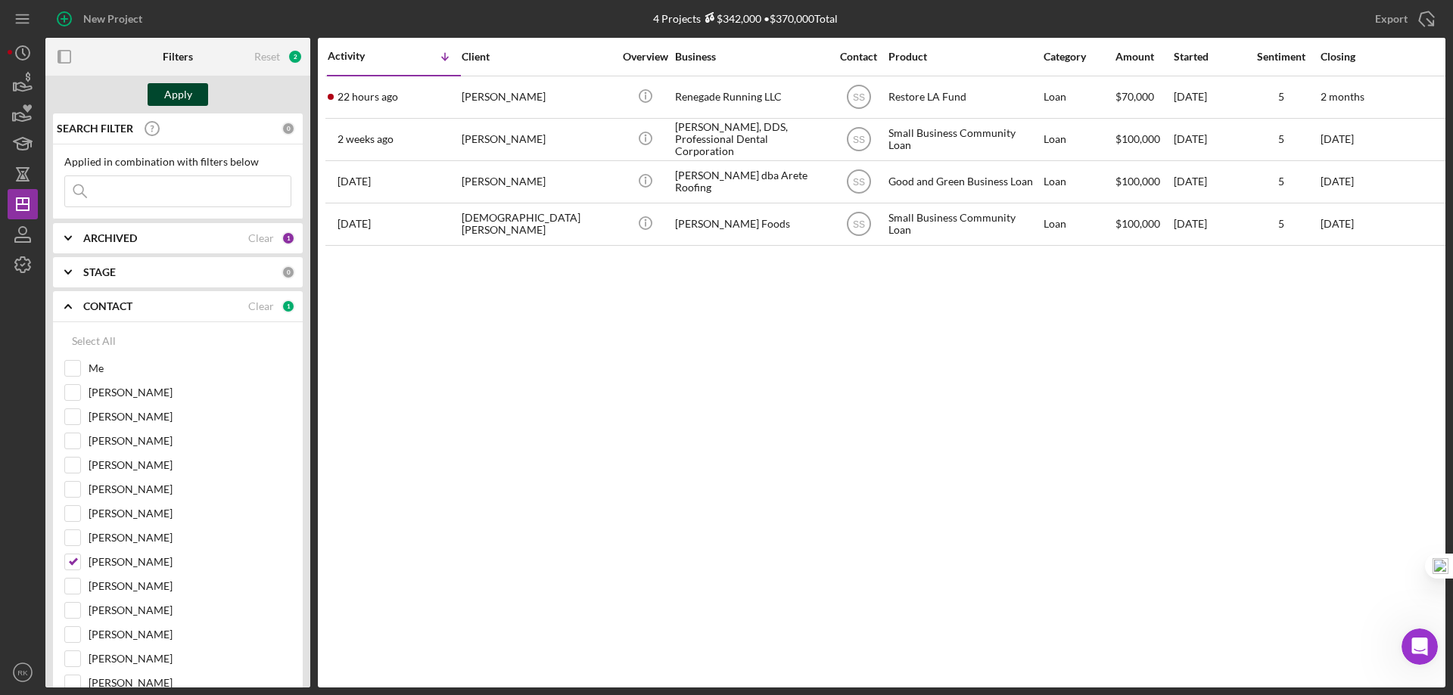
click at [177, 96] on div "Apply" at bounding box center [178, 94] width 28 height 23
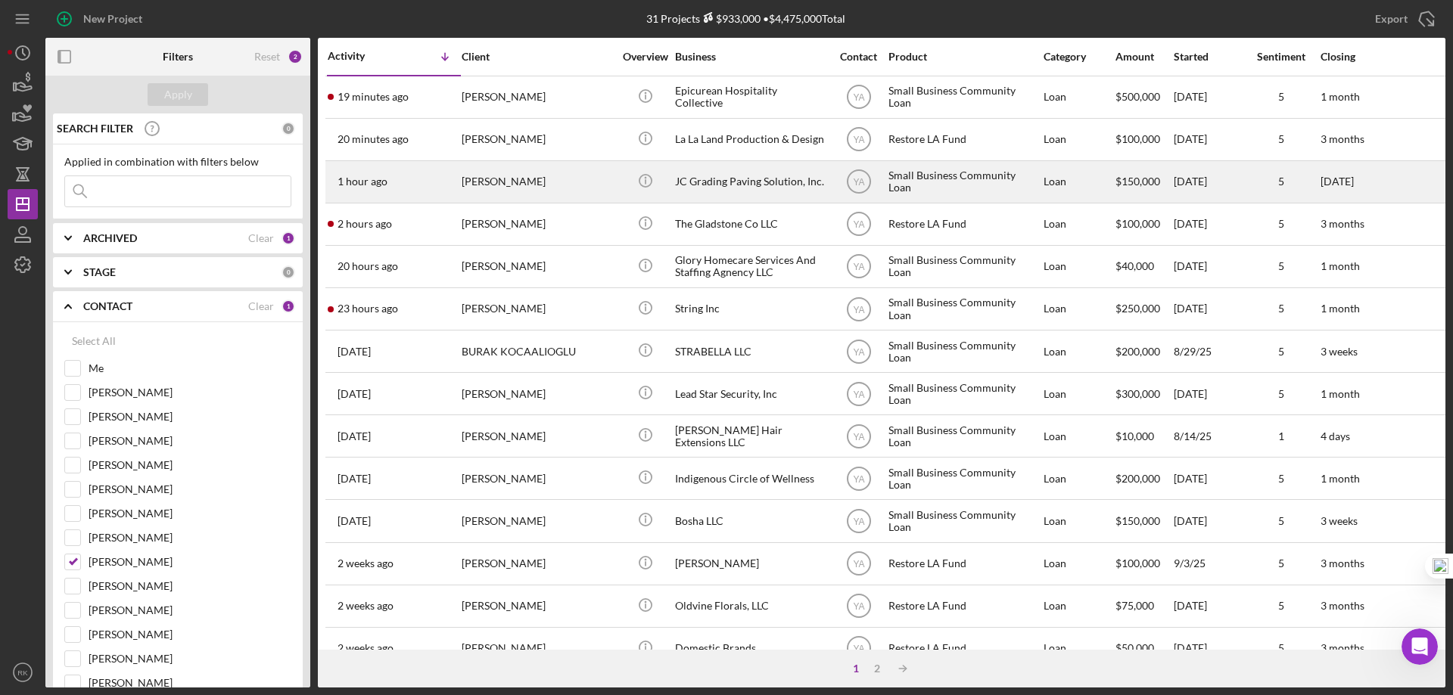
click at [707, 185] on div "JC Grading Paving Solution, Inc." at bounding box center [750, 182] width 151 height 40
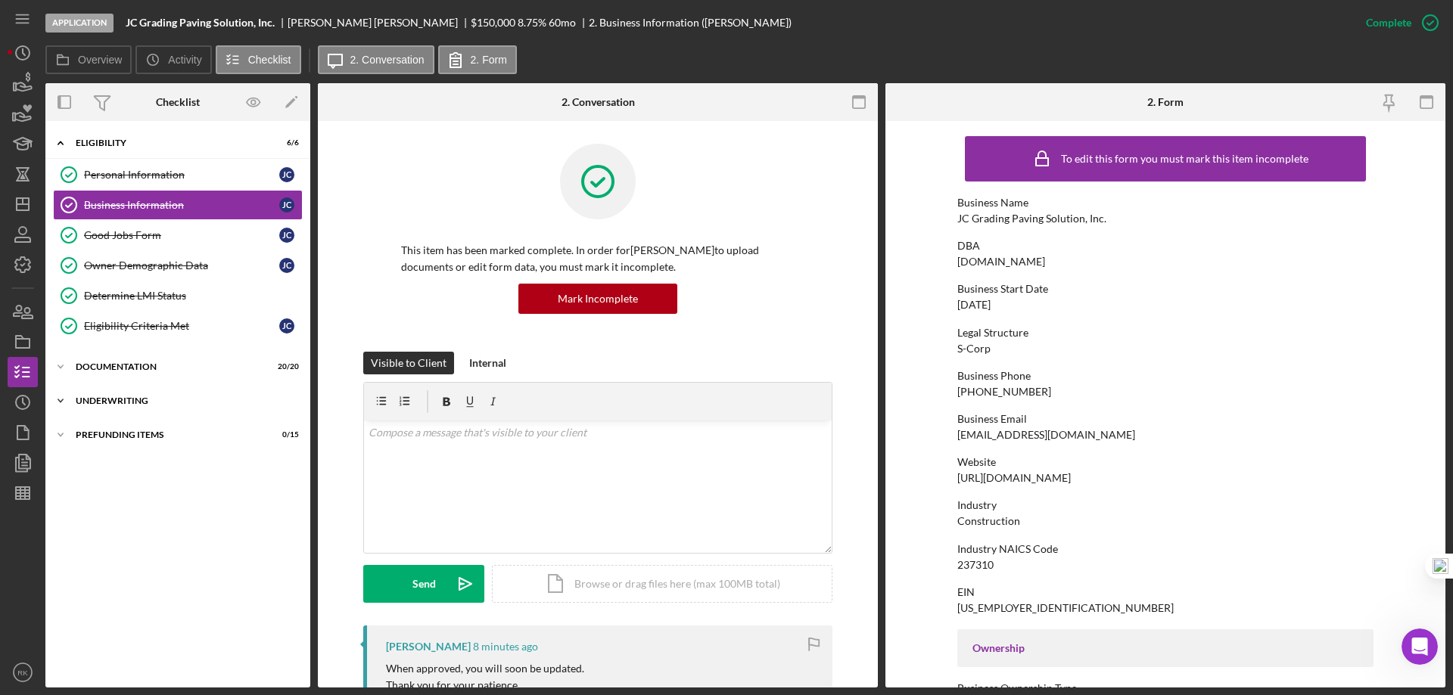
click at [113, 407] on div "Icon/Expander Underwriting 0 / 8" at bounding box center [177, 401] width 265 height 30
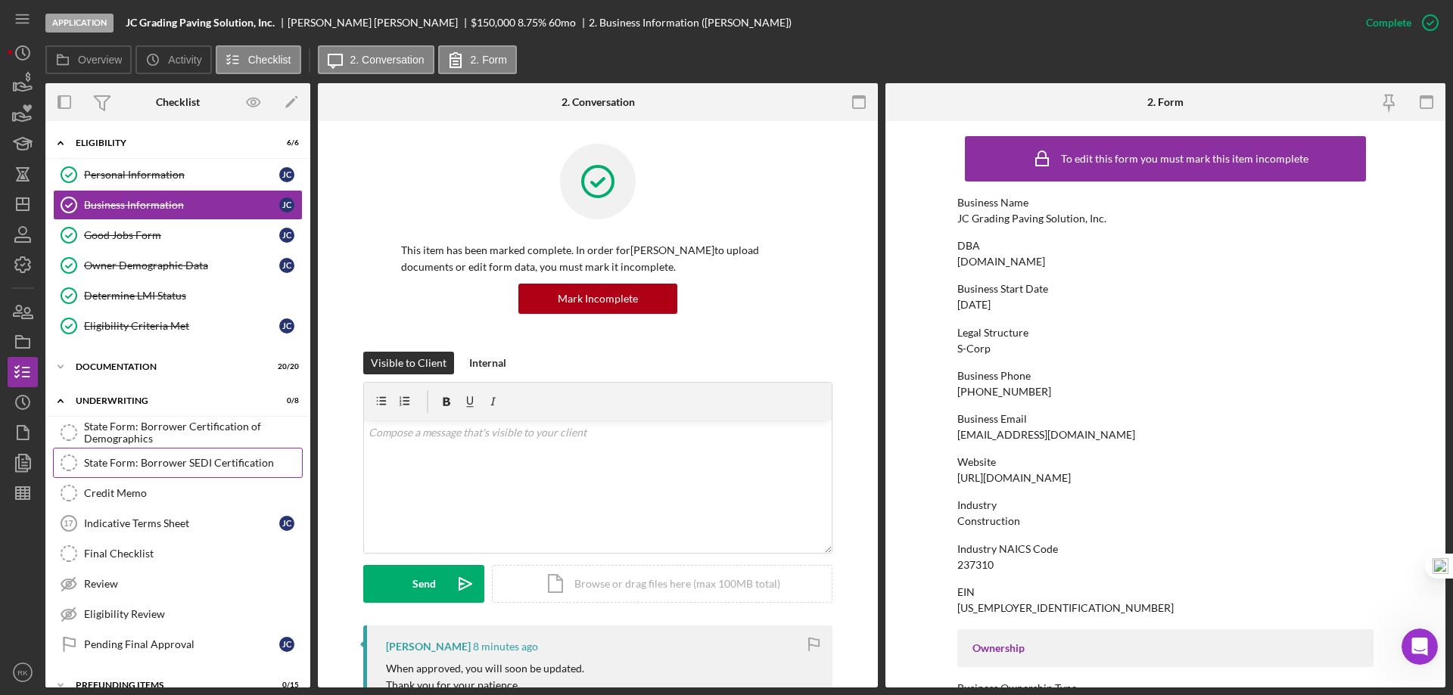
click at [181, 467] on div "State Form: Borrower SEDI Certification" at bounding box center [193, 463] width 218 height 12
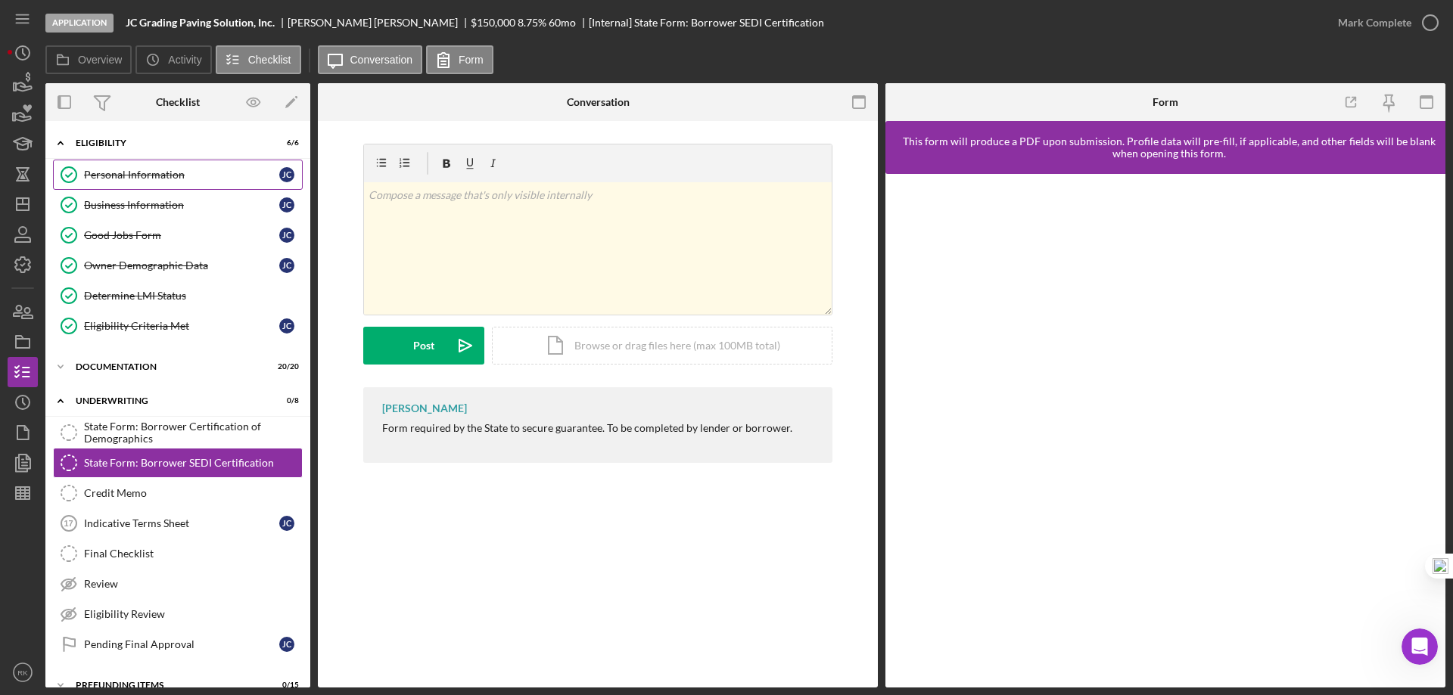
click at [123, 173] on div "Personal Information" at bounding box center [181, 175] width 195 height 12
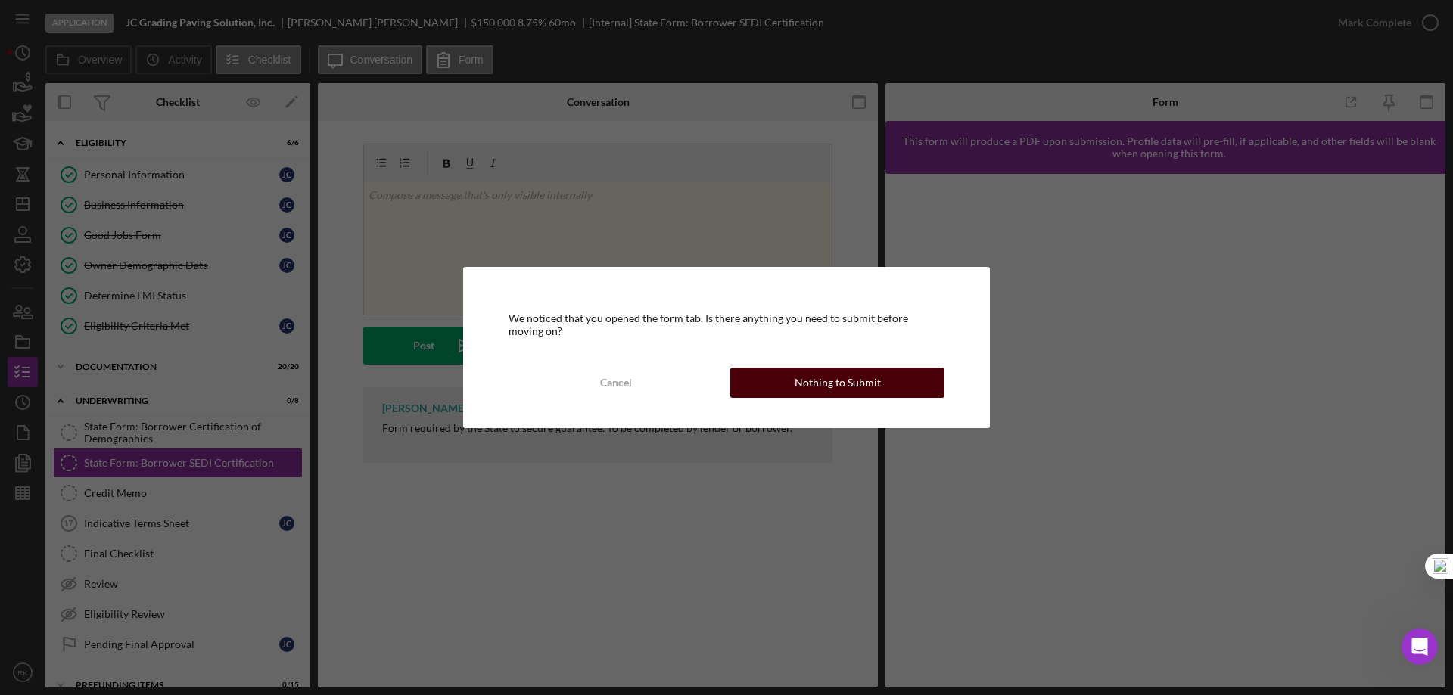
click at [773, 384] on button "Nothing to Submit" at bounding box center [837, 383] width 214 height 30
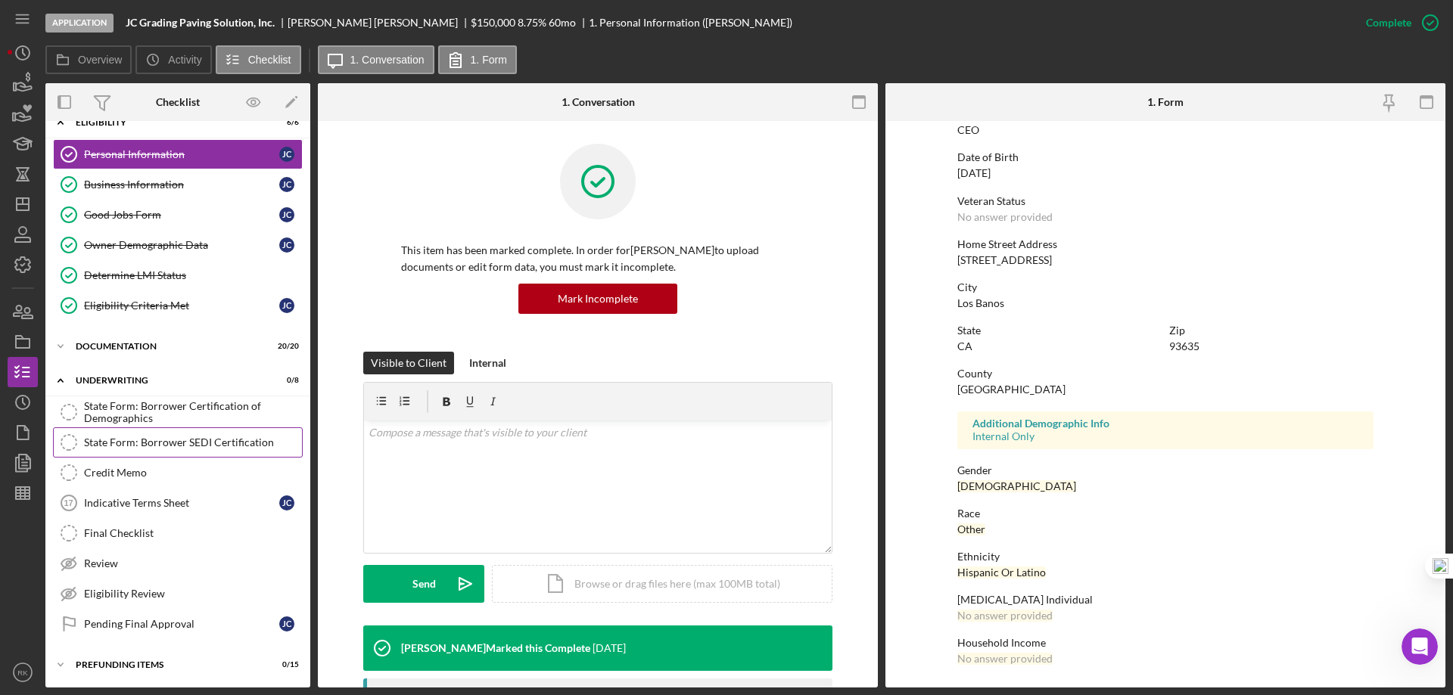
scroll to position [21, 0]
click at [142, 446] on div "State Form: Borrower SEDI Certification" at bounding box center [193, 442] width 218 height 12
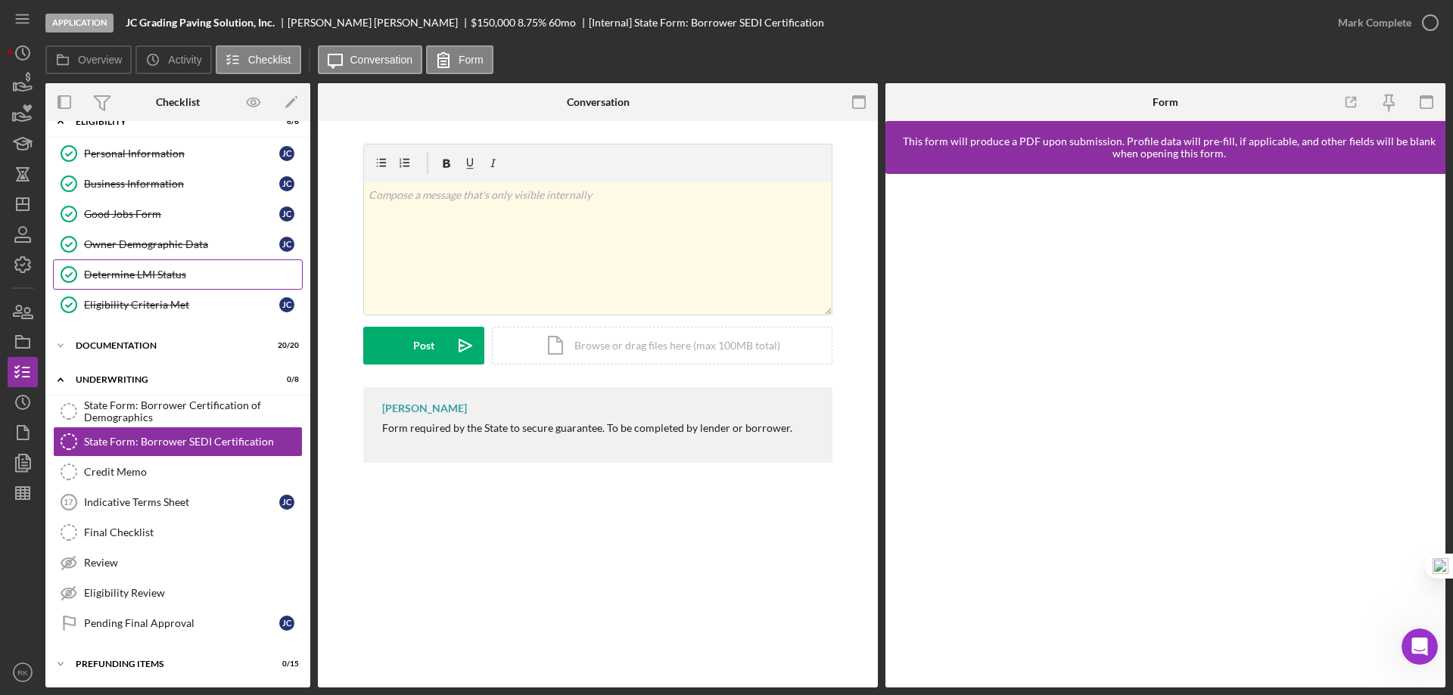
click at [135, 282] on link "Determine LMI Status Determine LMI Status" at bounding box center [178, 275] width 250 height 30
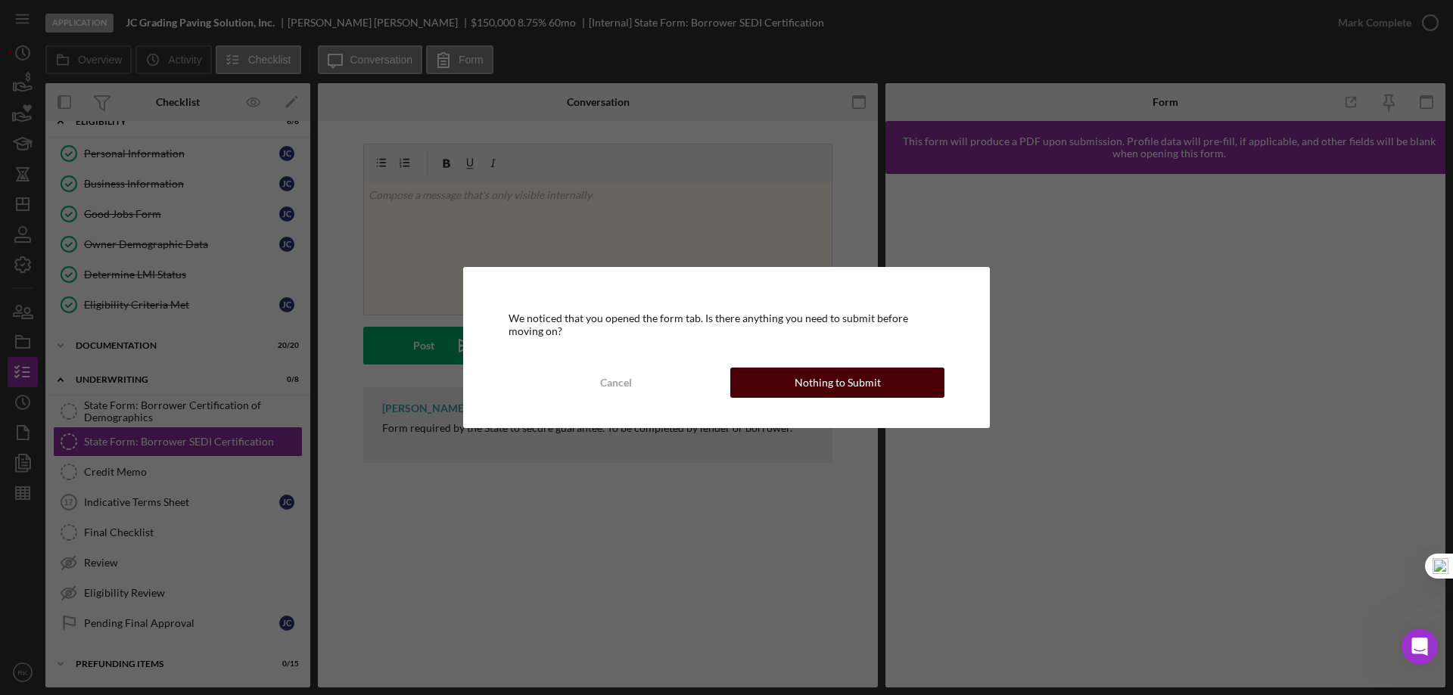
drag, startPoint x: 824, startPoint y: 373, endPoint x: 687, endPoint y: 357, distance: 137.9
click at [823, 373] on div "Nothing to Submit" at bounding box center [838, 383] width 86 height 30
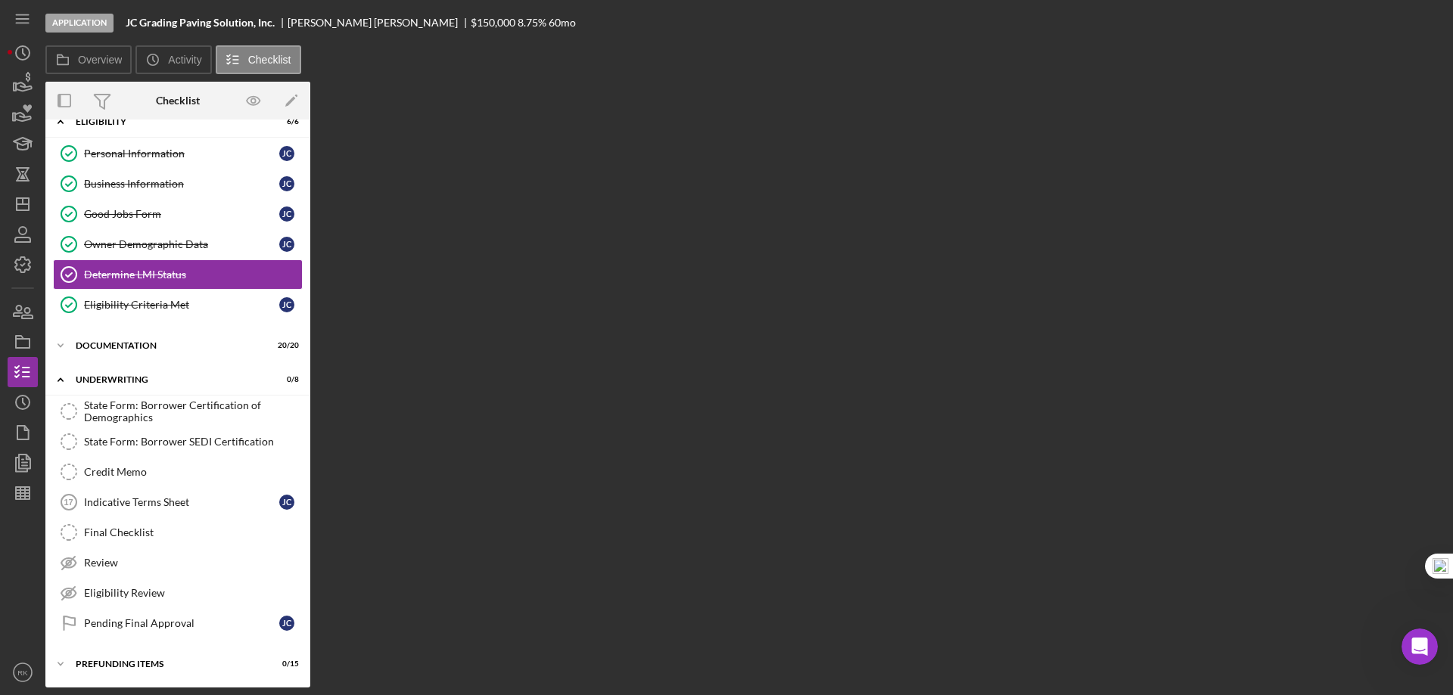
scroll to position [20, 0]
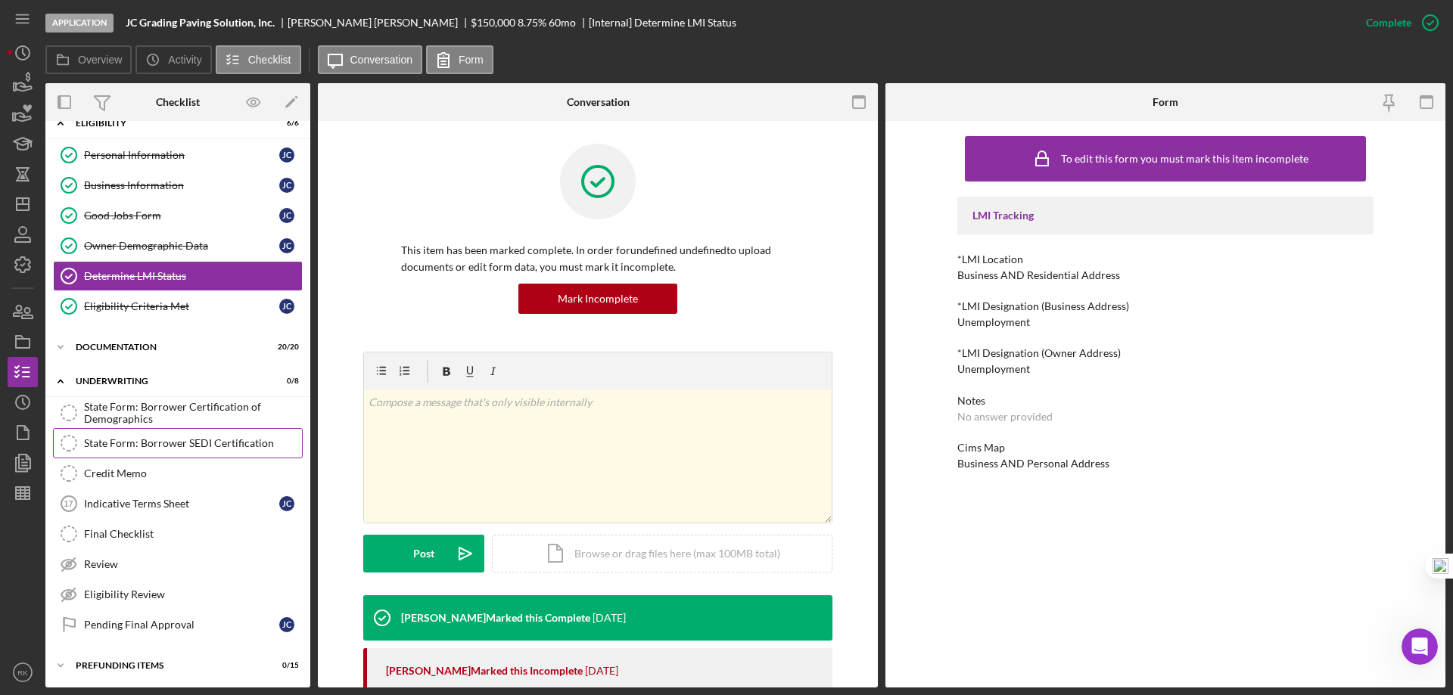
click at [157, 453] on link "State Form: Borrower SEDI Certification State Form: Borrower SEDI Certification" at bounding box center [178, 443] width 250 height 30
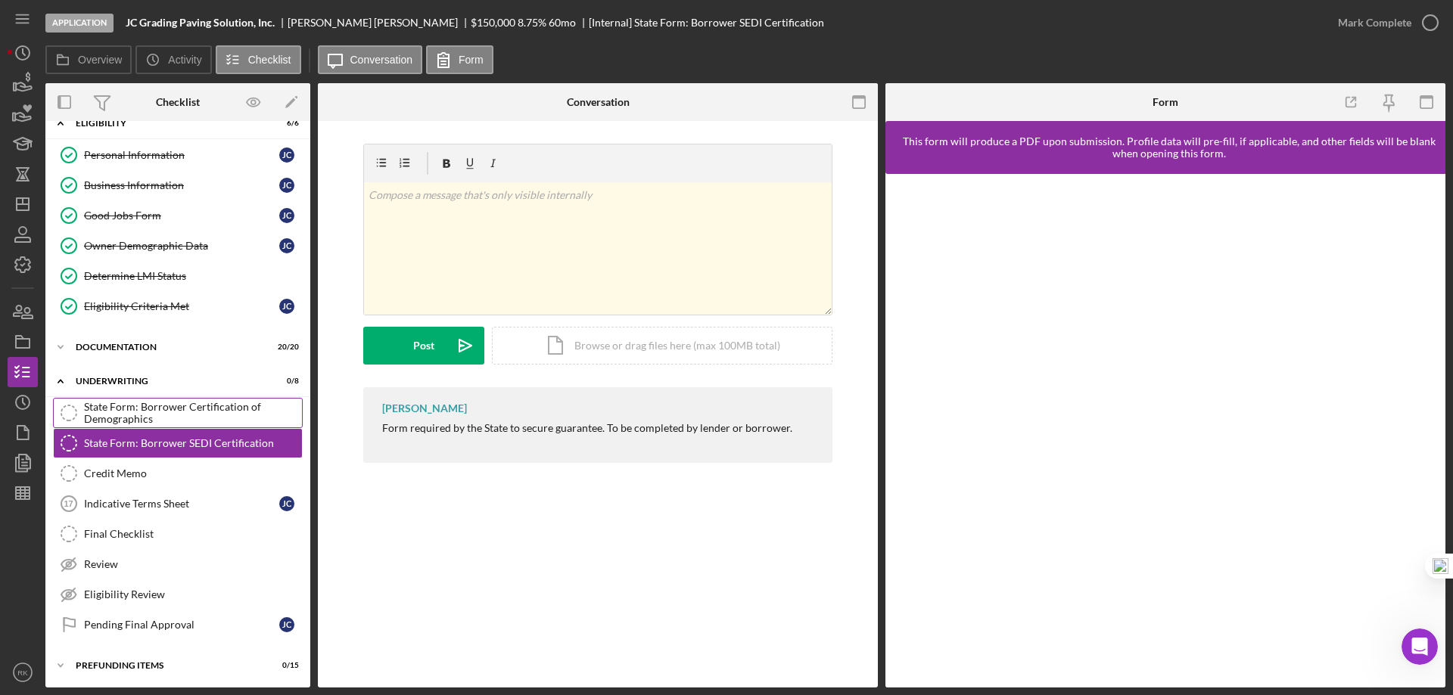
click at [117, 411] on div "State Form: Borrower Certification of Demographics" at bounding box center [193, 413] width 218 height 24
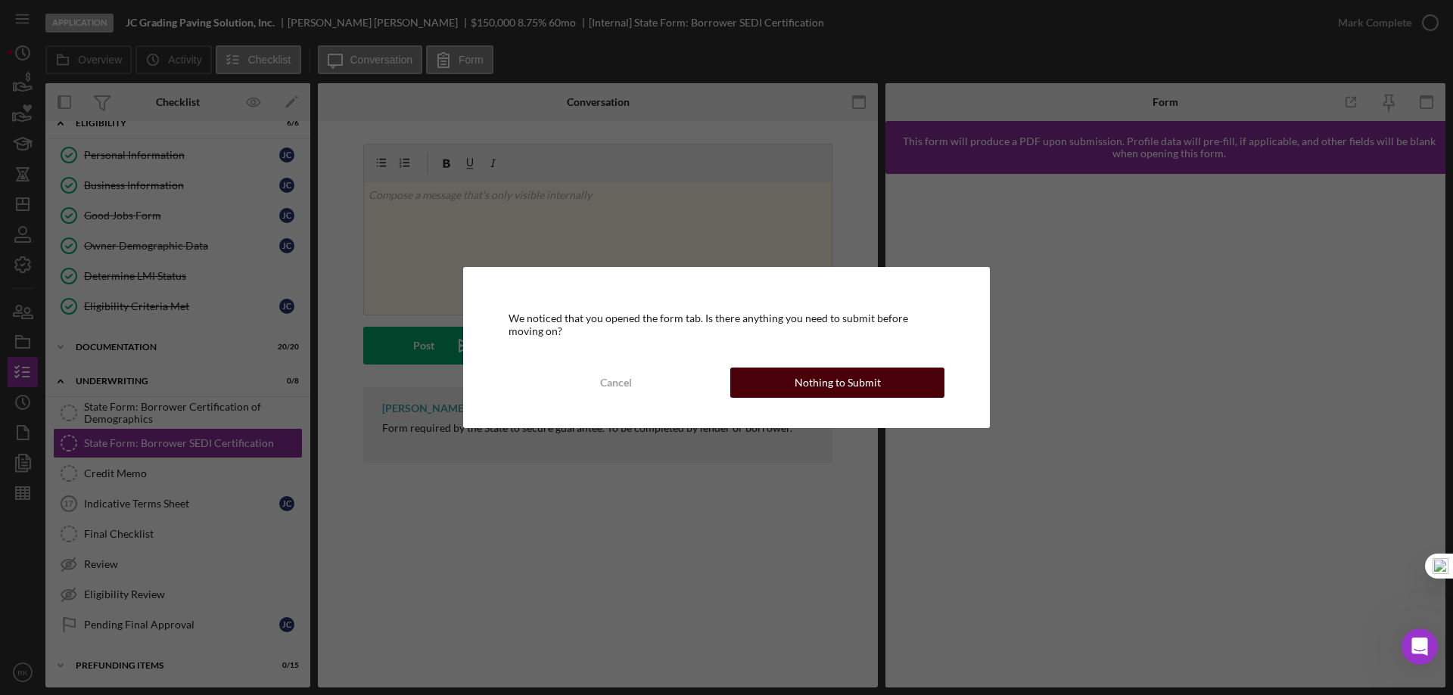
click at [792, 380] on button "Nothing to Submit" at bounding box center [837, 383] width 214 height 30
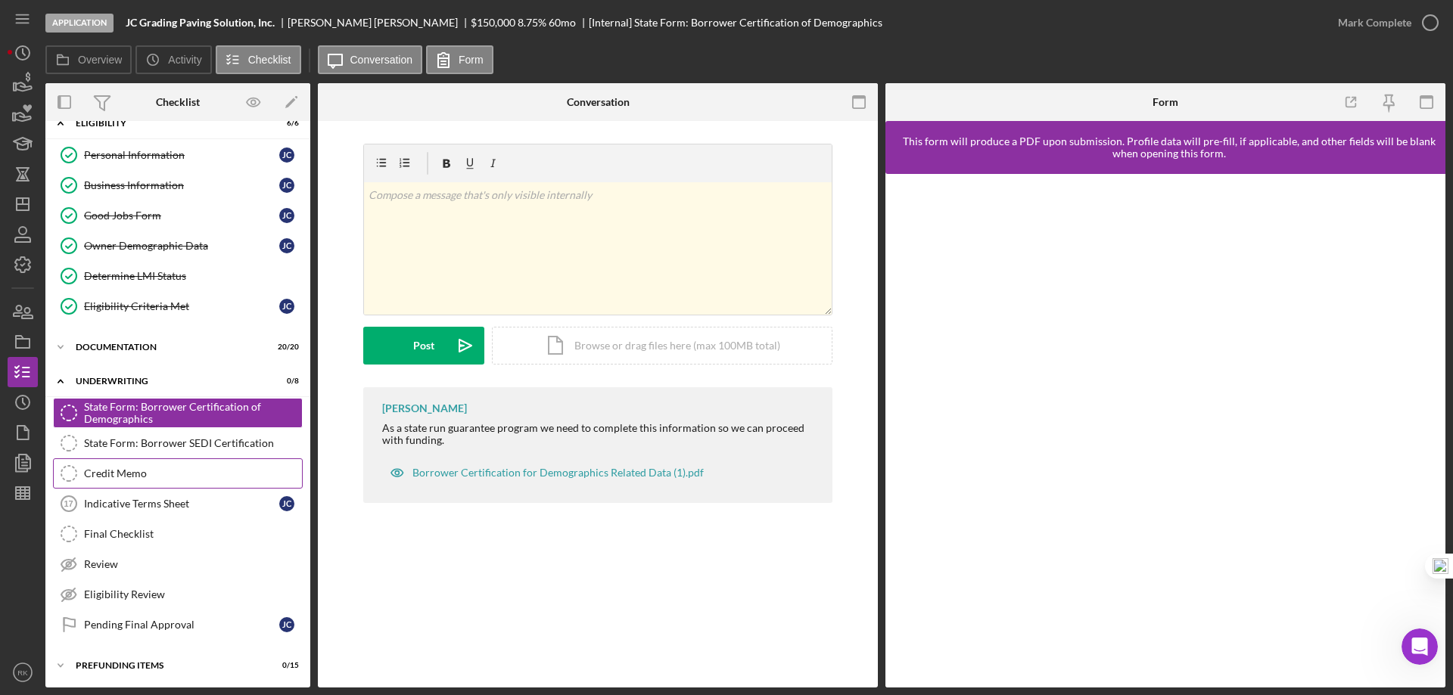
click at [135, 475] on div "Credit Memo" at bounding box center [193, 474] width 218 height 12
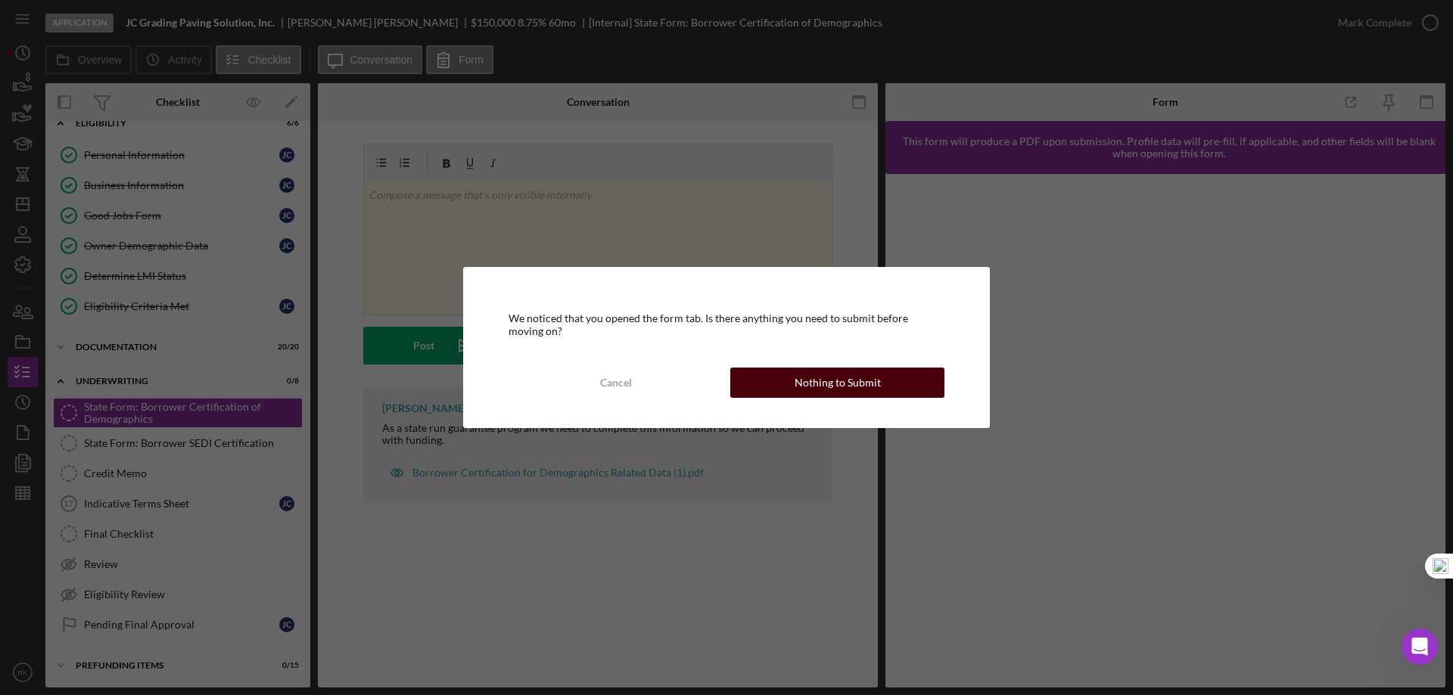
click at [823, 384] on div "Nothing to Submit" at bounding box center [838, 383] width 86 height 30
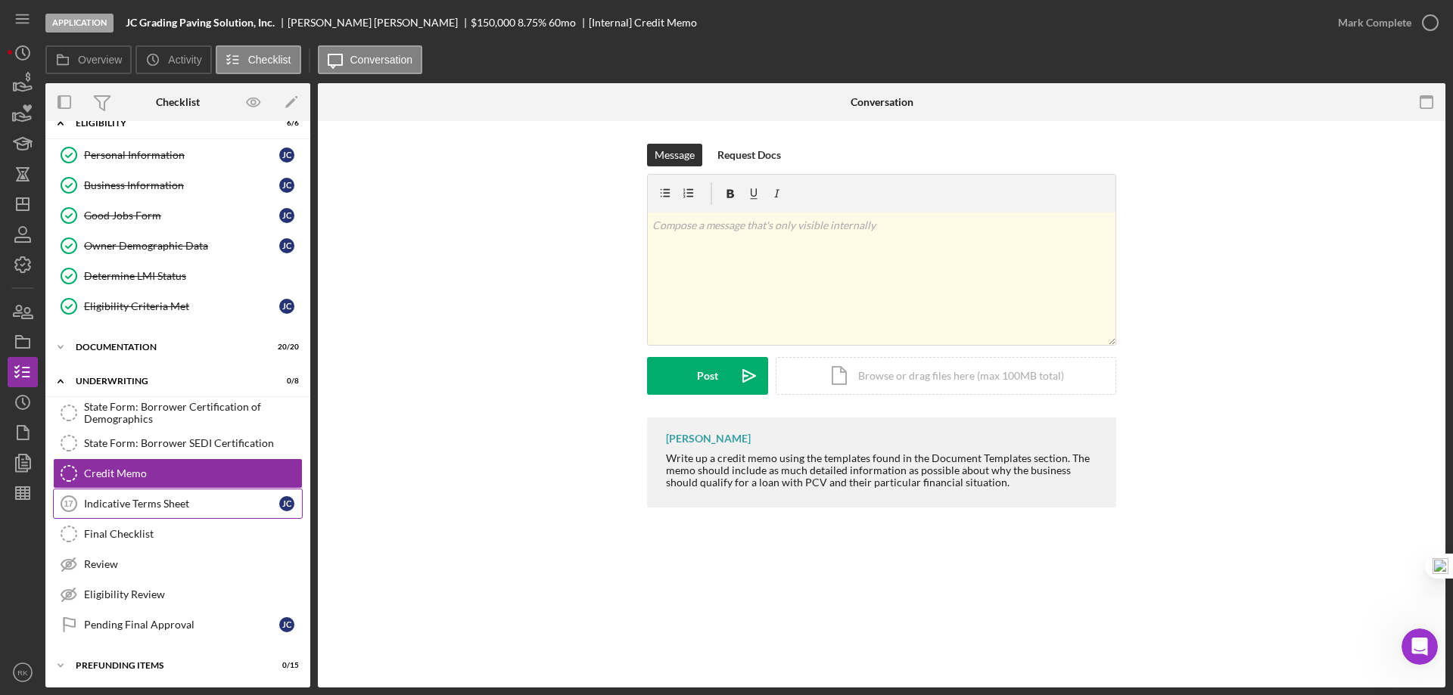
click at [130, 510] on div "Indicative Terms Sheet" at bounding box center [181, 504] width 195 height 12
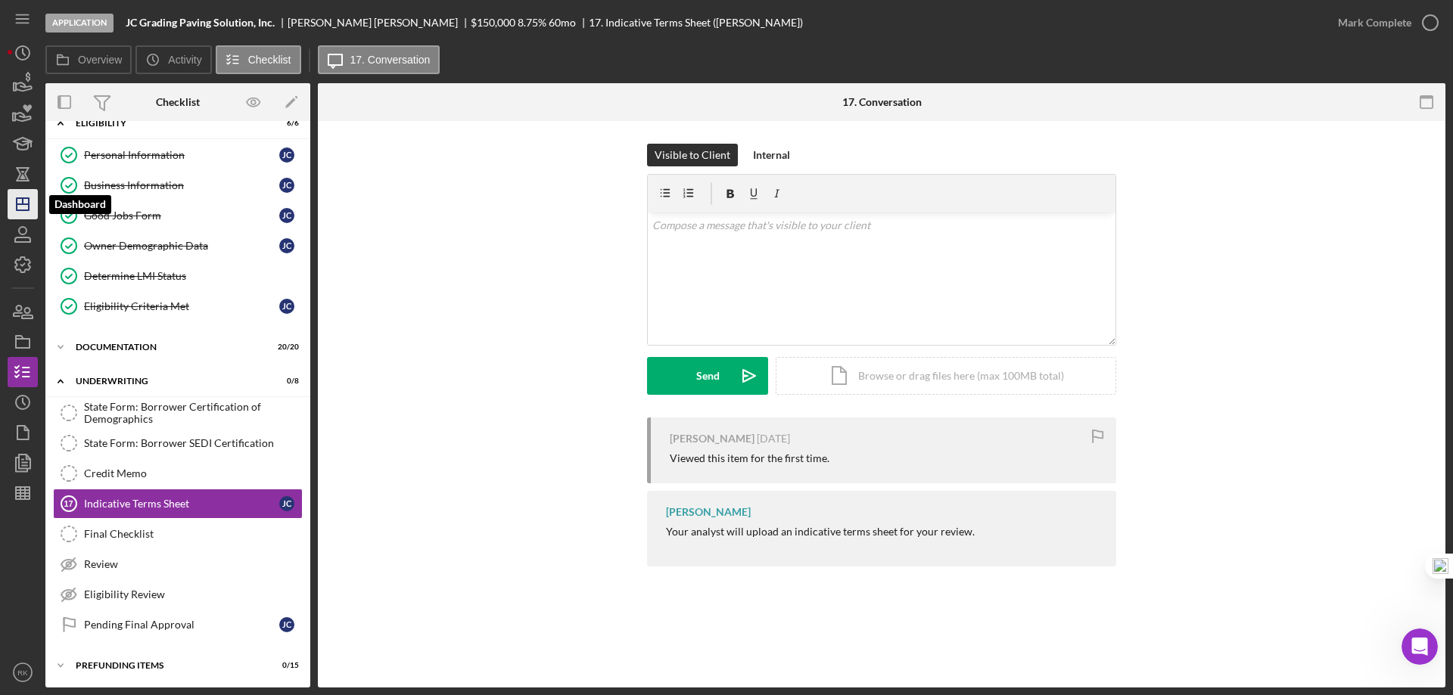
click at [25, 204] on line "button" at bounding box center [23, 204] width 12 height 0
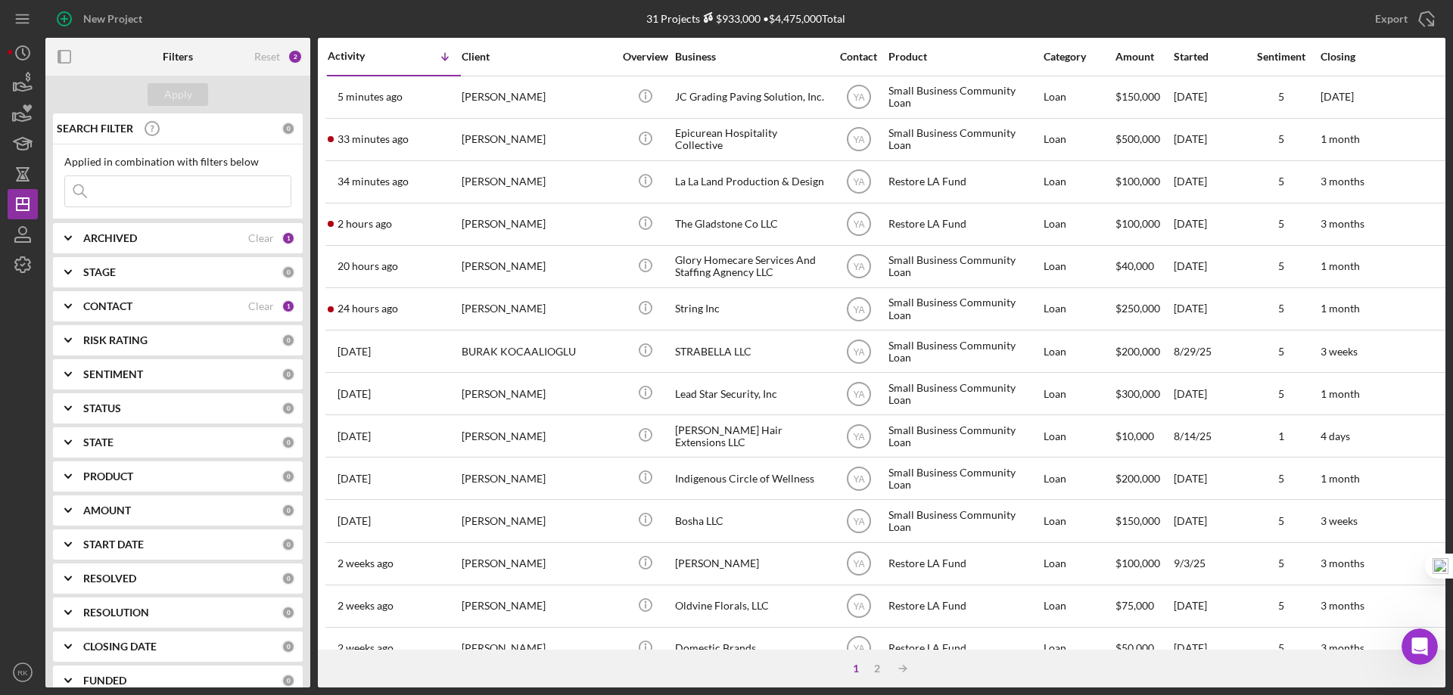
click at [123, 310] on b "CONTACT" at bounding box center [107, 306] width 49 height 12
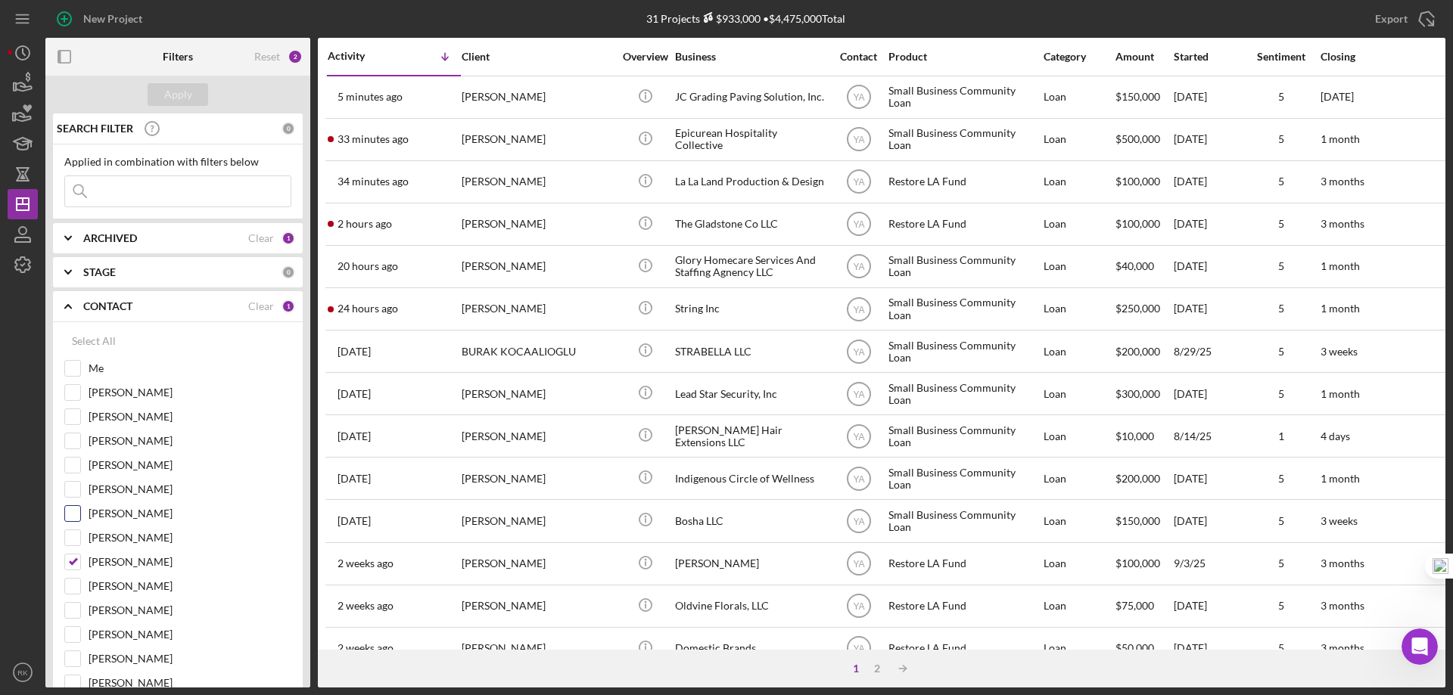
drag, startPoint x: 79, startPoint y: 562, endPoint x: 68, endPoint y: 512, distance: 50.3
click at [78, 559] on input "[PERSON_NAME]" at bounding box center [72, 562] width 15 height 15
checkbox input "false"
click at [70, 369] on input "Me" at bounding box center [72, 368] width 15 height 15
checkbox input "true"
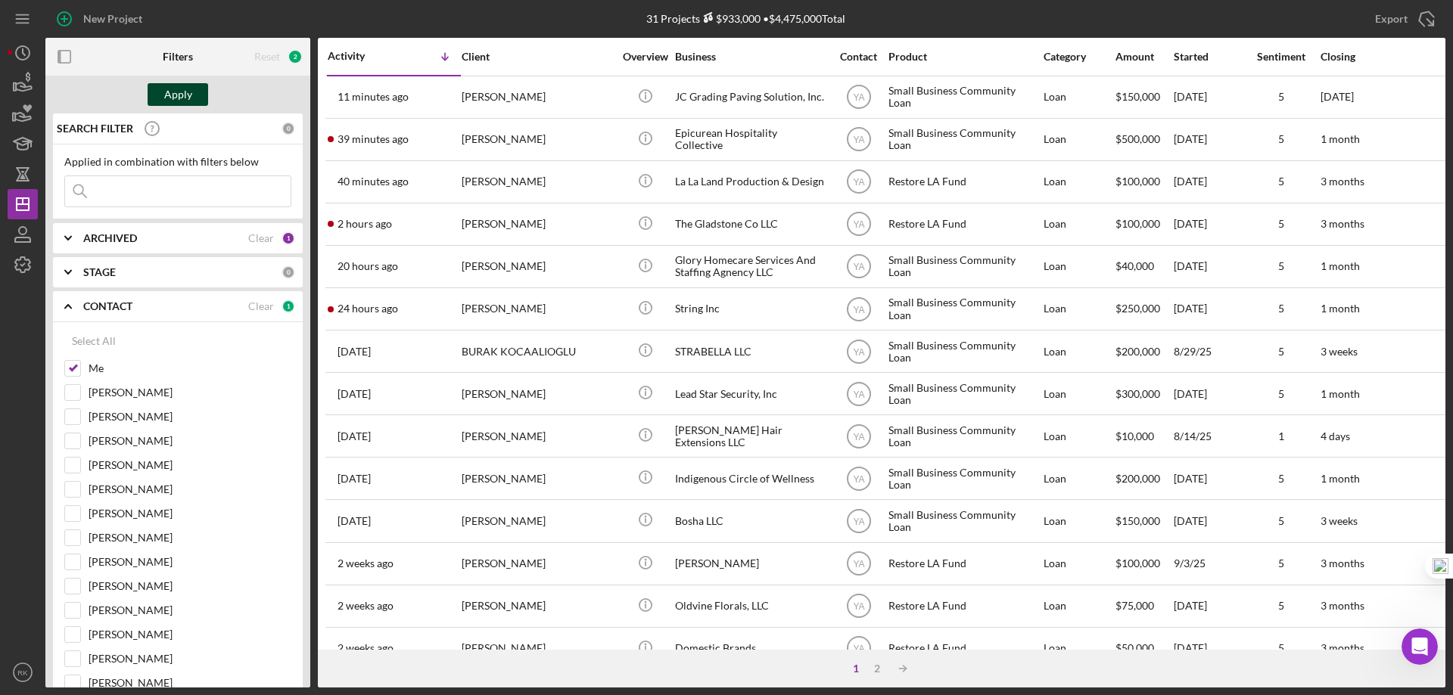
click at [167, 98] on div "Apply" at bounding box center [178, 94] width 28 height 23
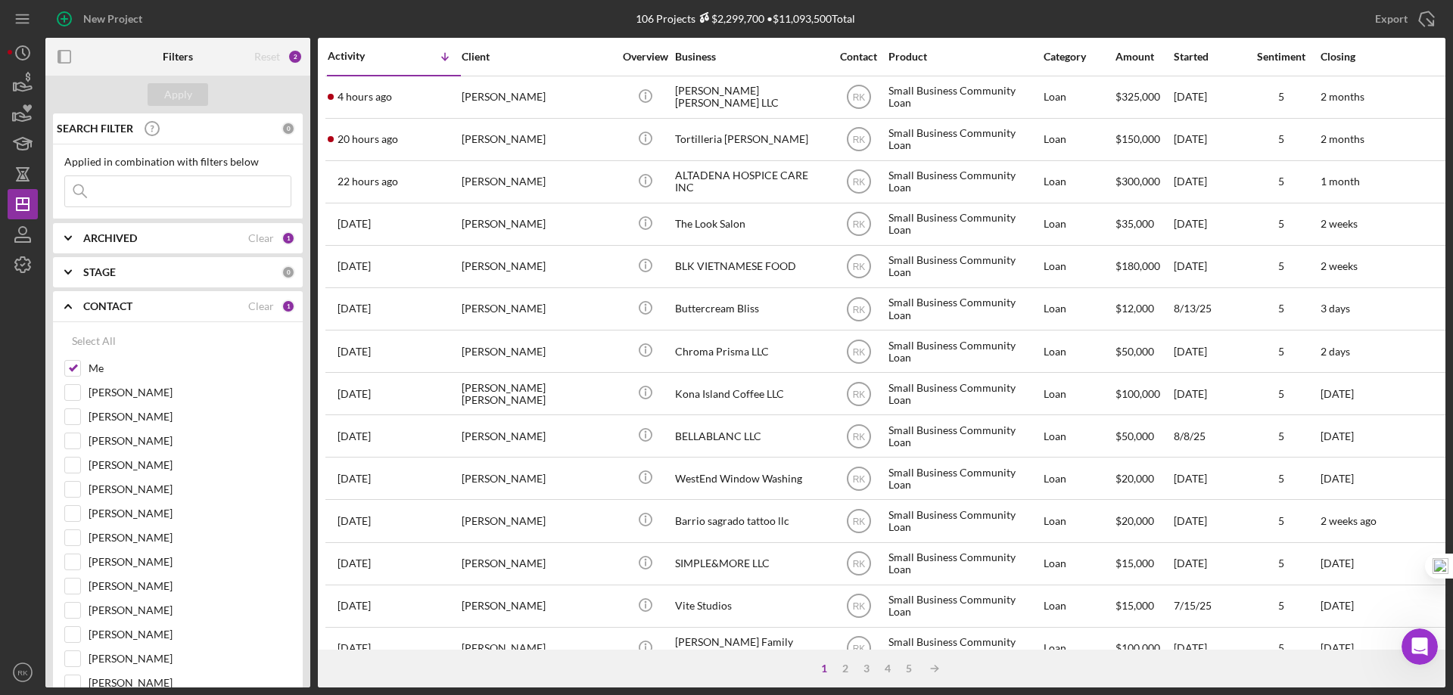
click at [71, 306] on icon "Icon/Expander" at bounding box center [68, 307] width 38 height 38
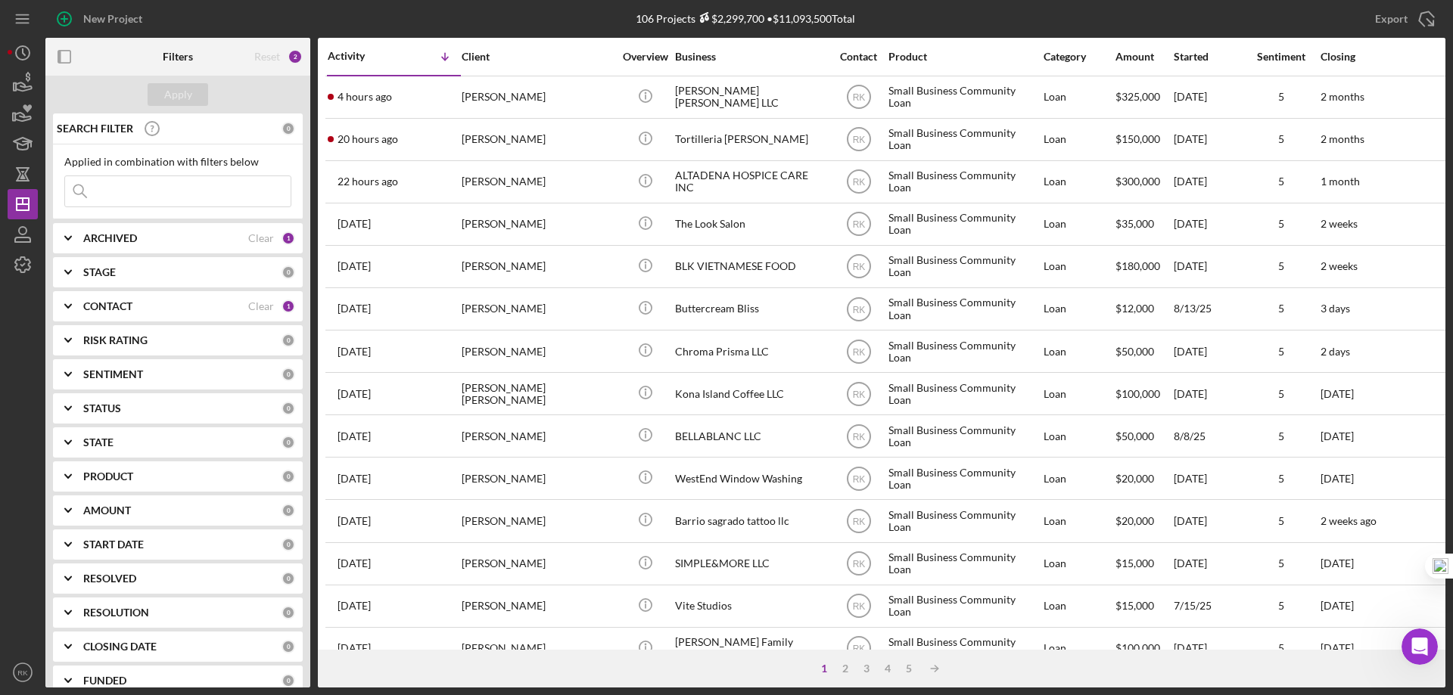
click at [66, 61] on icon "button" at bounding box center [65, 57] width 34 height 34
